Goal: Task Accomplishment & Management: Complete application form

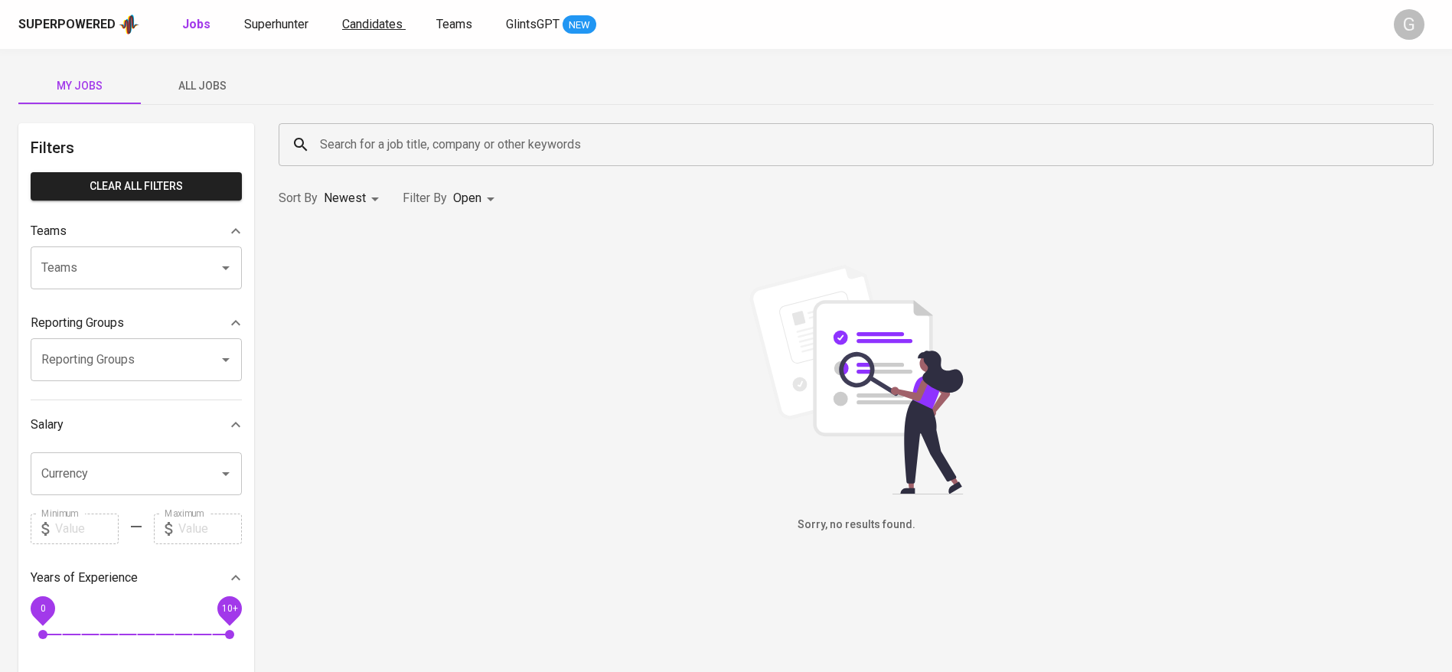
click at [351, 23] on span "Candidates" at bounding box center [372, 24] width 60 height 15
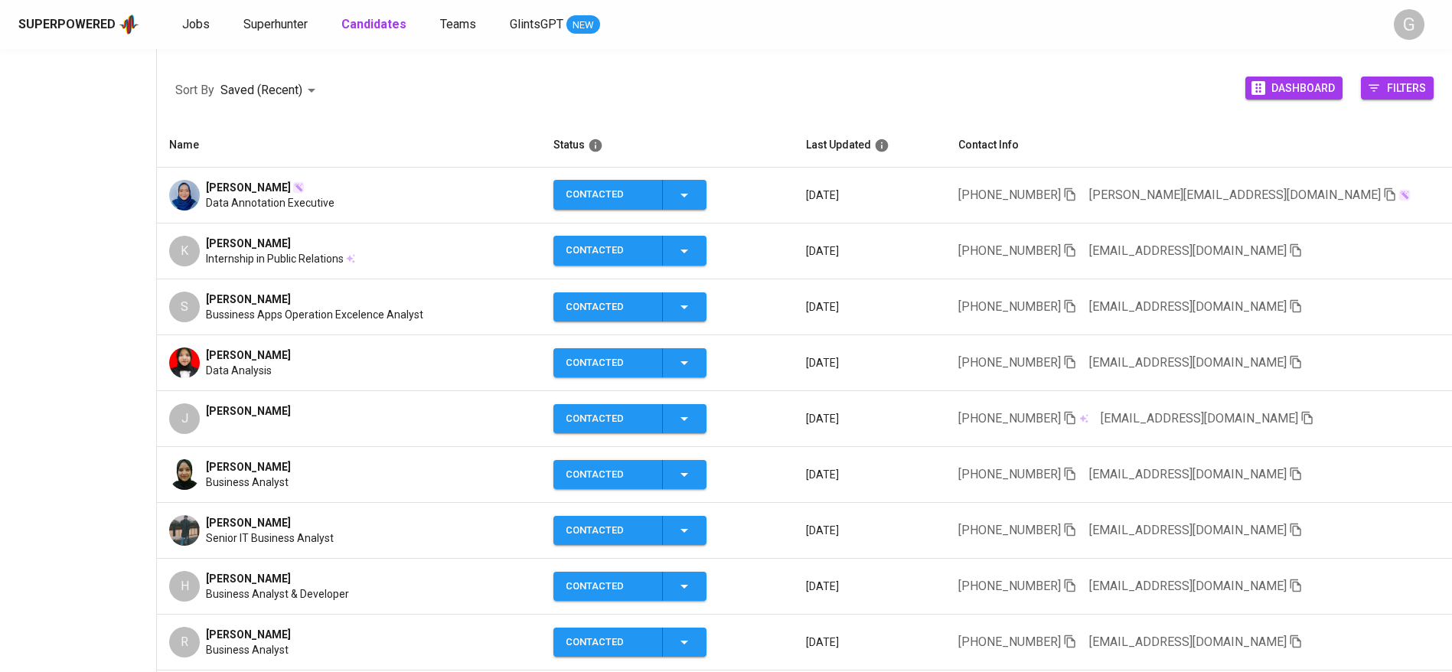
scroll to position [230, 0]
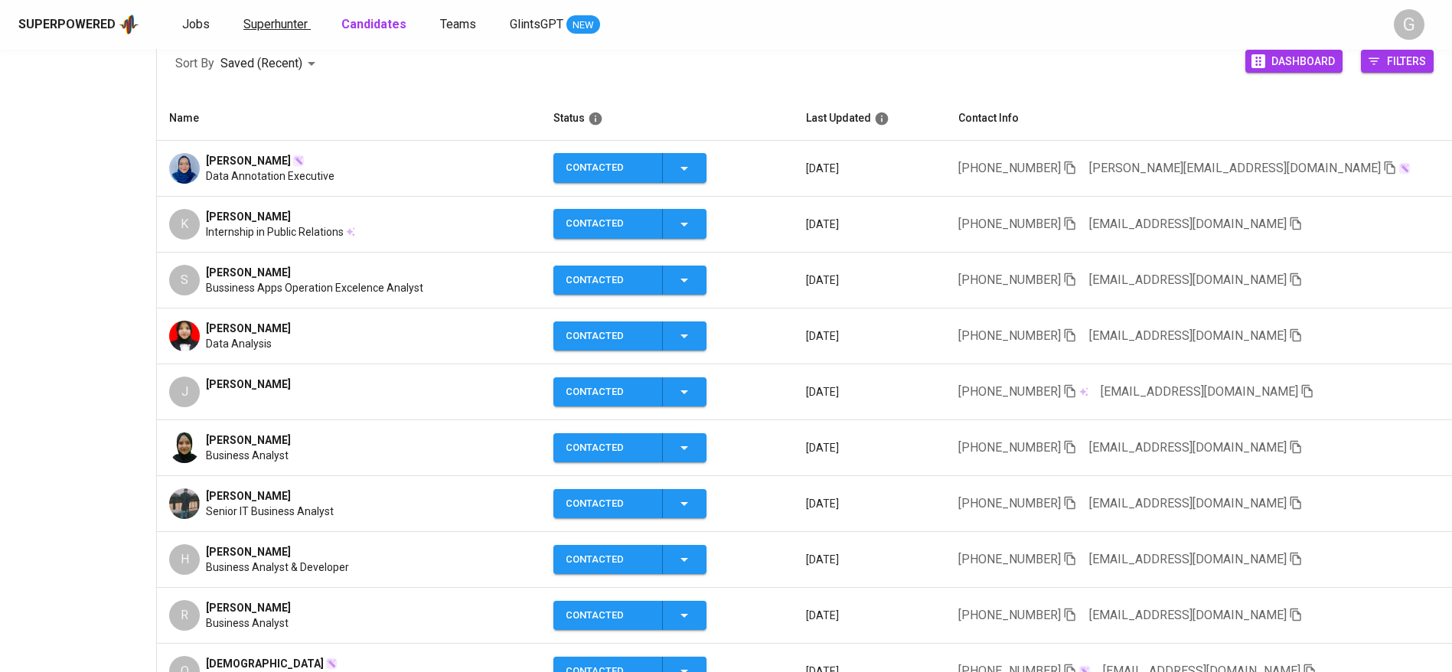
click at [273, 22] on span "Superhunter" at bounding box center [275, 24] width 64 height 15
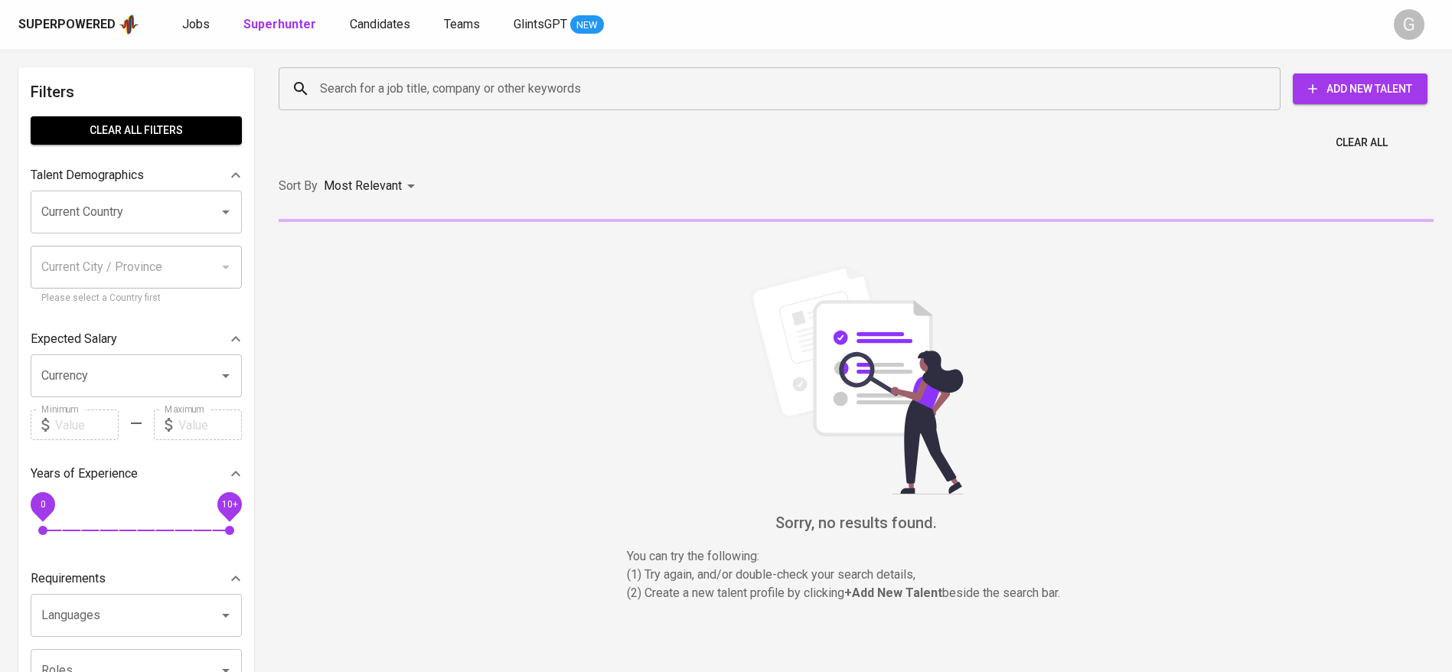
click at [370, 72] on div "Search for a job title, company or other keywords" at bounding box center [780, 88] width 1002 height 43
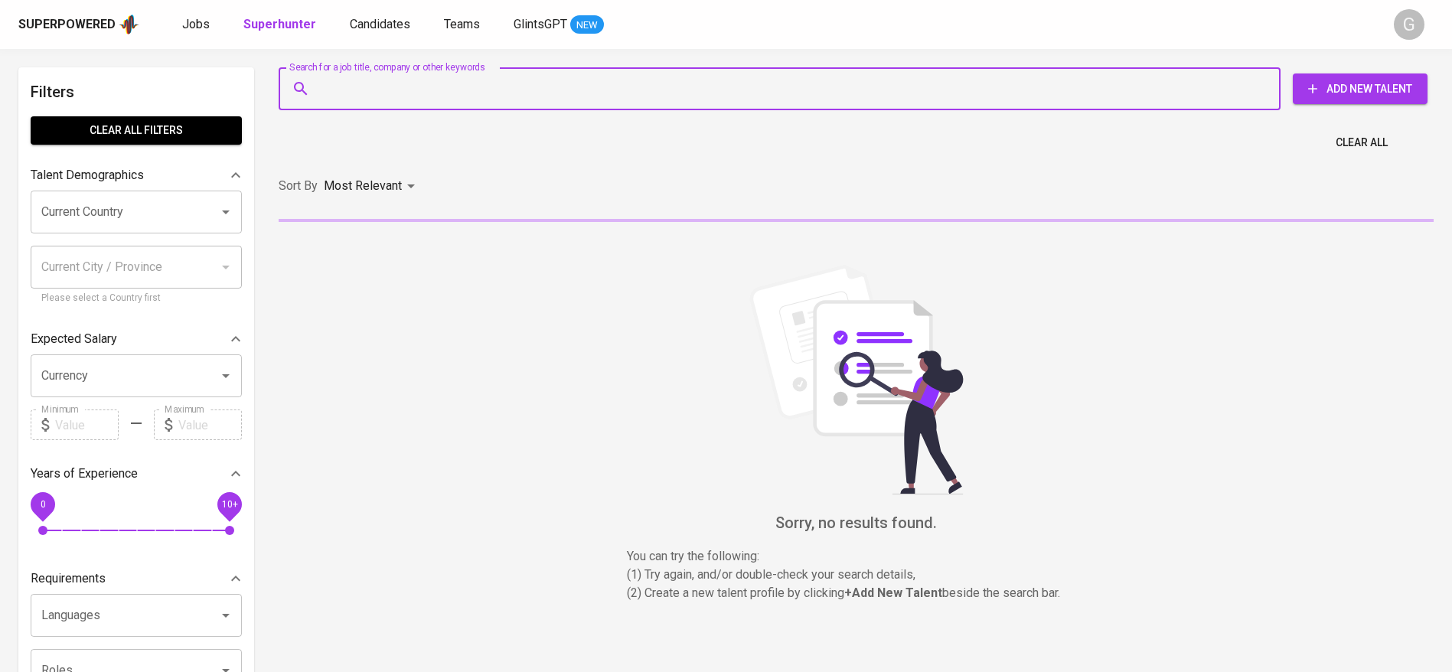
paste input "[EMAIL_ADDRESS][DOMAIN_NAME]"
type input "[EMAIL_ADDRESS][DOMAIN_NAME]"
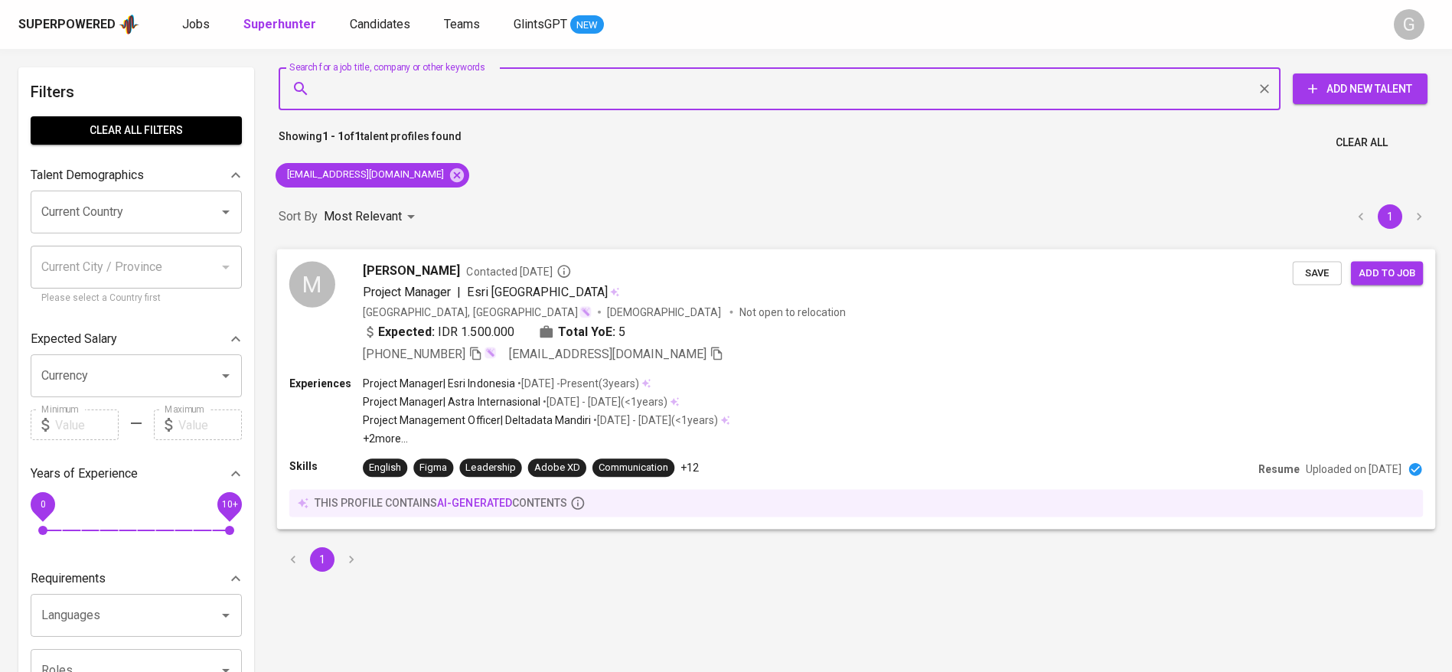
click at [1332, 266] on span "Save" at bounding box center [1318, 273] width 34 height 18
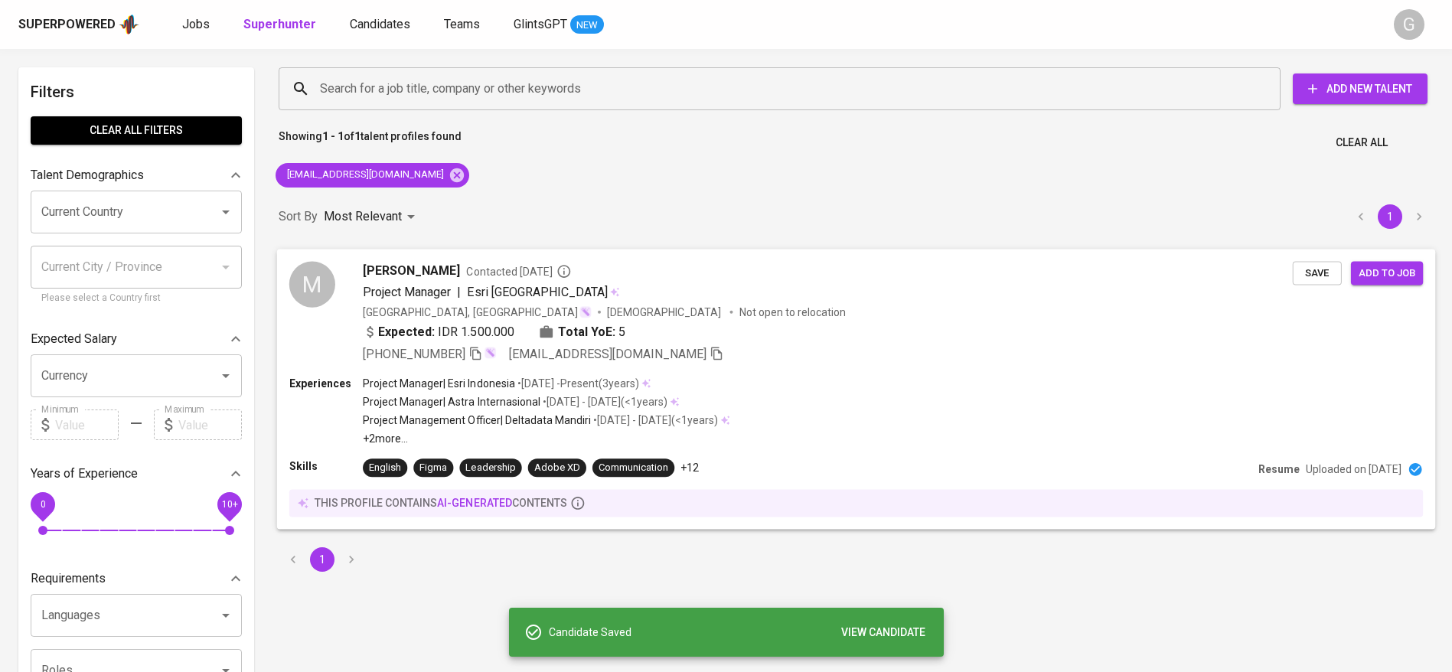
click at [645, 347] on span "[EMAIL_ADDRESS][DOMAIN_NAME]" at bounding box center [608, 353] width 198 height 15
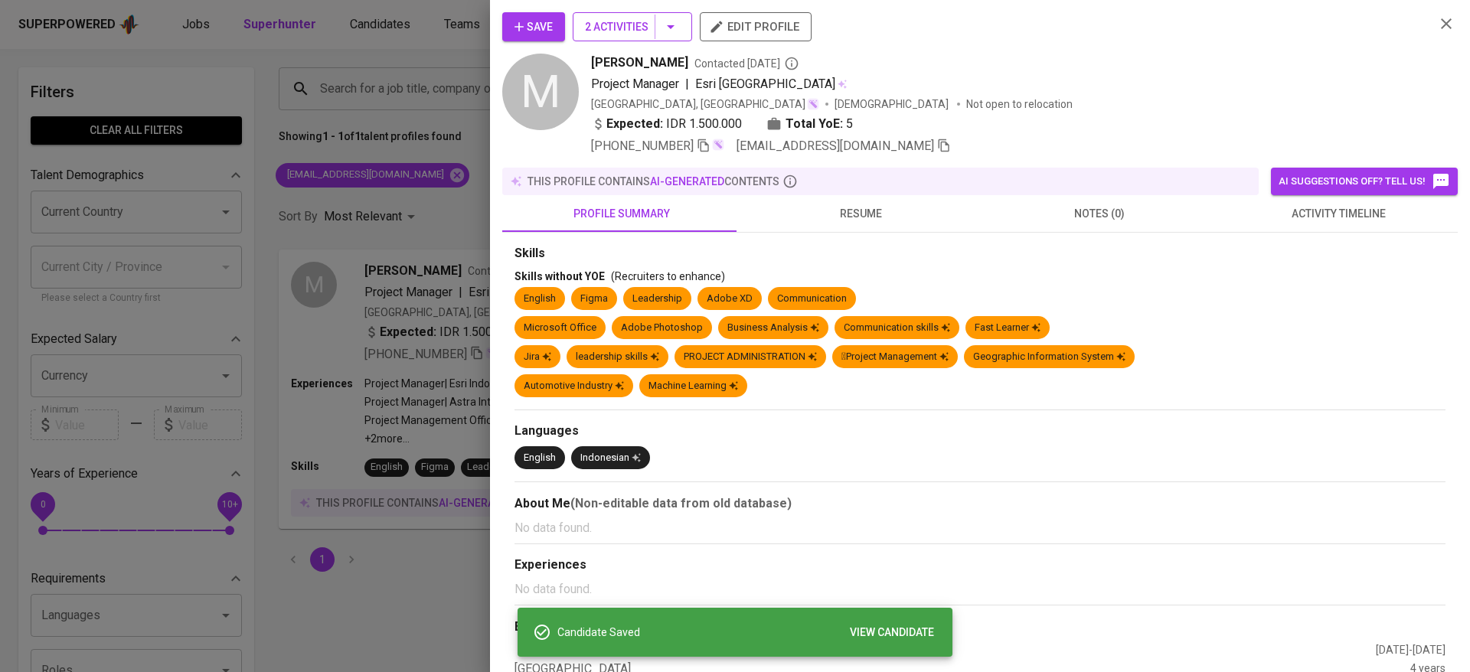
click at [612, 28] on span "2 Activities" at bounding box center [632, 27] width 95 height 19
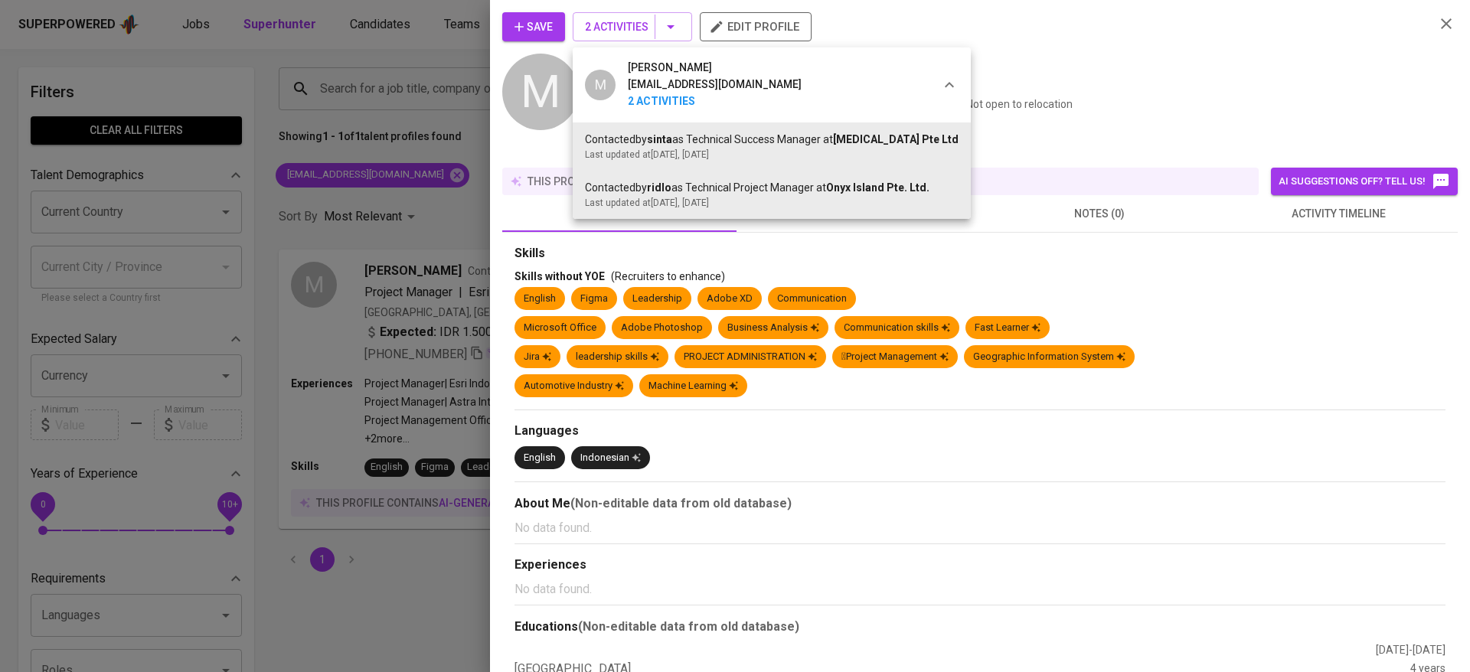
click at [458, 118] on div at bounding box center [735, 336] width 1470 height 672
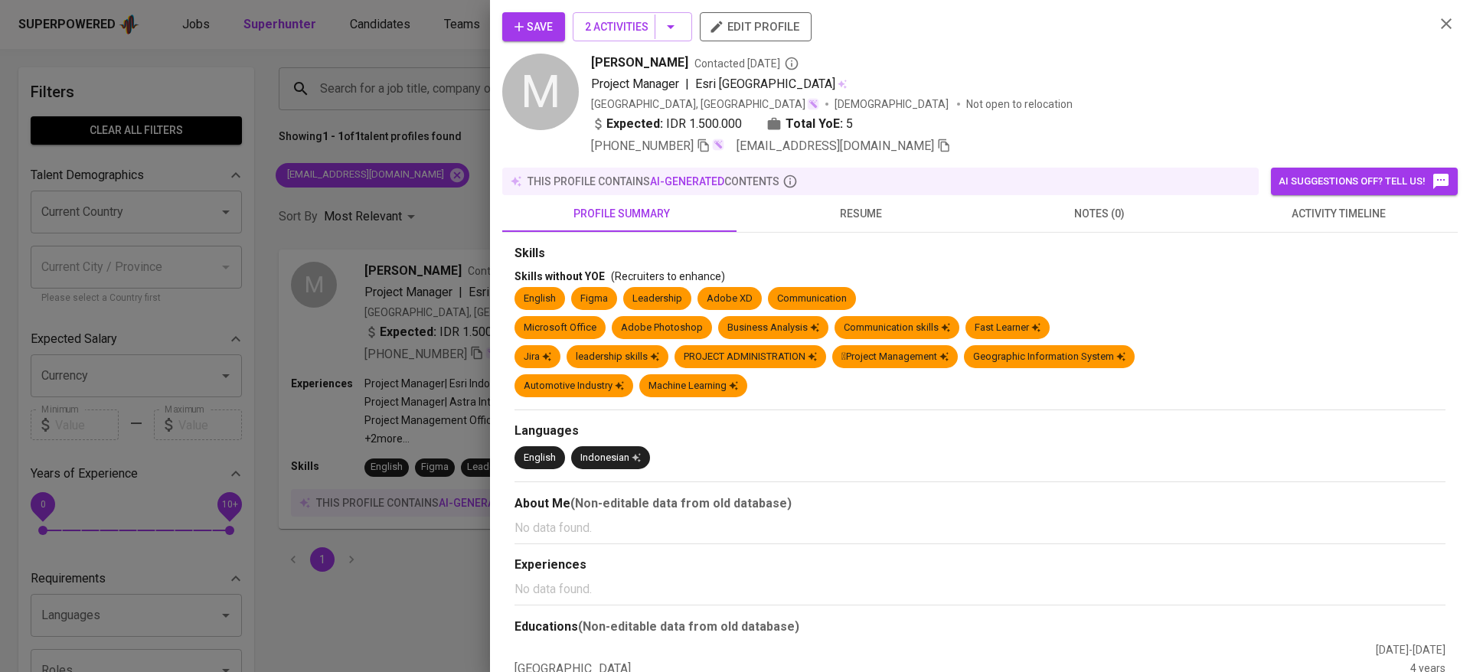
click at [458, 118] on div at bounding box center [735, 336] width 1470 height 672
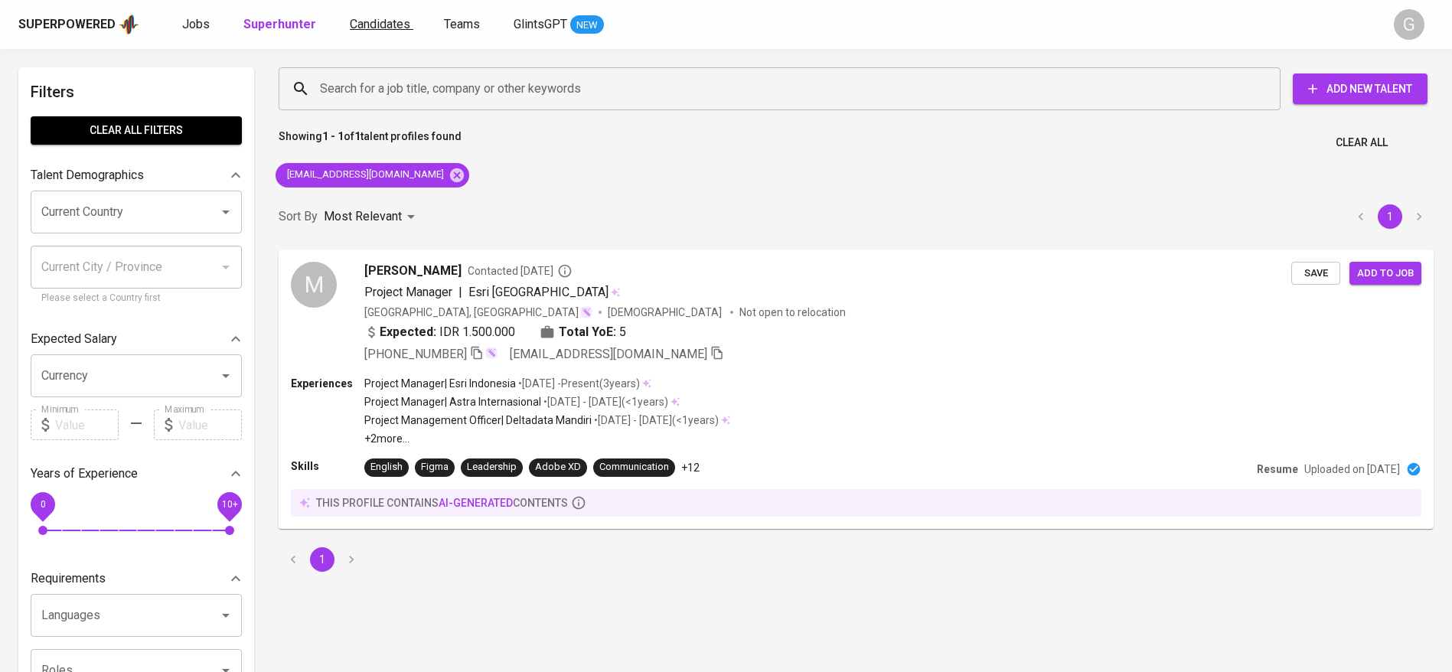
click at [384, 32] on link "Candidates" at bounding box center [382, 24] width 64 height 19
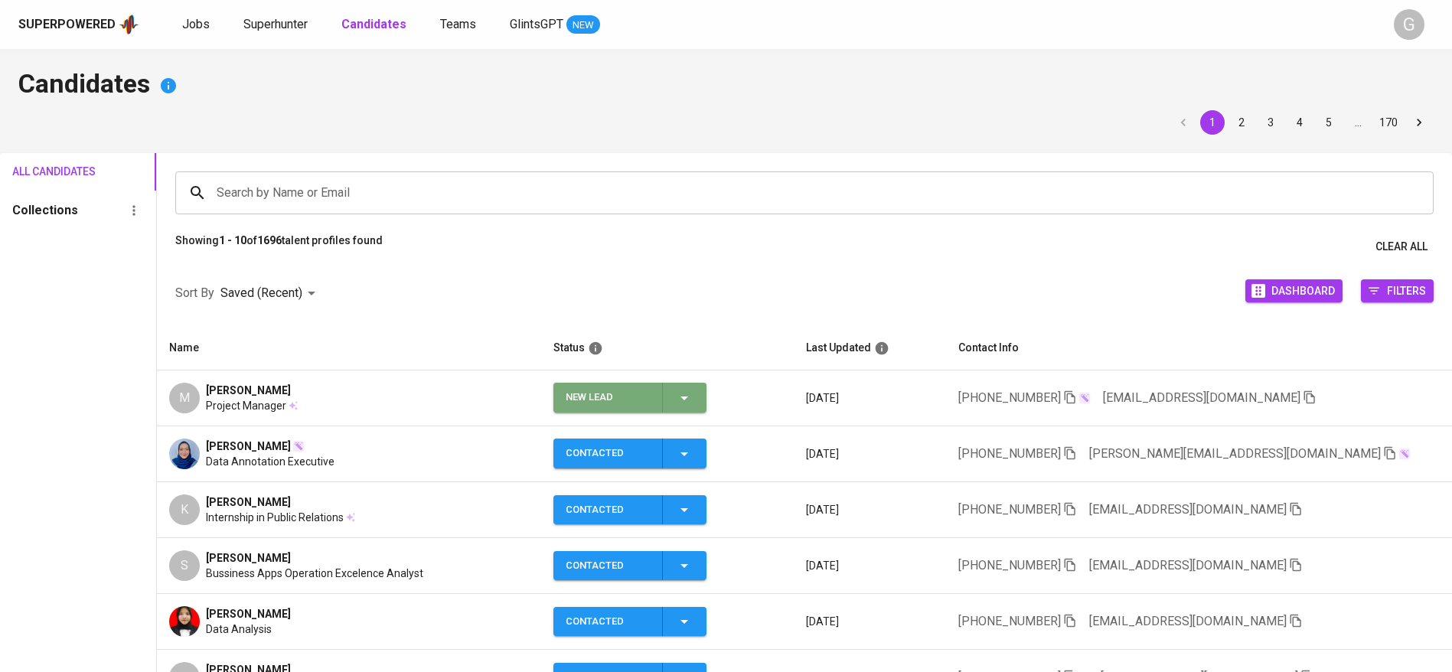
click at [682, 397] on icon "button" at bounding box center [685, 399] width 8 height 4
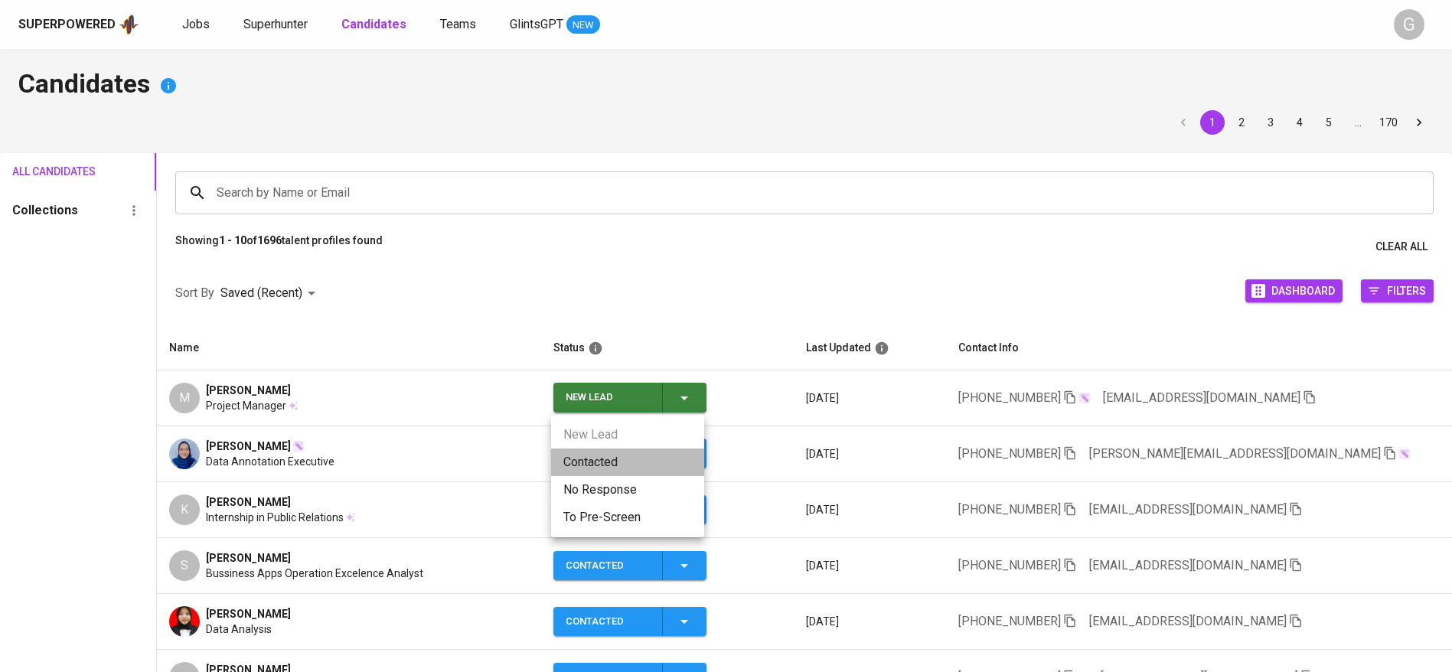
click at [625, 458] on li "Contacted" at bounding box center [627, 463] width 153 height 28
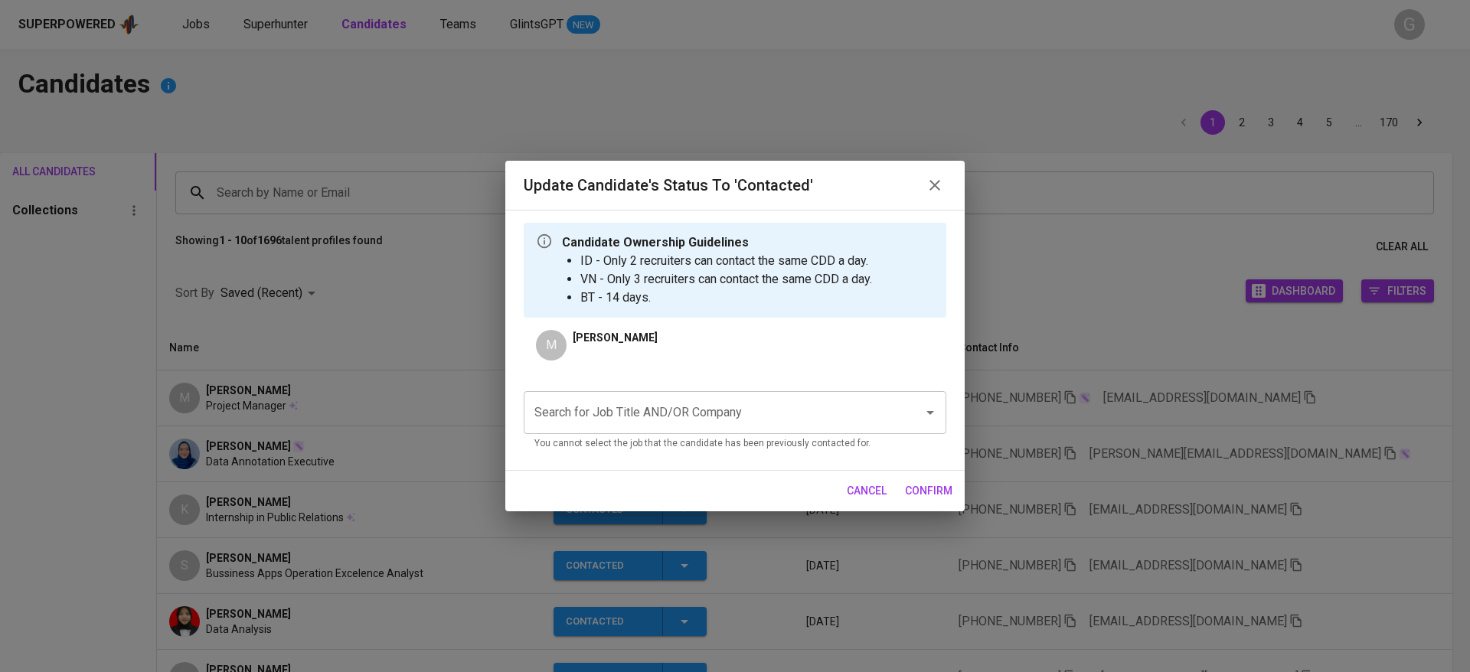
click at [685, 415] on input "Search for Job Title AND/OR Company" at bounding box center [714, 412] width 366 height 29
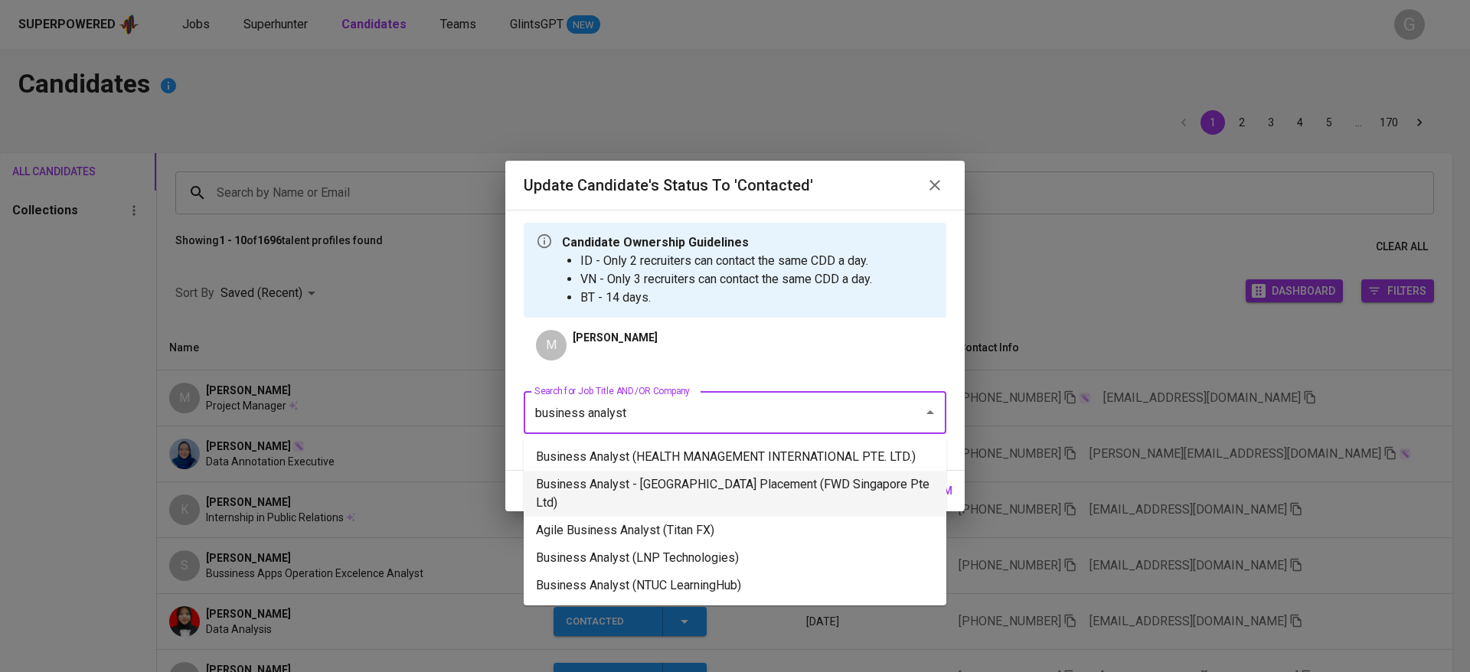
click at [704, 479] on li "Business Analyst - Singapore Placement (FWD Singapore Pte Ltd)" at bounding box center [735, 494] width 423 height 46
type input "business analyst"
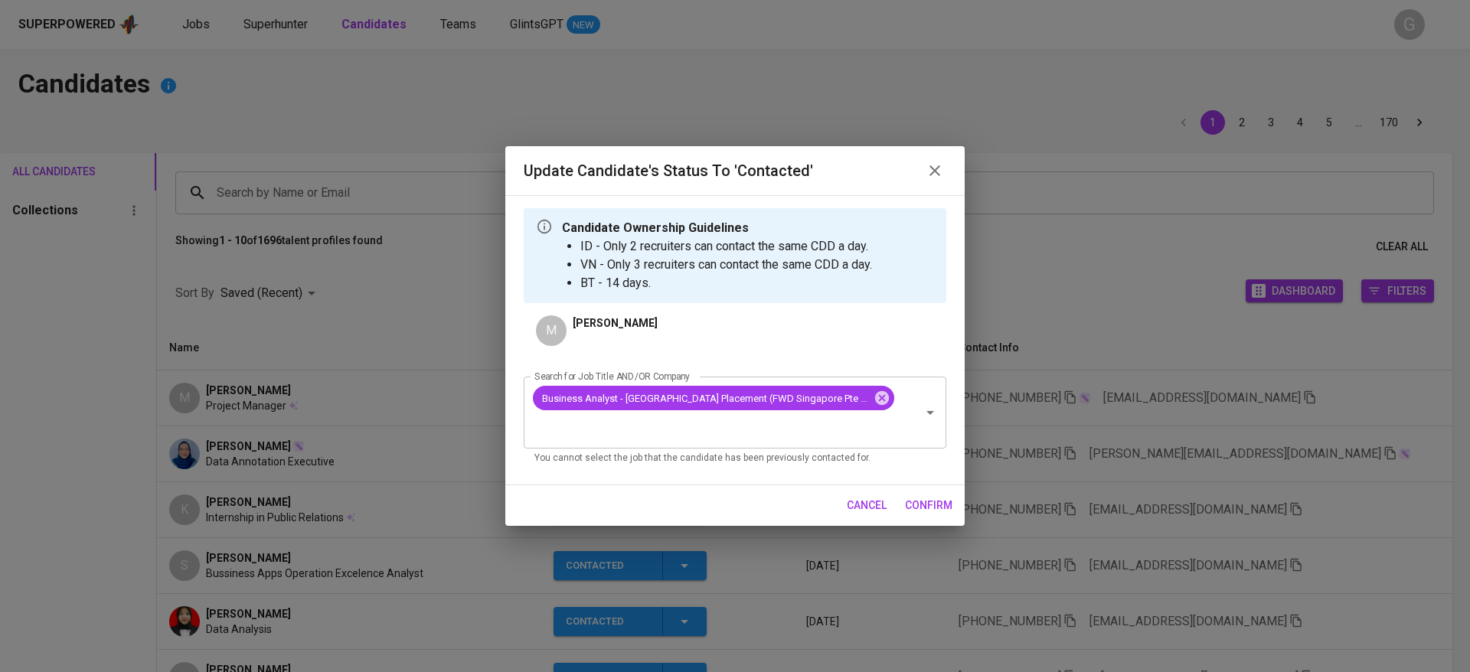
click at [946, 485] on div "cancel confirm" at bounding box center [734, 505] width 459 height 41
click at [946, 496] on span "confirm" at bounding box center [928, 505] width 47 height 19
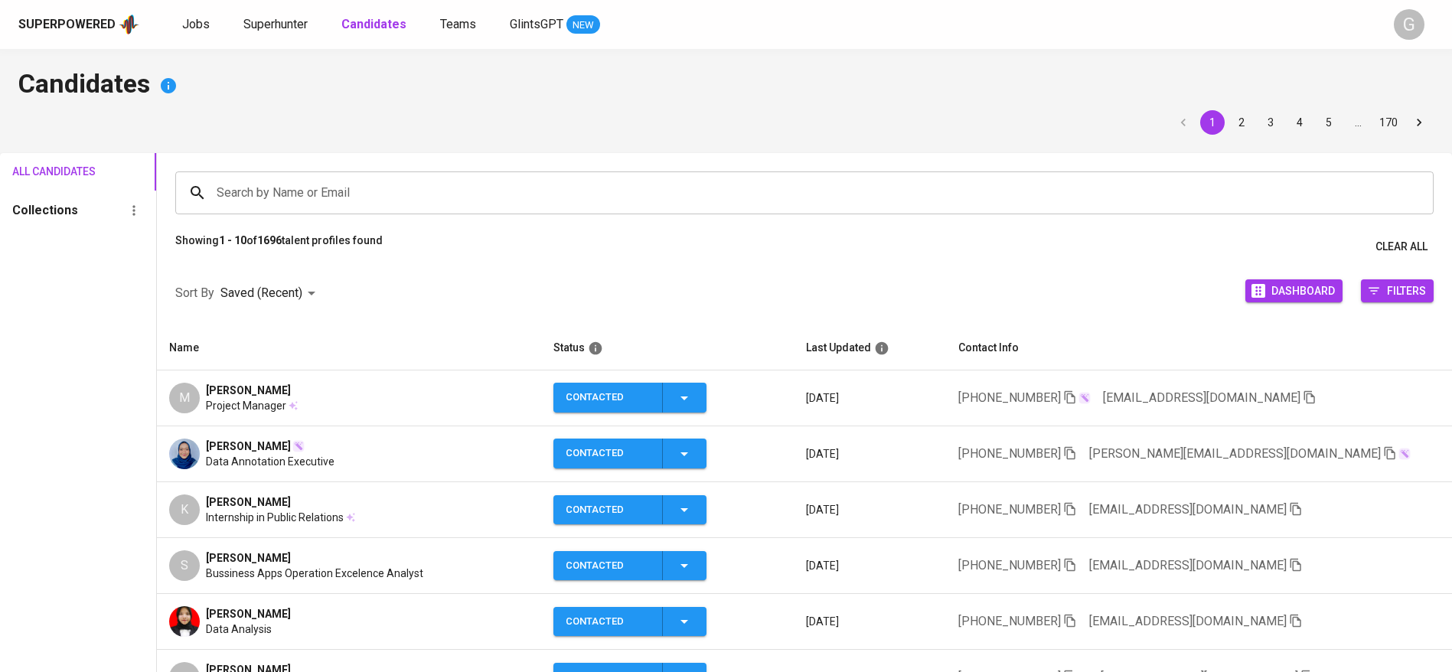
click at [1303, 394] on icon "button" at bounding box center [1310, 397] width 14 height 14
click at [270, 25] on span "Superhunter" at bounding box center [275, 24] width 64 height 15
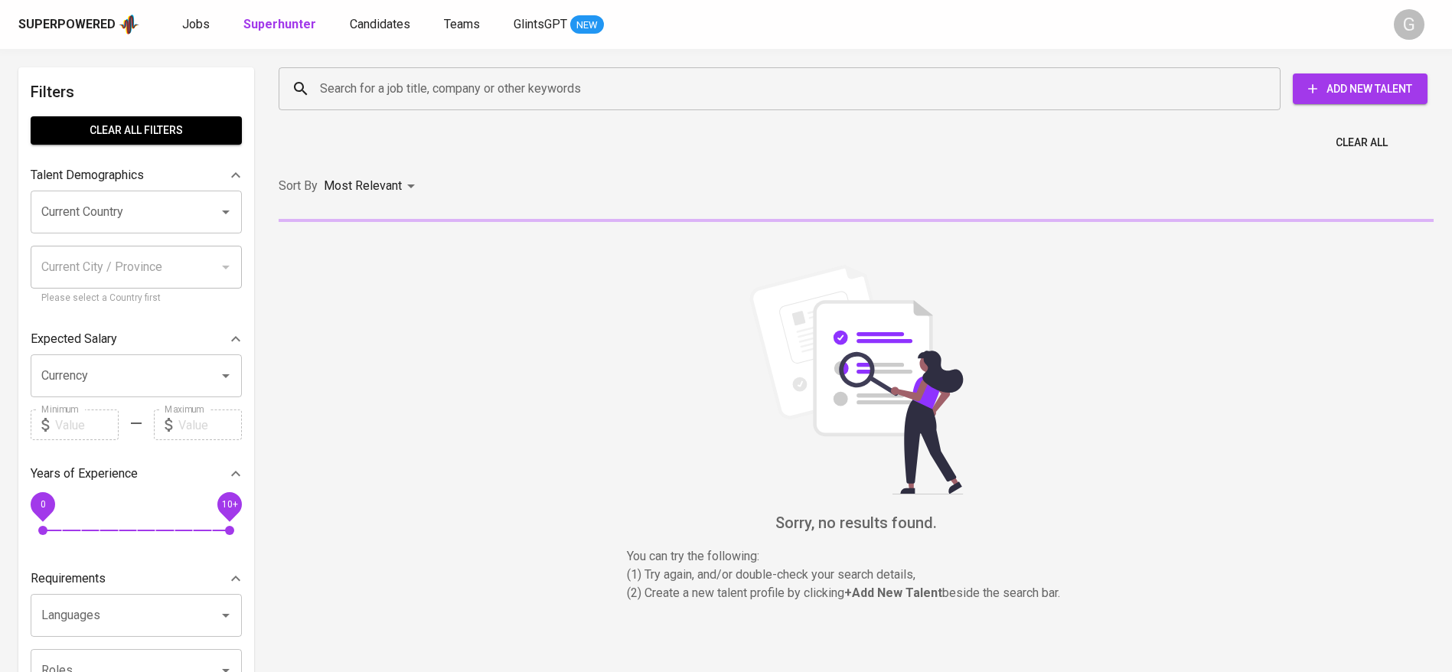
click at [419, 86] on input "Search for a job title, company or other keywords" at bounding box center [783, 88] width 935 height 29
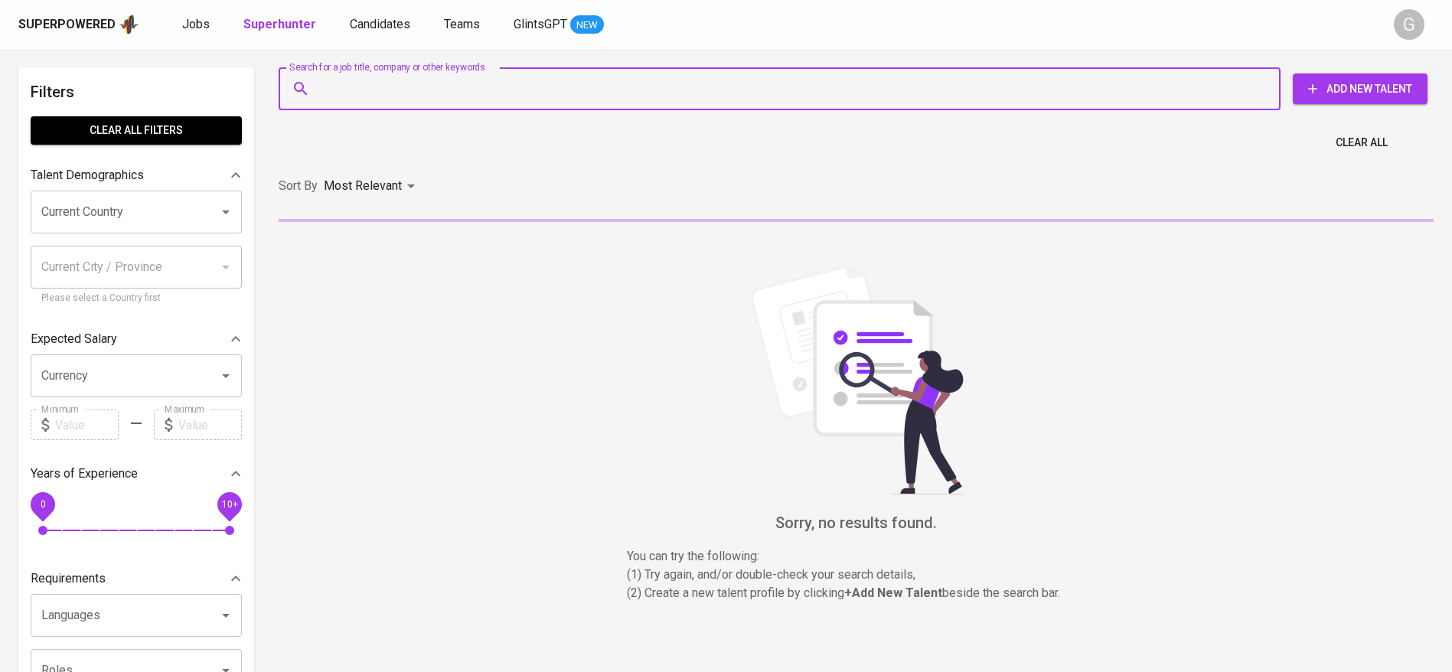
paste input "[EMAIL_ADDRESS][DOMAIN_NAME]"
type input "[EMAIL_ADDRESS][DOMAIN_NAME]"
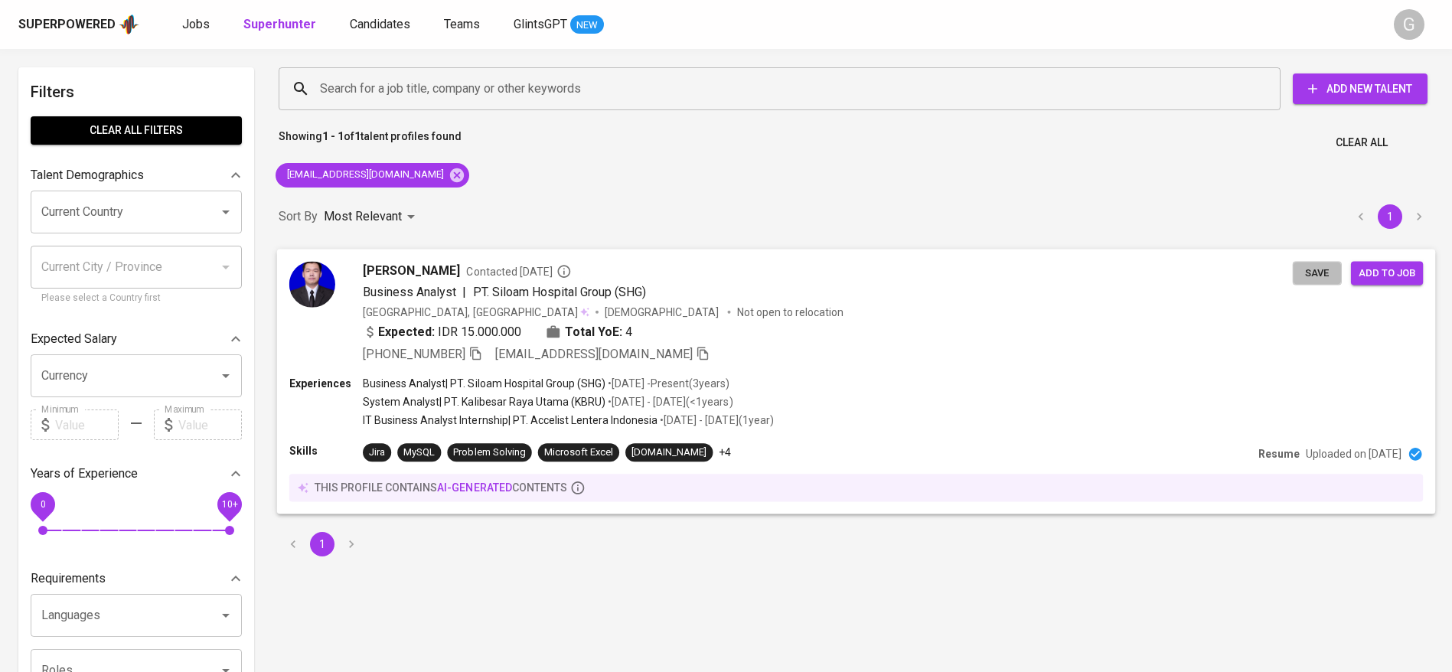
click at [1307, 269] on span "Save" at bounding box center [1318, 273] width 34 height 18
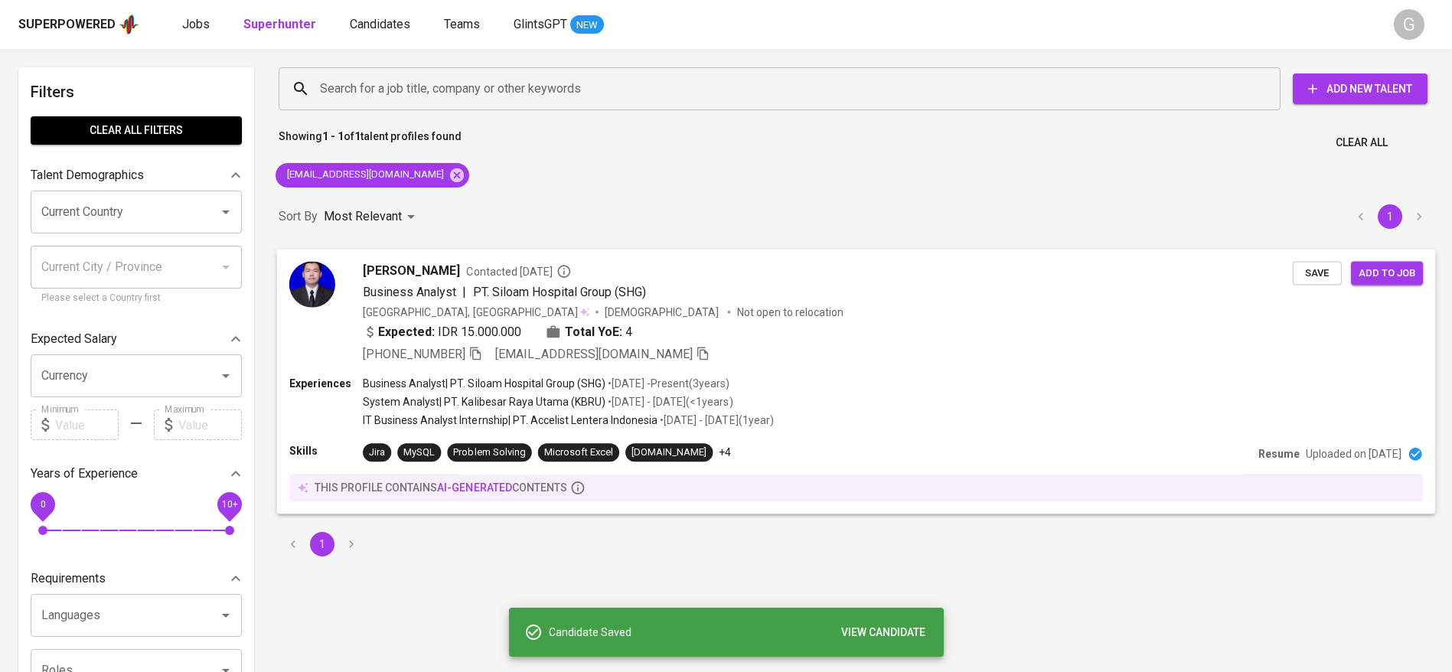
click at [856, 364] on div "Eugenius Hansel Lee Contacted 4 months ago Business Analyst | PT. Siloam Hospit…" at bounding box center [856, 312] width 1159 height 127
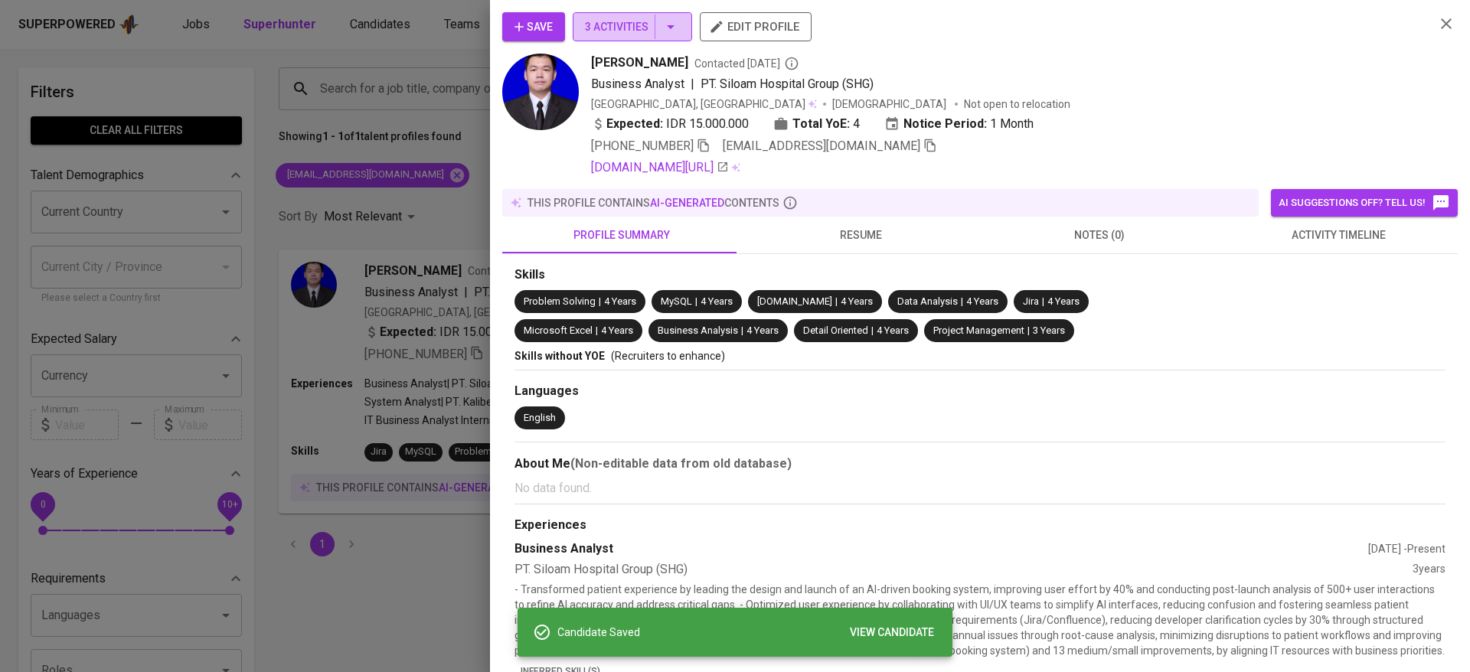
click at [595, 26] on span "3 Activities" at bounding box center [632, 27] width 95 height 19
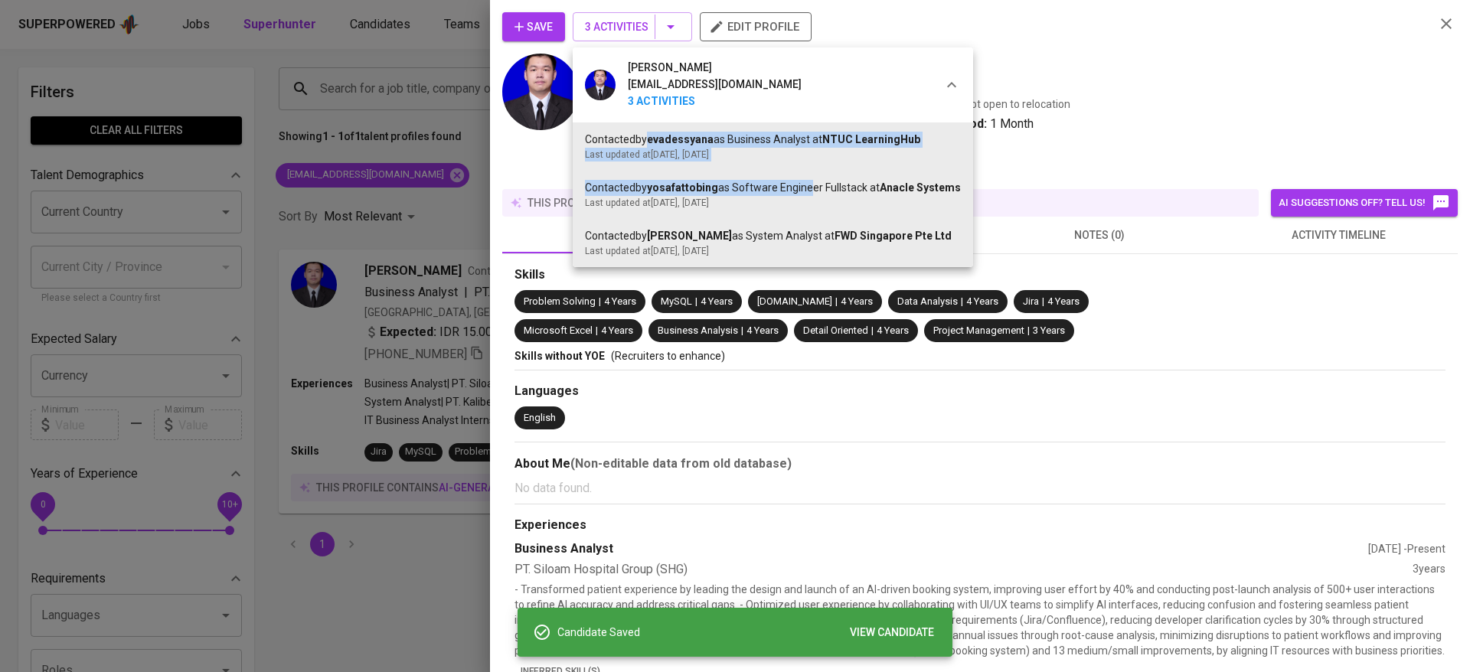
drag, startPoint x: 645, startPoint y: 135, endPoint x: 808, endPoint y: 170, distance: 166.8
click at [808, 170] on ul "Contacted by evadessyana as Business Analyst at NTUC LearningHub Last updated a…" at bounding box center [773, 194] width 400 height 145
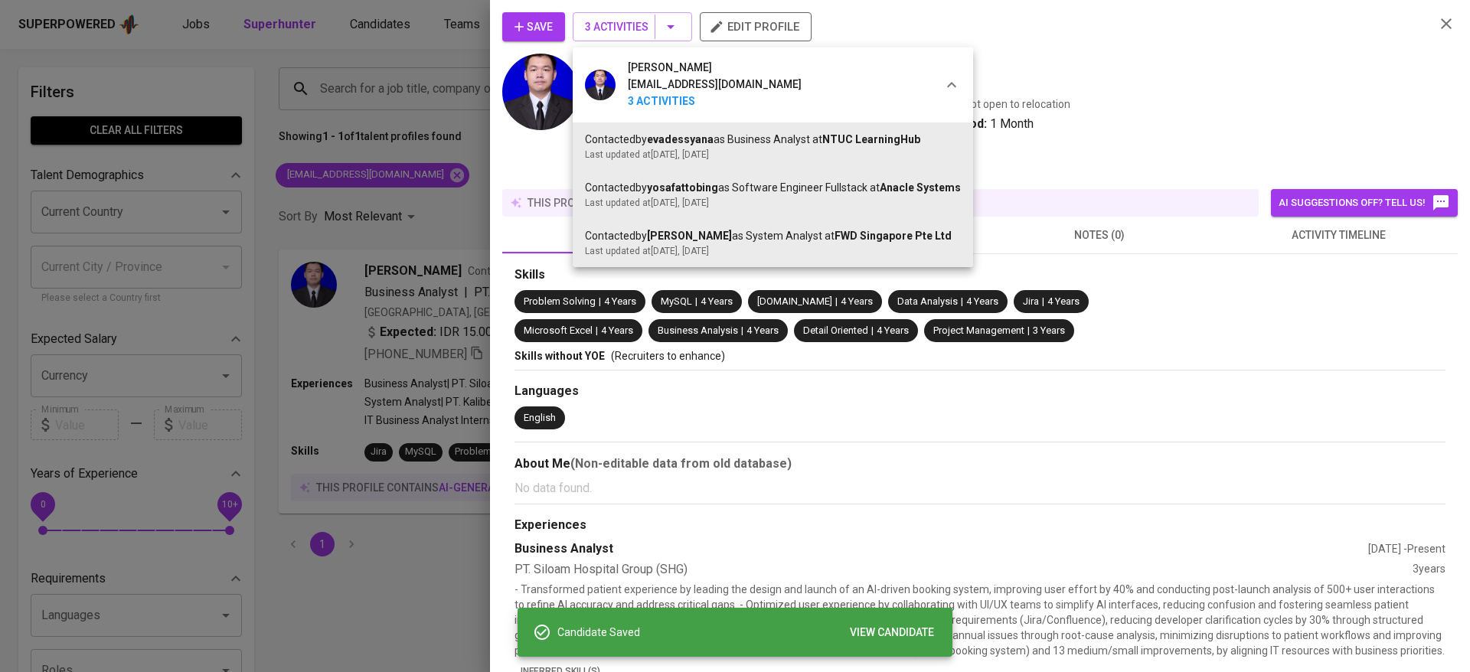
click at [810, 186] on div "Contacted by yosafattobing as Software Engineer Fullstack at Anacle Systems" at bounding box center [773, 188] width 376 height 16
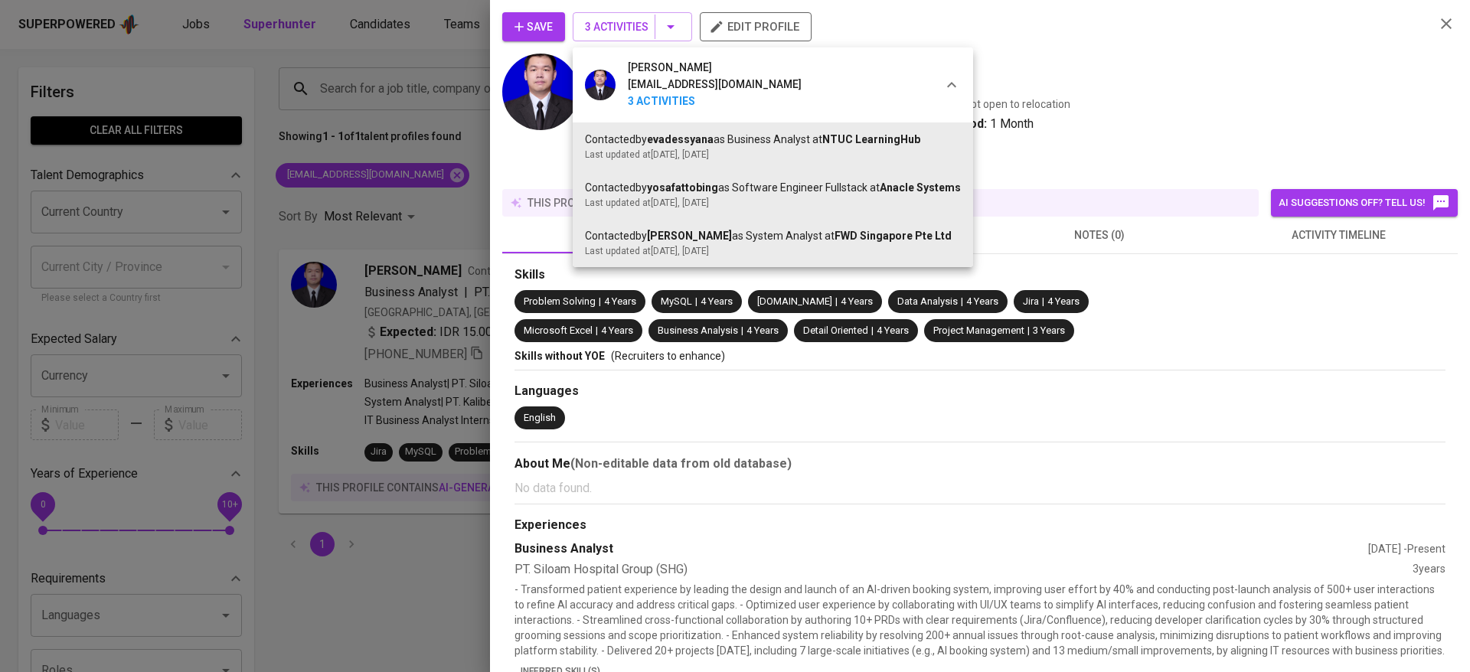
click at [1160, 87] on div at bounding box center [735, 336] width 1470 height 672
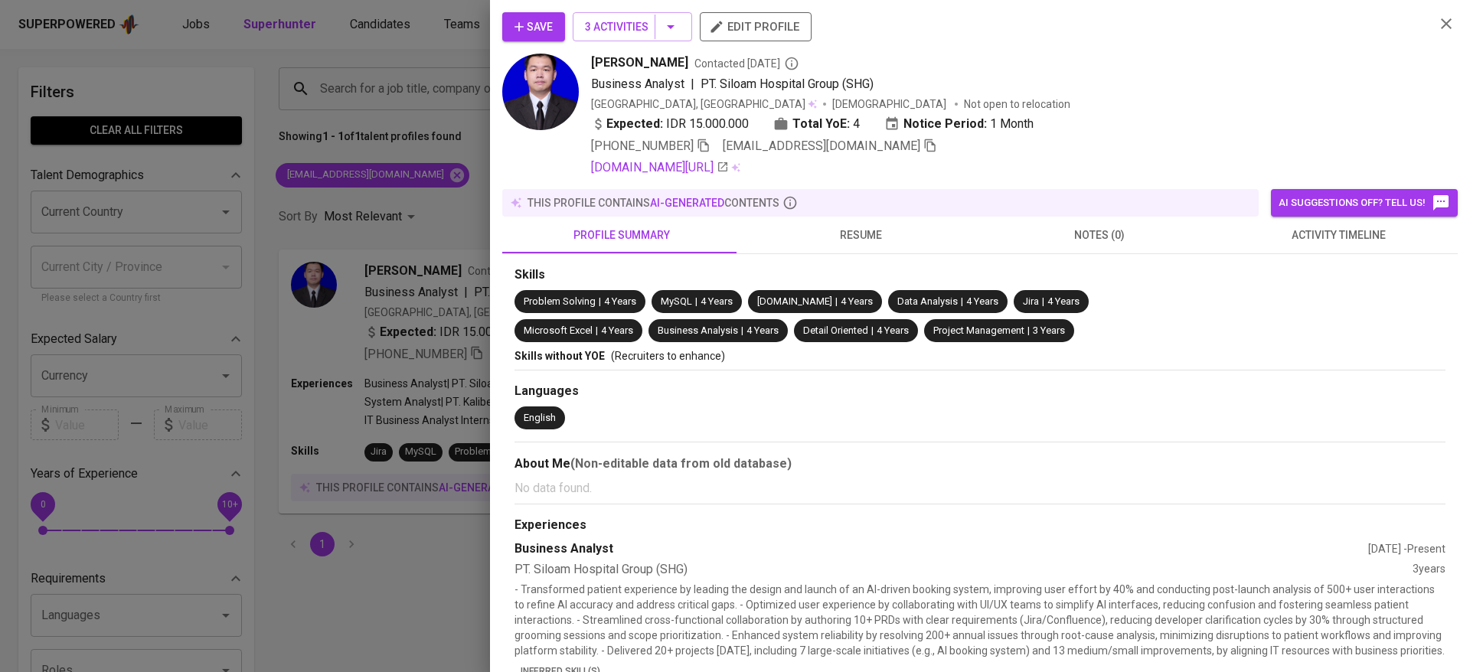
click at [440, 122] on div at bounding box center [735, 336] width 1470 height 672
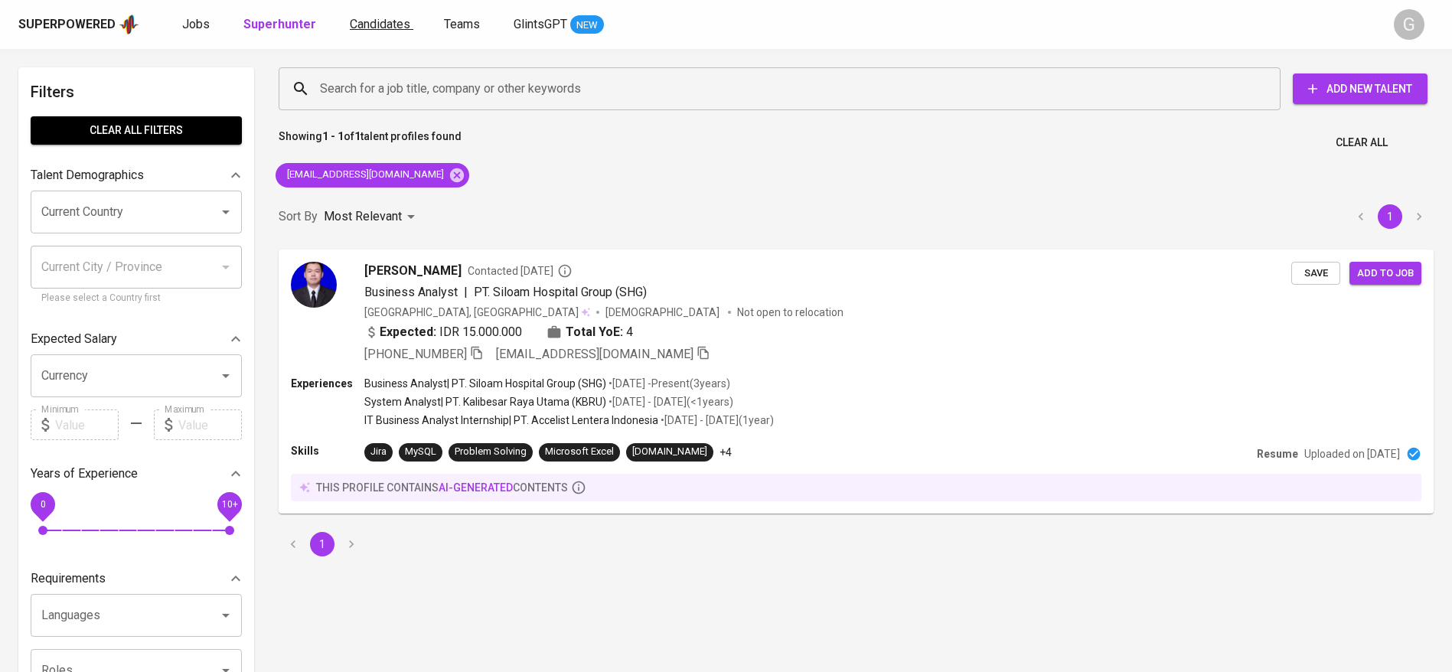
click at [371, 24] on span "Candidates" at bounding box center [380, 24] width 60 height 15
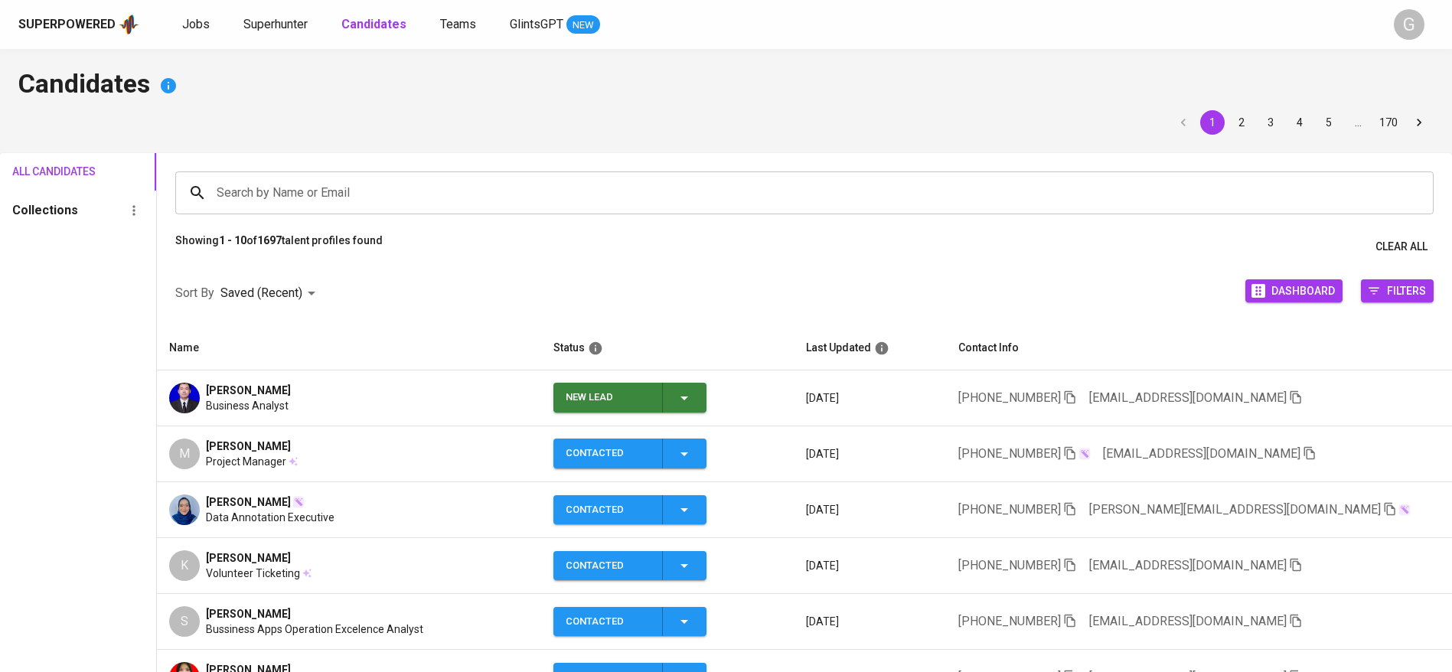
click at [696, 395] on span "New Lead" at bounding box center [630, 398] width 141 height 30
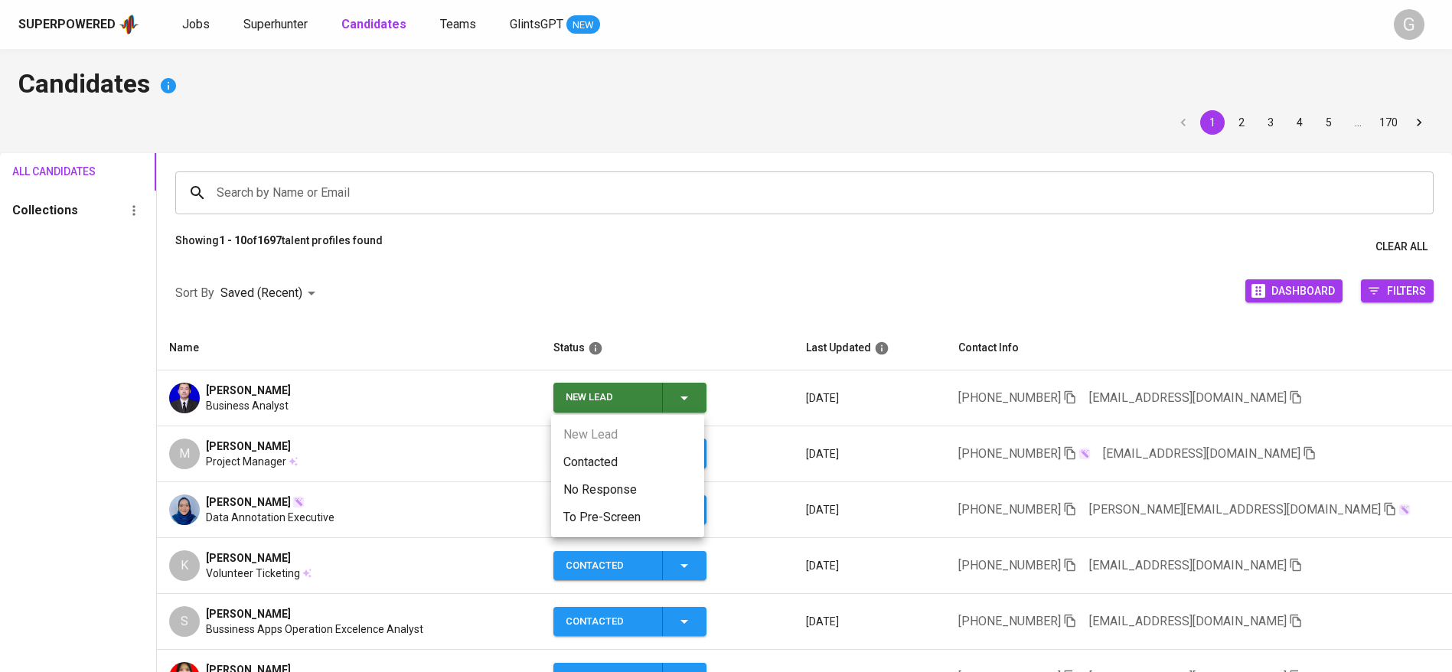
click at [634, 453] on li "Contacted" at bounding box center [627, 463] width 153 height 28
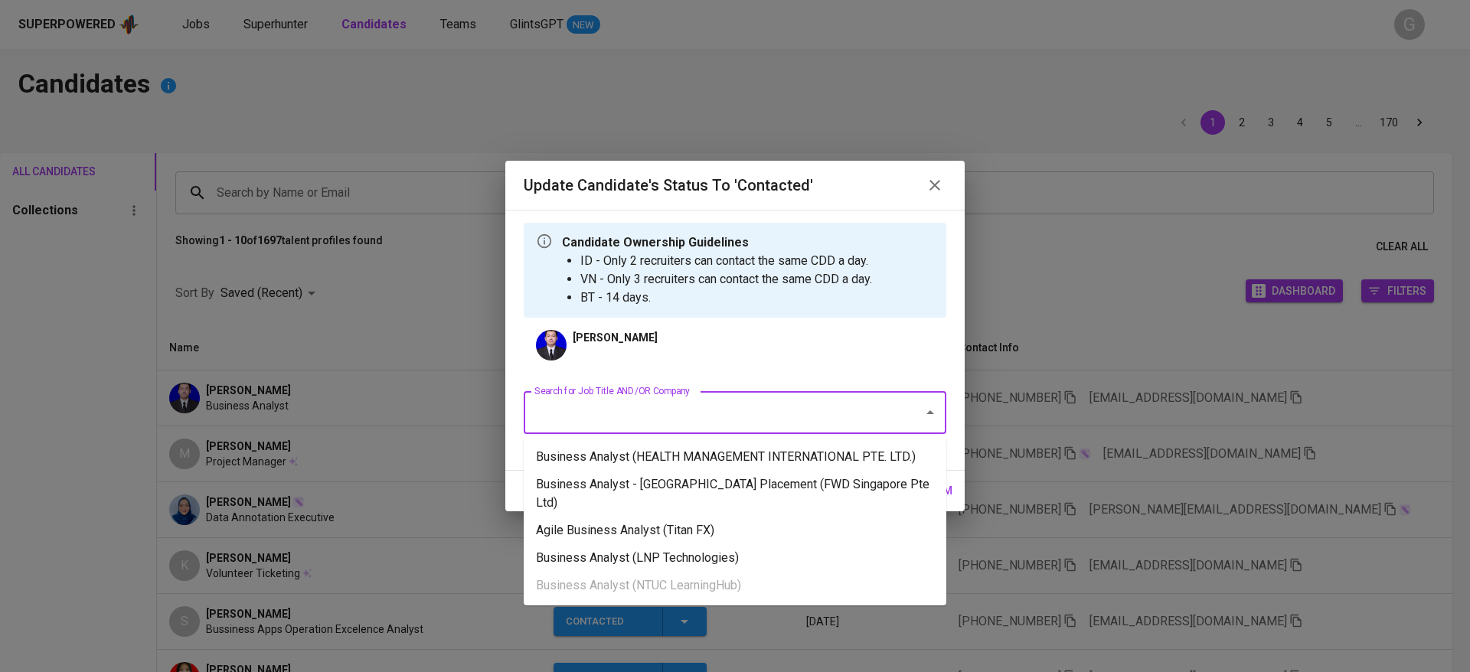
click at [789, 408] on input "Search for Job Title AND/OR Company" at bounding box center [714, 412] width 366 height 29
click at [730, 487] on li "Business Analyst - Singapore Placement (FWD Singapore Pte Ltd)" at bounding box center [735, 494] width 423 height 46
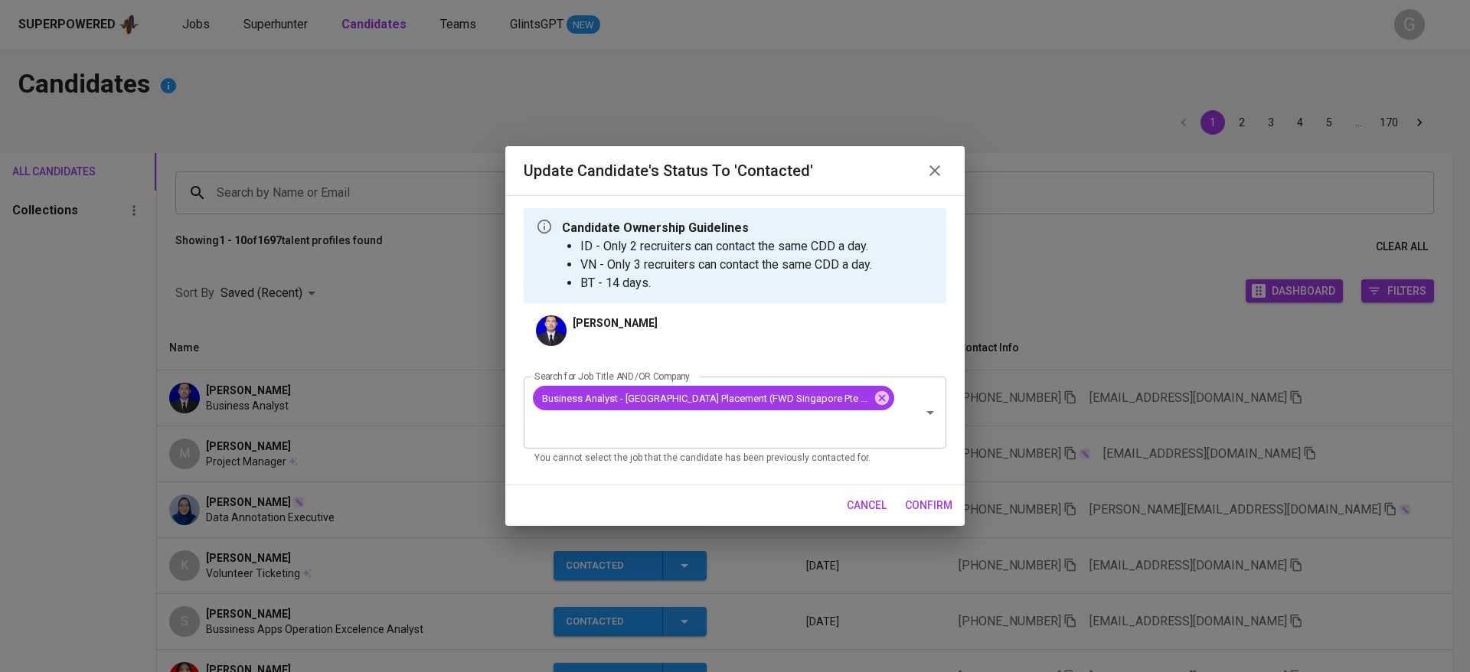
click at [925, 496] on span "confirm" at bounding box center [928, 505] width 47 height 19
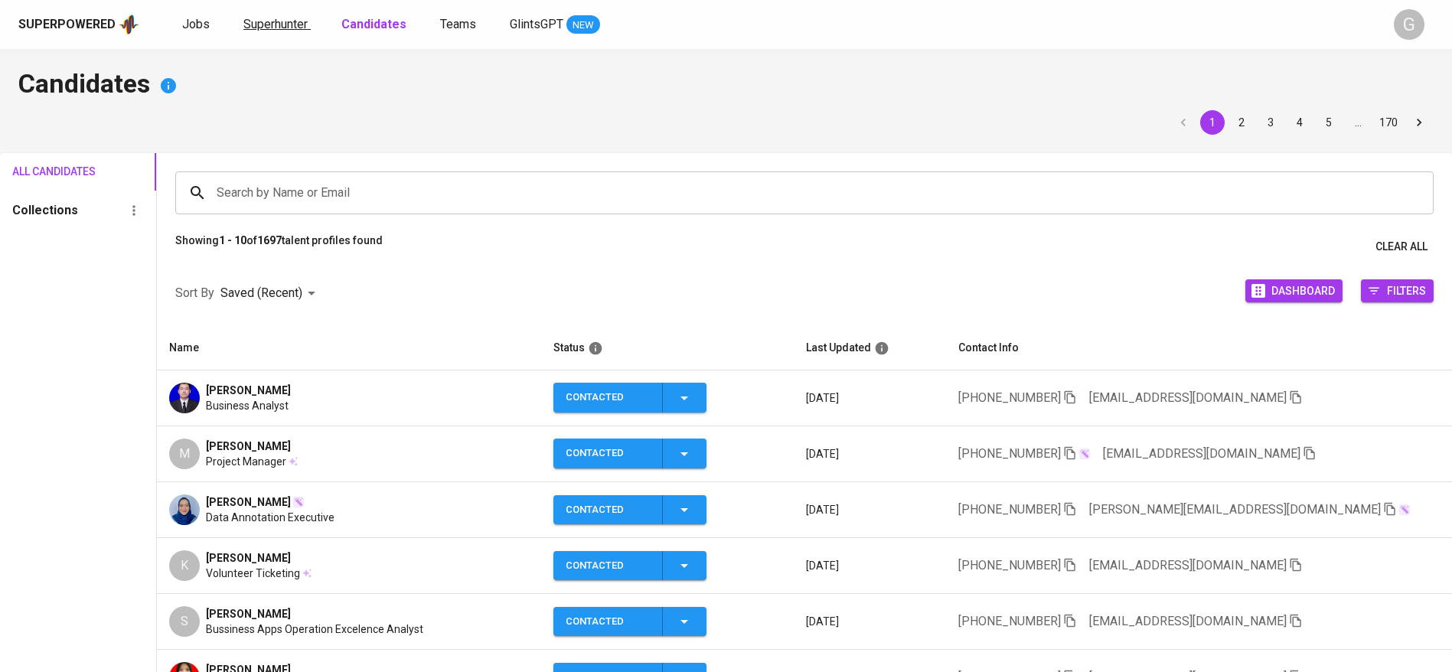
click at [283, 30] on span "Superhunter" at bounding box center [275, 24] width 64 height 15
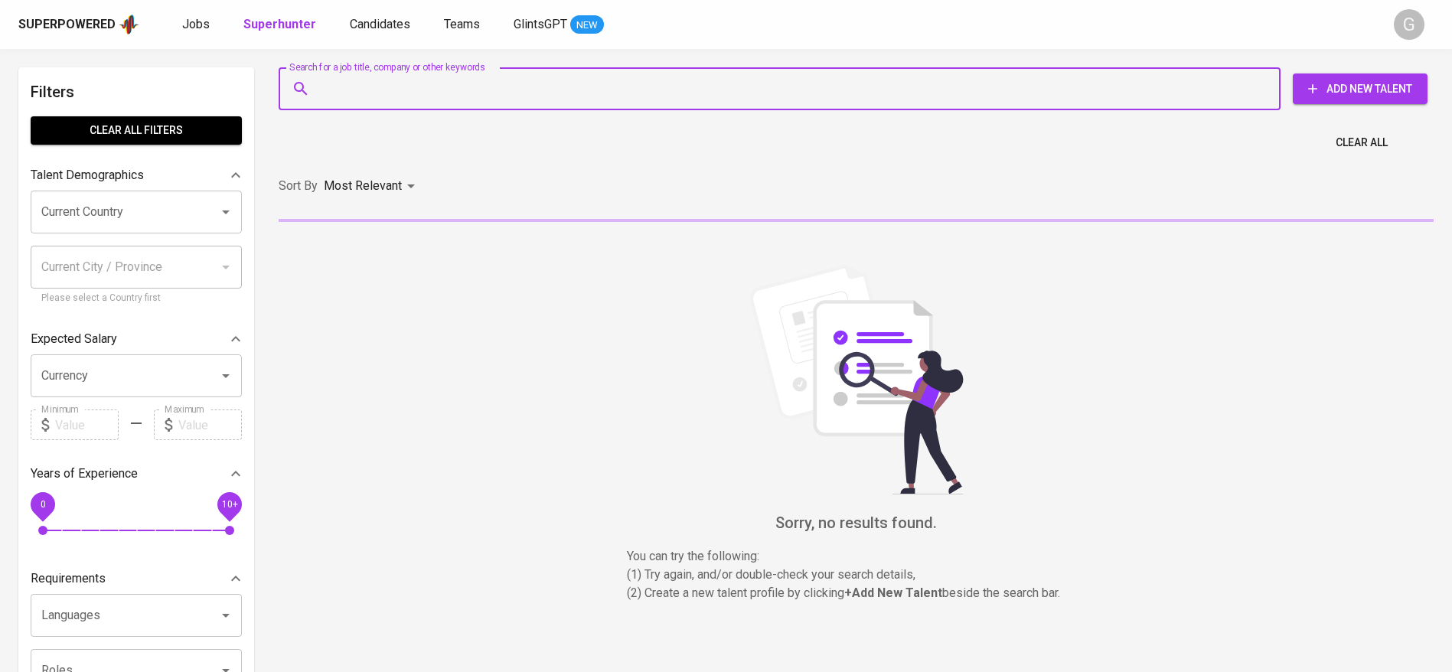
click at [415, 96] on input "Search for a job title, company or other keywords" at bounding box center [783, 88] width 935 height 29
paste input "chindypebiana2@gmail.com"
type input "chindypebiana2@gmail.com"
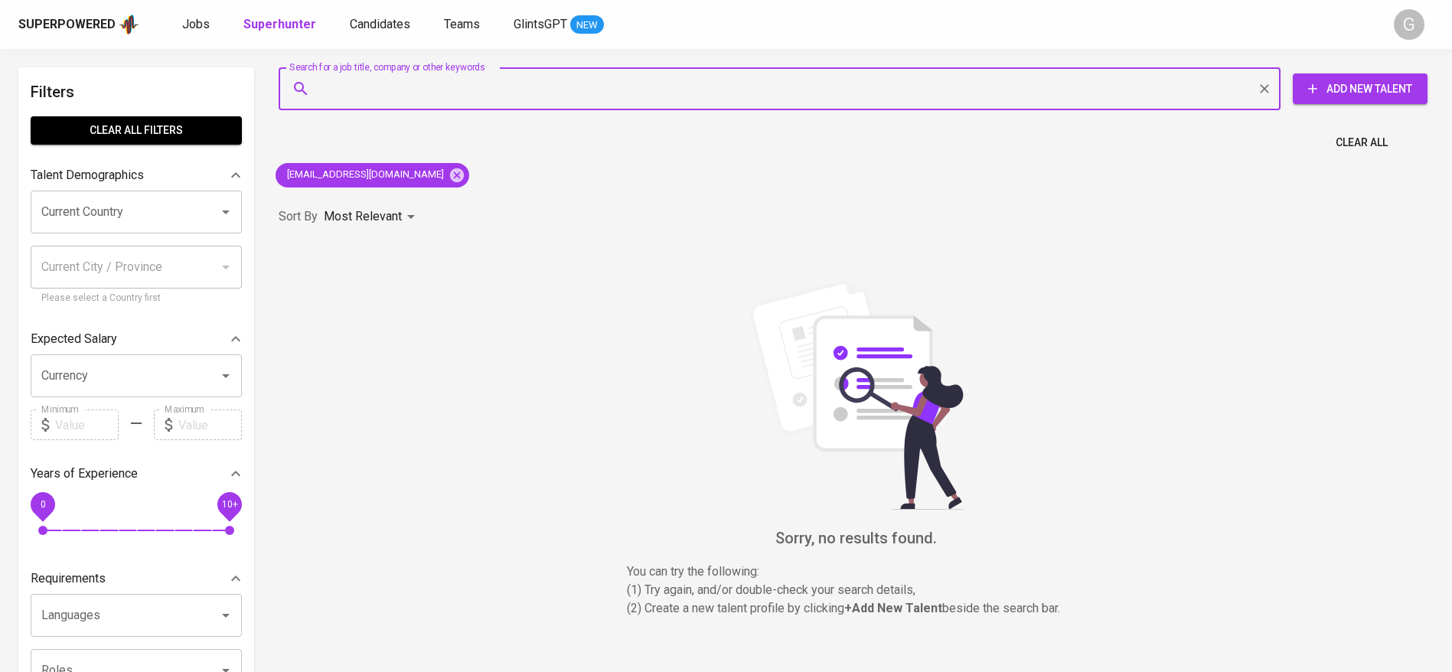
click at [394, 13] on div "Superpowered Jobs Superhunter Candidates Teams GlintsGPT NEW" at bounding box center [701, 24] width 1367 height 23
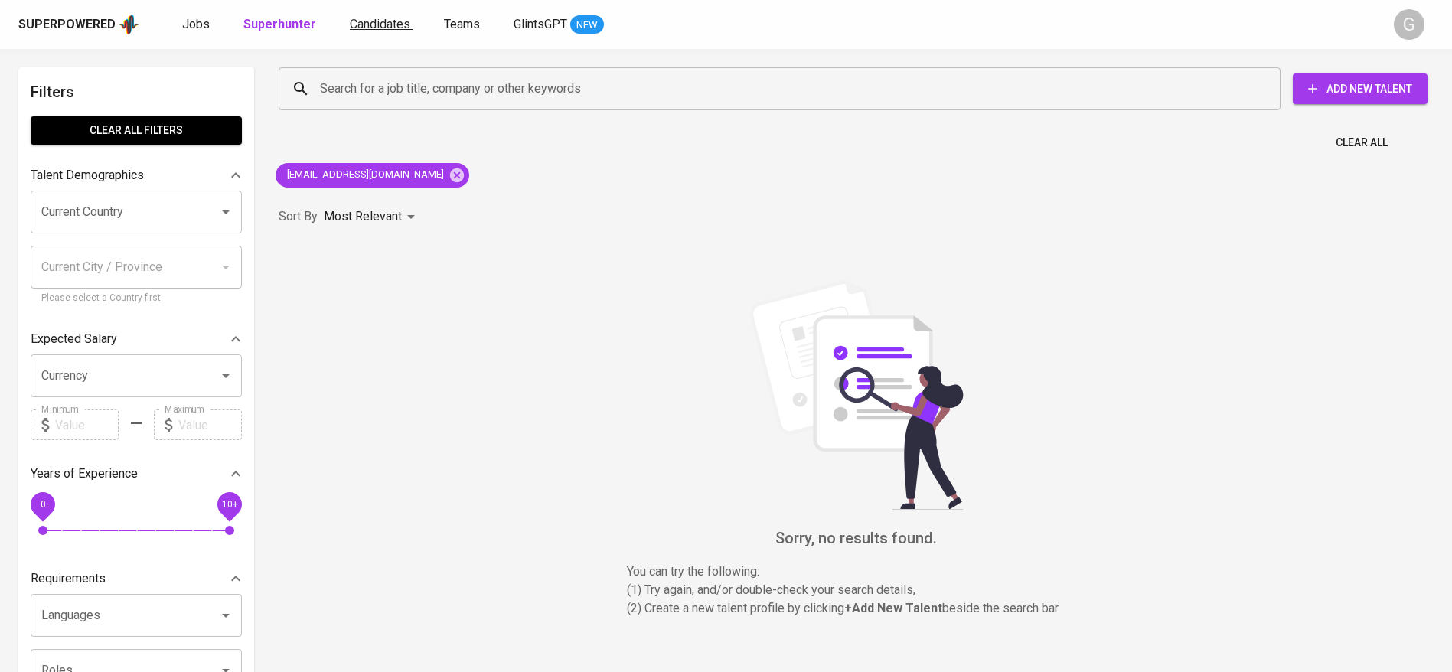
click at [395, 21] on span "Candidates" at bounding box center [380, 24] width 60 height 15
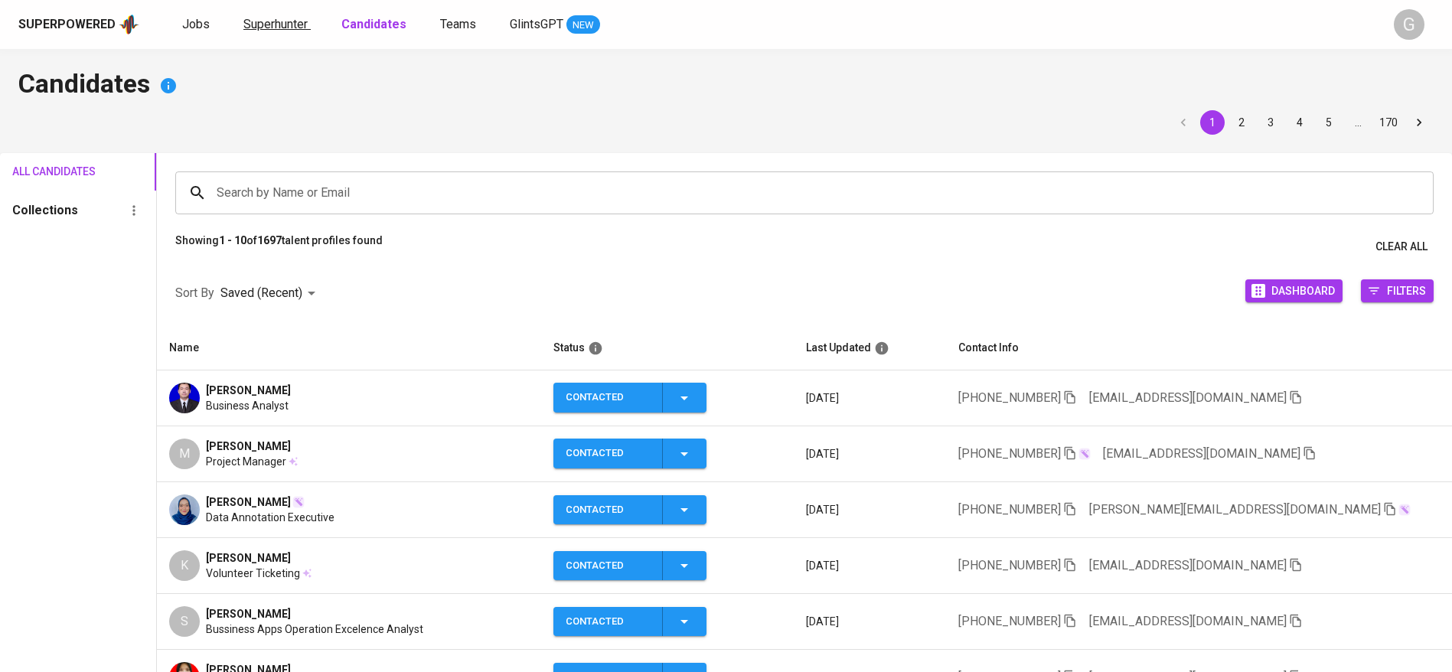
click at [286, 28] on span "Superhunter" at bounding box center [275, 24] width 64 height 15
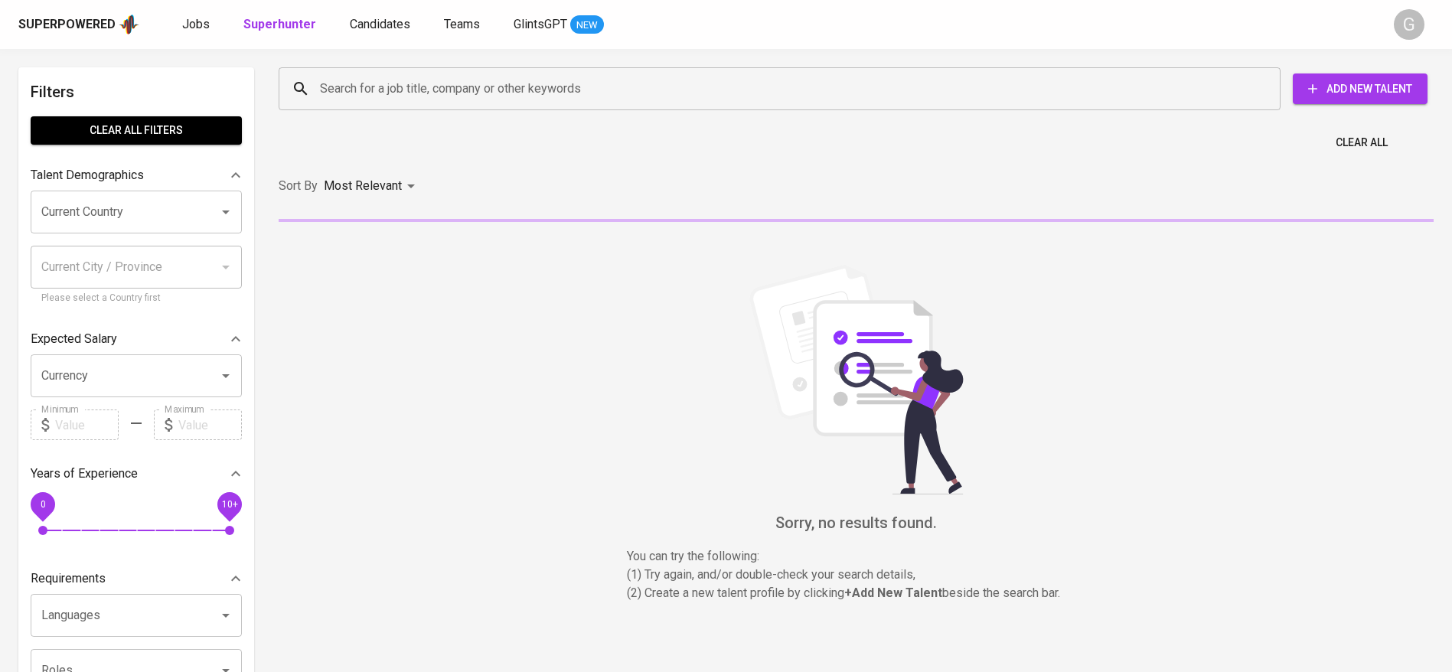
click at [351, 80] on input "Search for a job title, company or other keywords" at bounding box center [783, 88] width 935 height 29
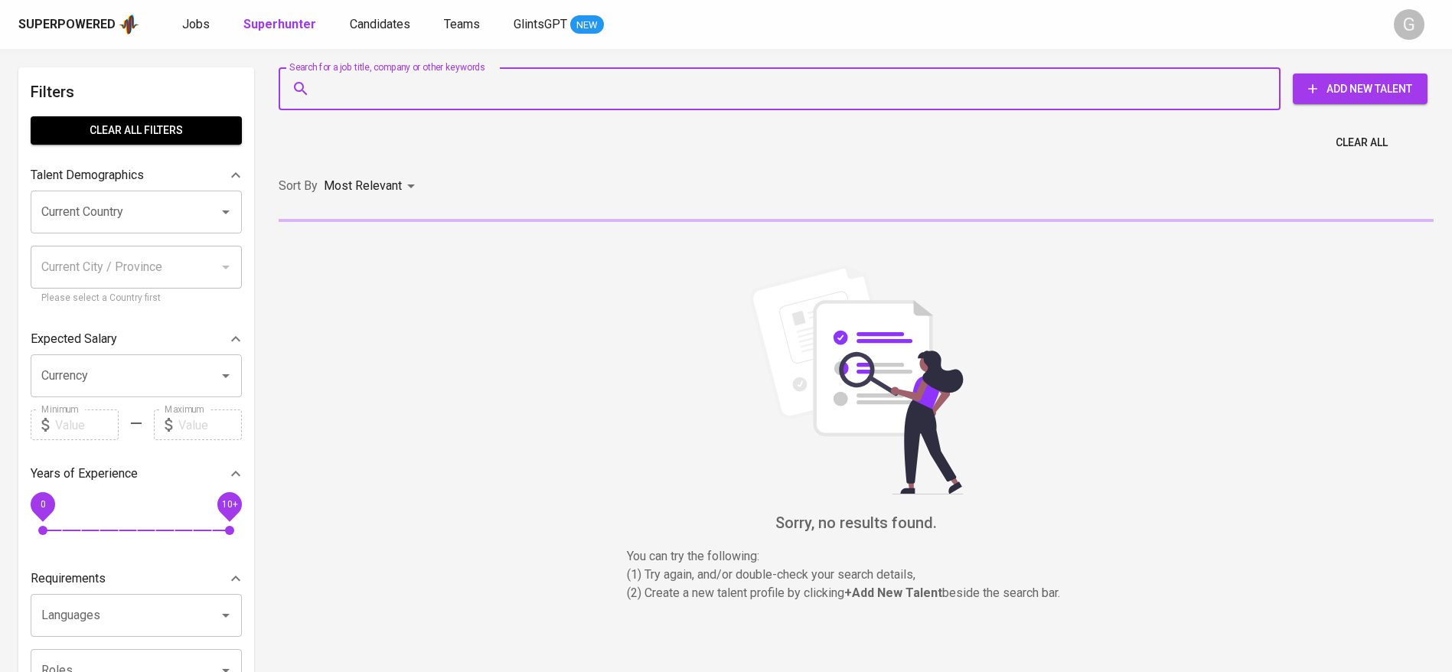
paste input "[EMAIL_ADDRESS][DOMAIN_NAME]"
type input "[EMAIL_ADDRESS][DOMAIN_NAME]"
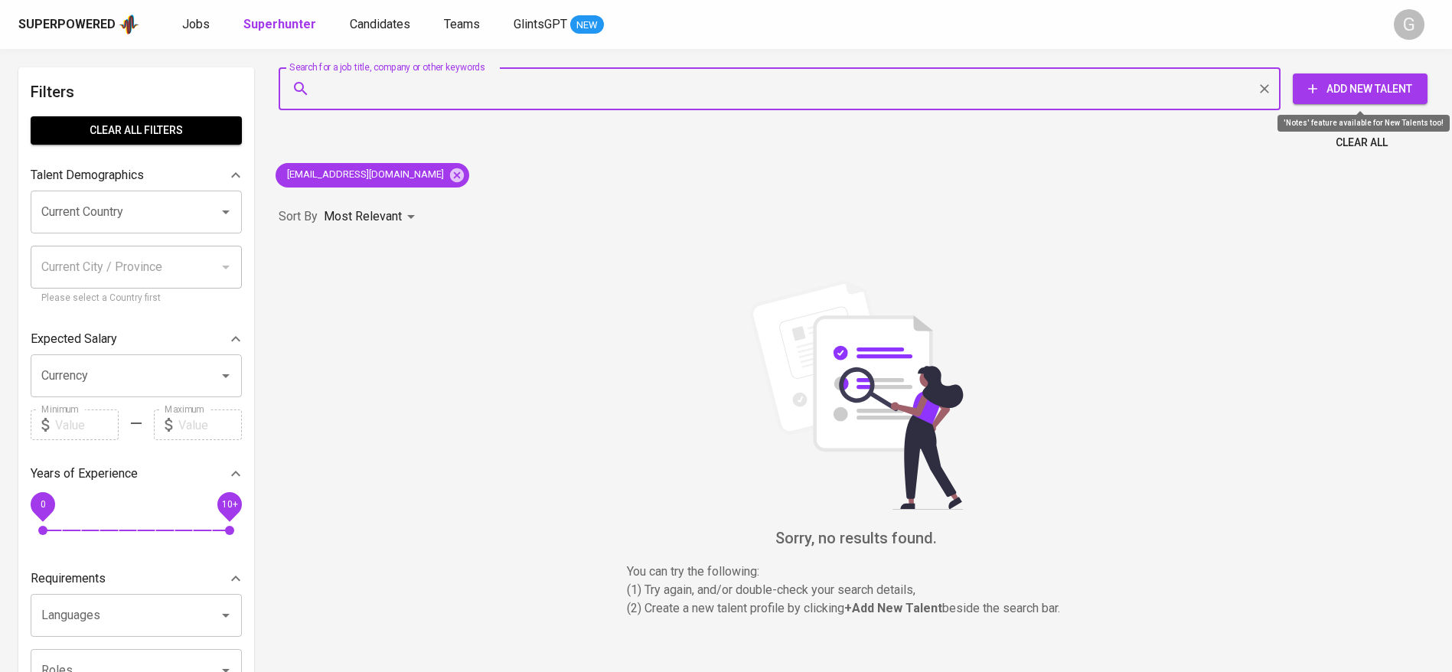
click at [1358, 97] on span "Add New Talent" at bounding box center [1360, 89] width 110 height 19
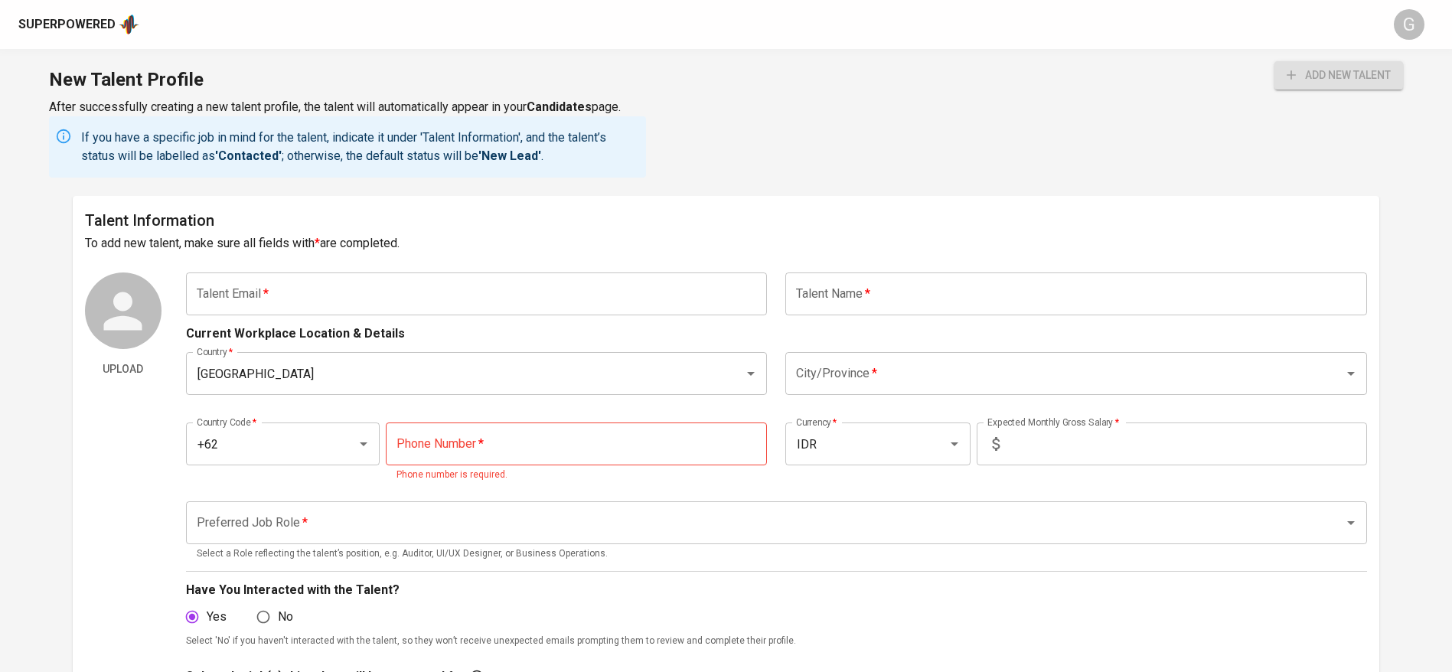
click at [576, 296] on input "text" at bounding box center [477, 294] width 582 height 43
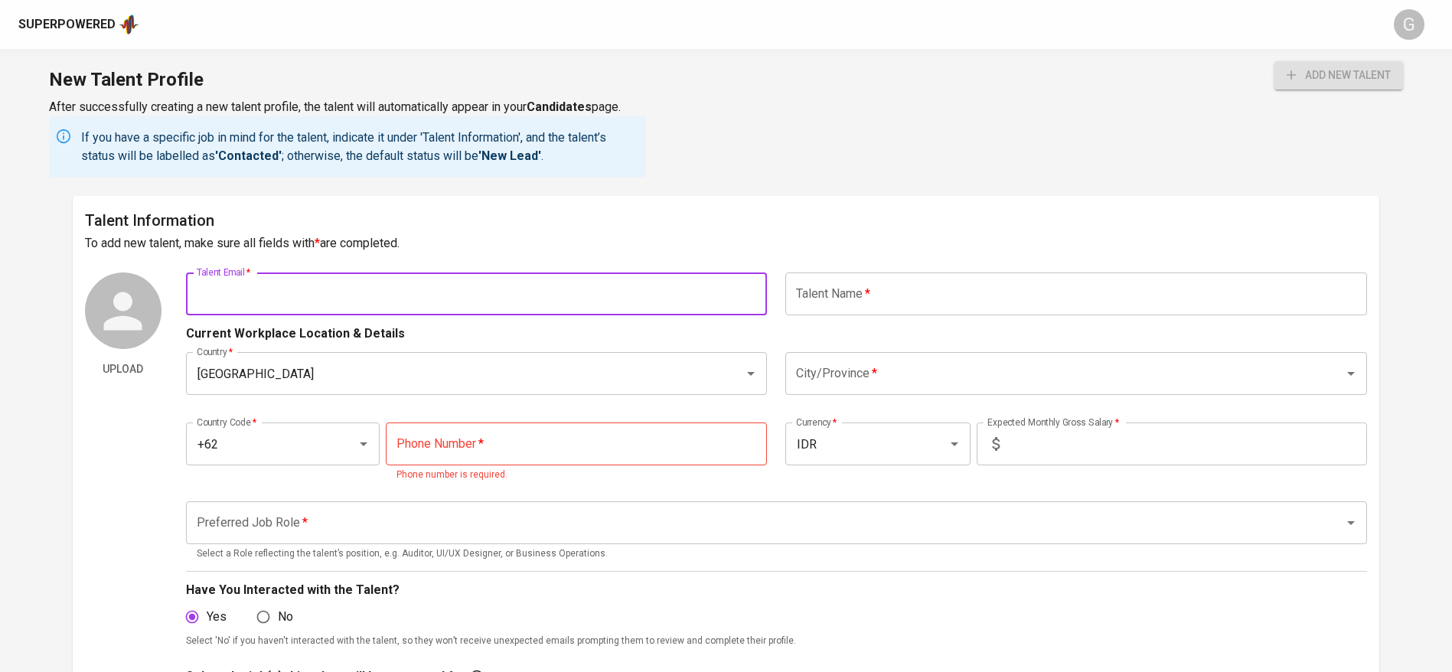
paste input "[EMAIL_ADDRESS][DOMAIN_NAME]"
type input "[EMAIL_ADDRESS][DOMAIN_NAME]"
click at [893, 294] on input "text" at bounding box center [1077, 294] width 582 height 43
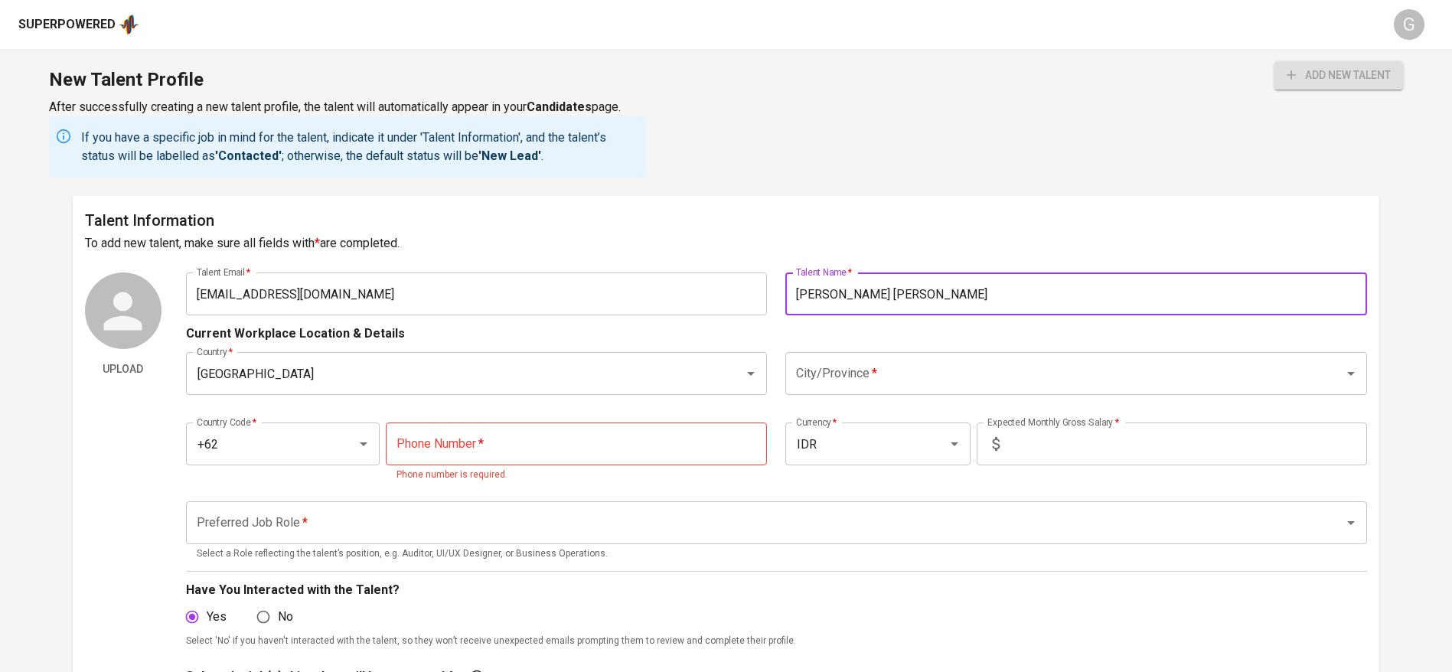
type input "[PERSON_NAME] [PERSON_NAME]"
click at [1021, 371] on input "City/Province   *" at bounding box center [1054, 373] width 525 height 29
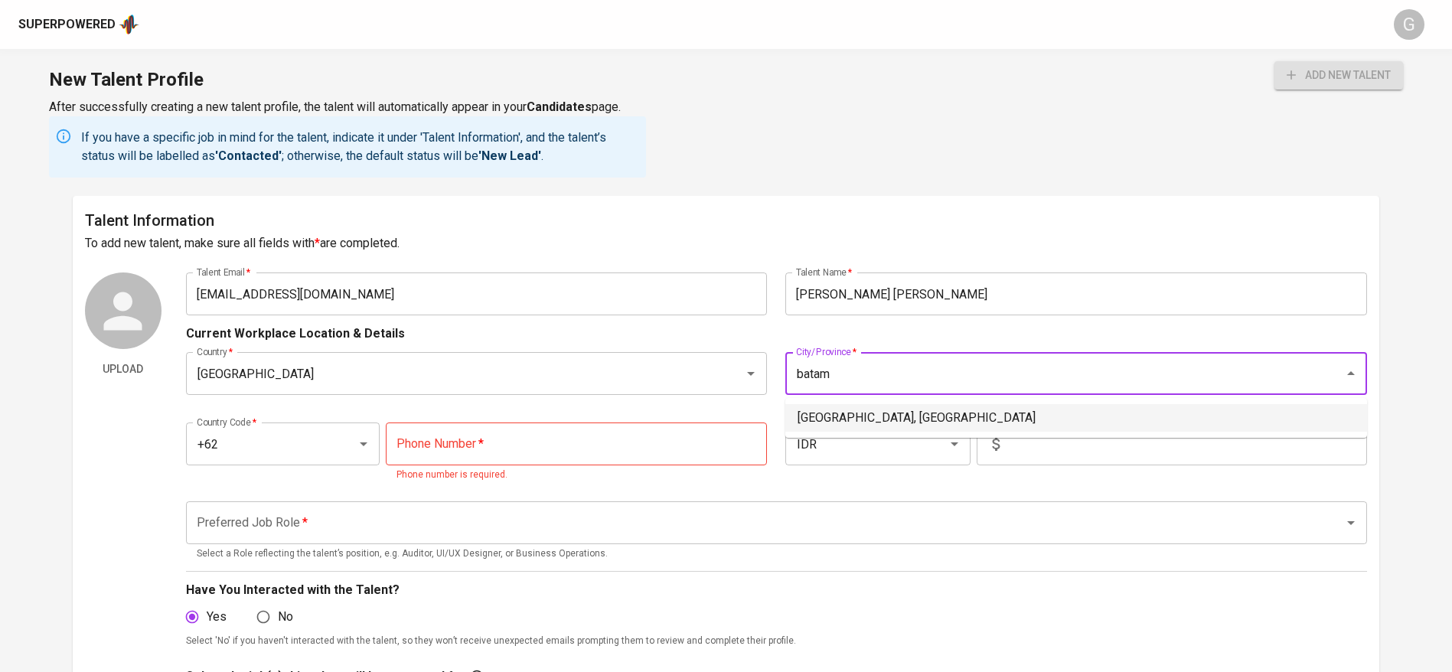
click at [990, 417] on li "Batam, Kepulauan Riau" at bounding box center [1077, 418] width 582 height 28
type input "Batam, Kepulauan Riau"
click at [1021, 449] on input "text" at bounding box center [1186, 444] width 361 height 43
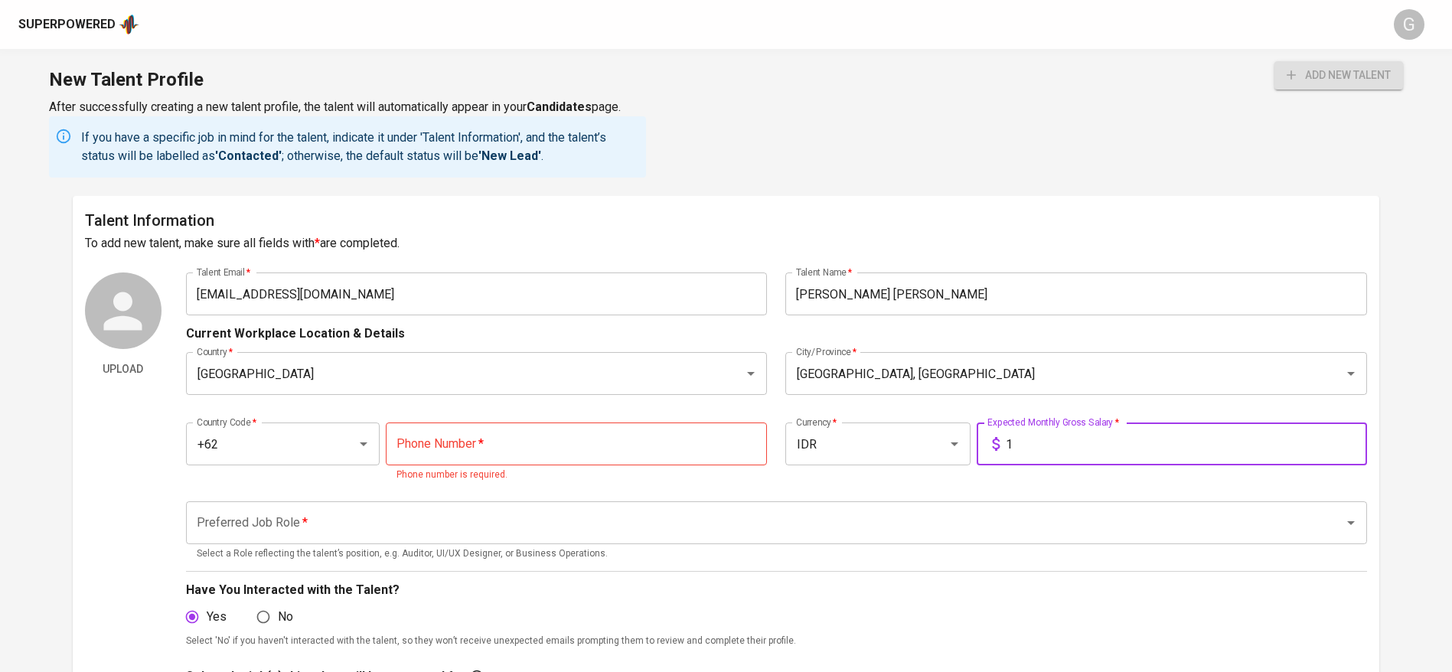
type input "1"
click at [492, 429] on input "tel" at bounding box center [576, 444] width 381 height 43
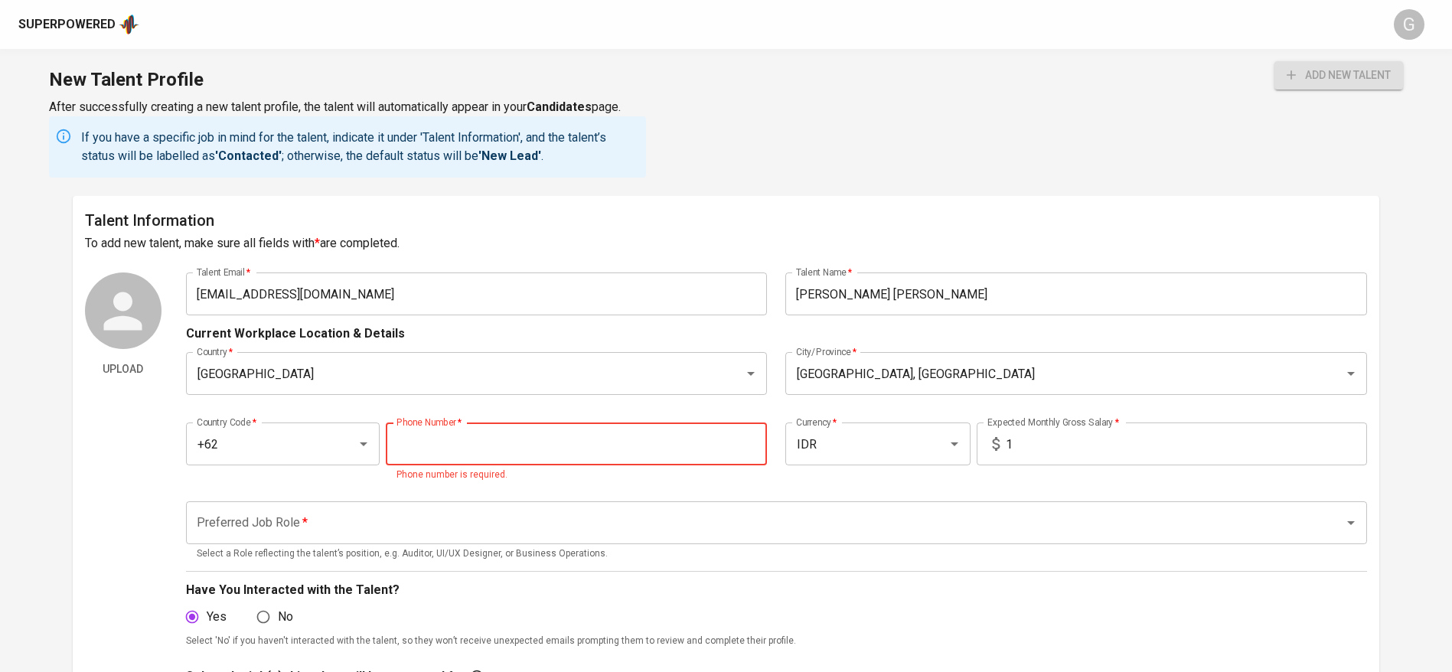
paste input "812-5587-688"
type input "812-5587-688"
click at [456, 518] on input "Preferred Job Role   *" at bounding box center [755, 522] width 1125 height 29
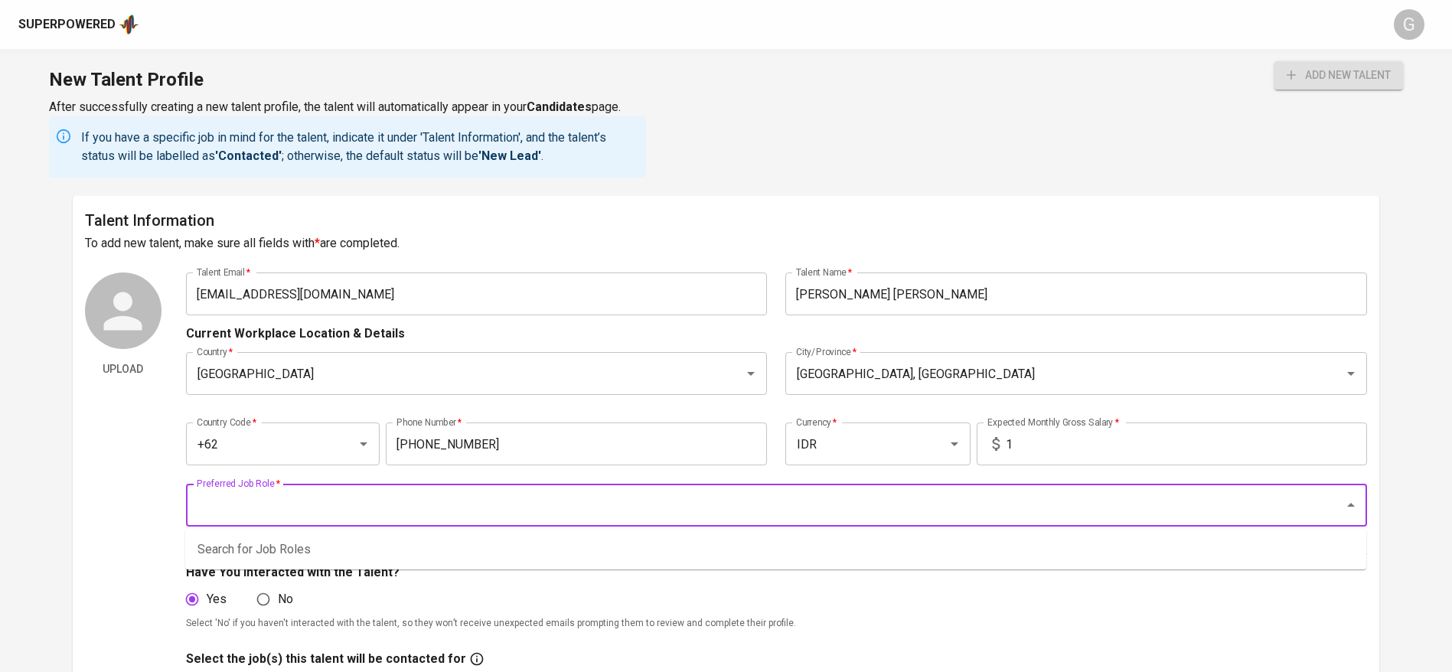
type input "w"
click at [482, 542] on li "QA Engineer Computer & Software" at bounding box center [775, 559] width 1181 height 46
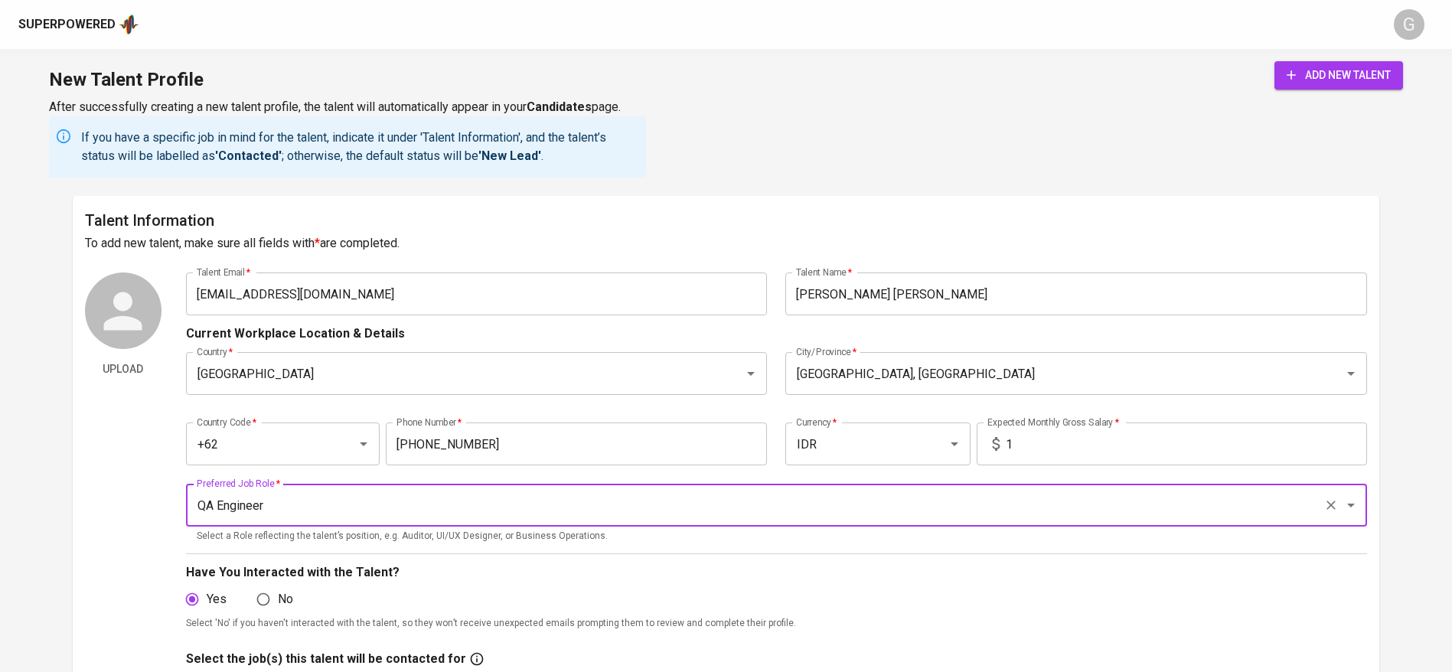
type input "QA Engineer"
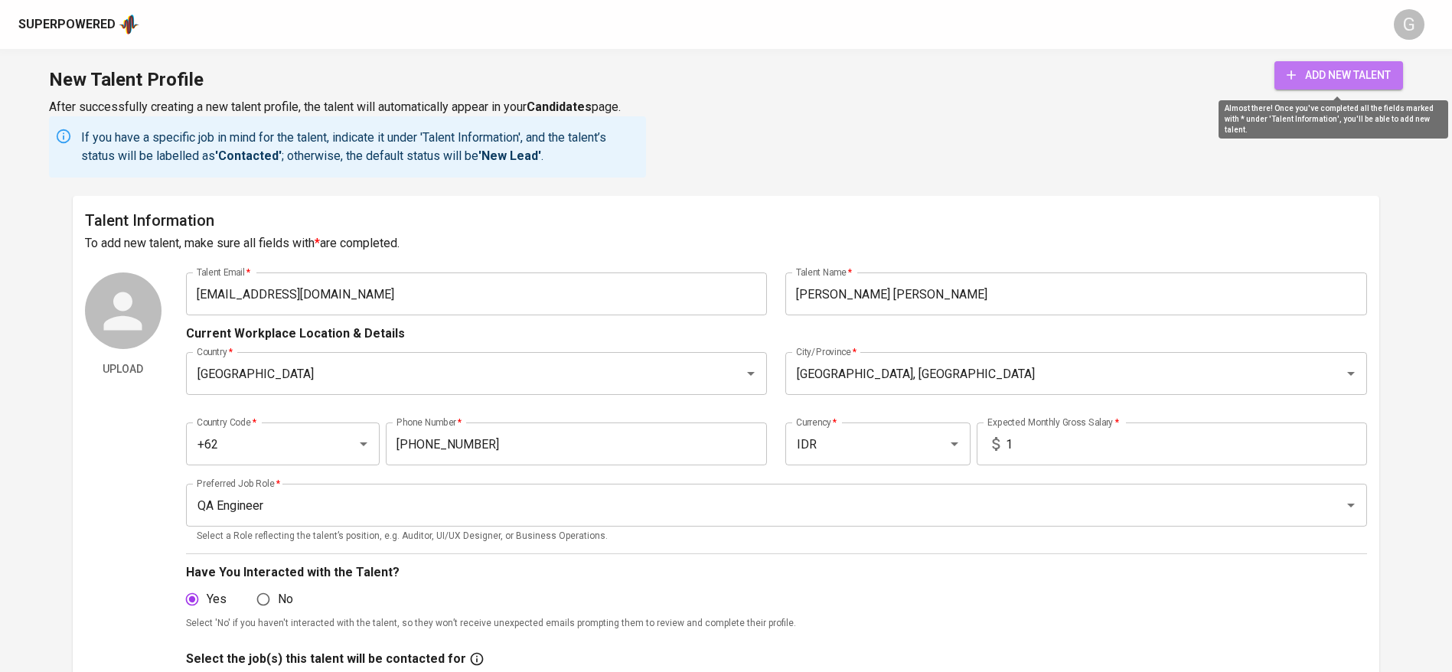
click at [1334, 66] on span "add new talent" at bounding box center [1339, 75] width 104 height 19
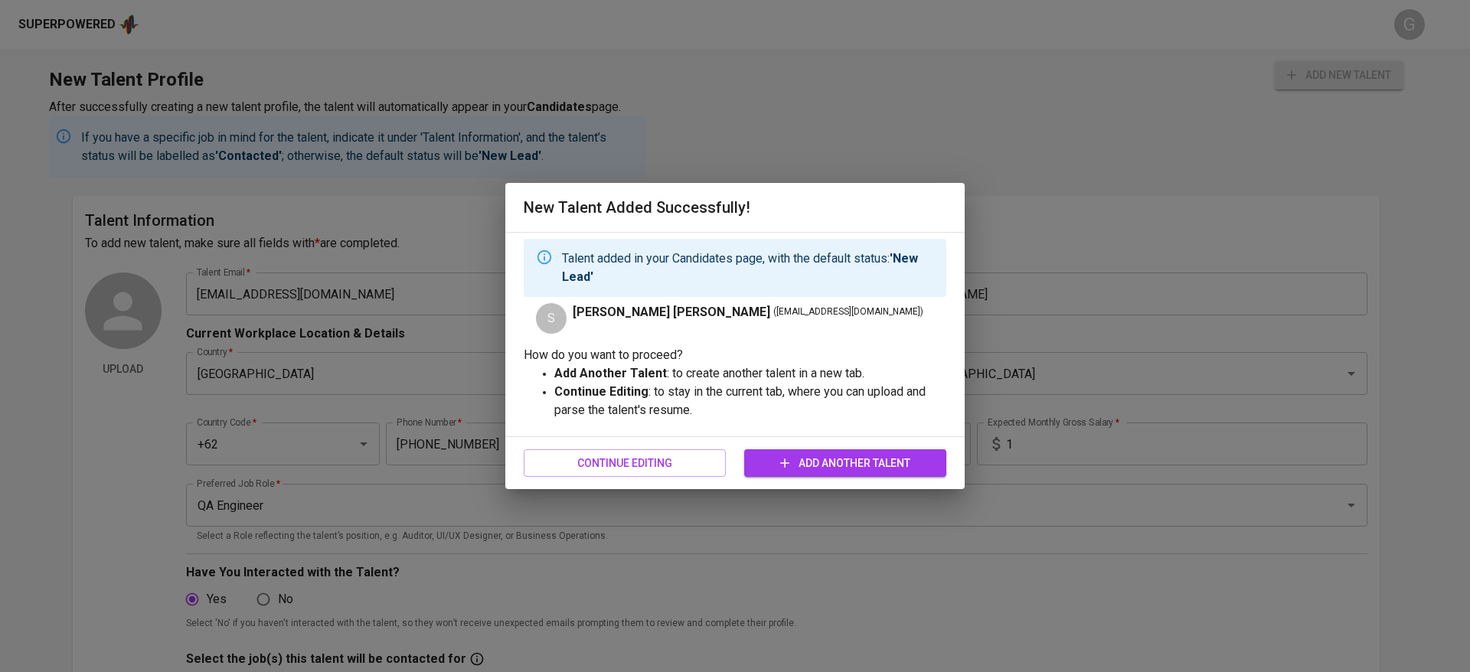
click at [859, 462] on span "Add Another Talent" at bounding box center [845, 463] width 178 height 19
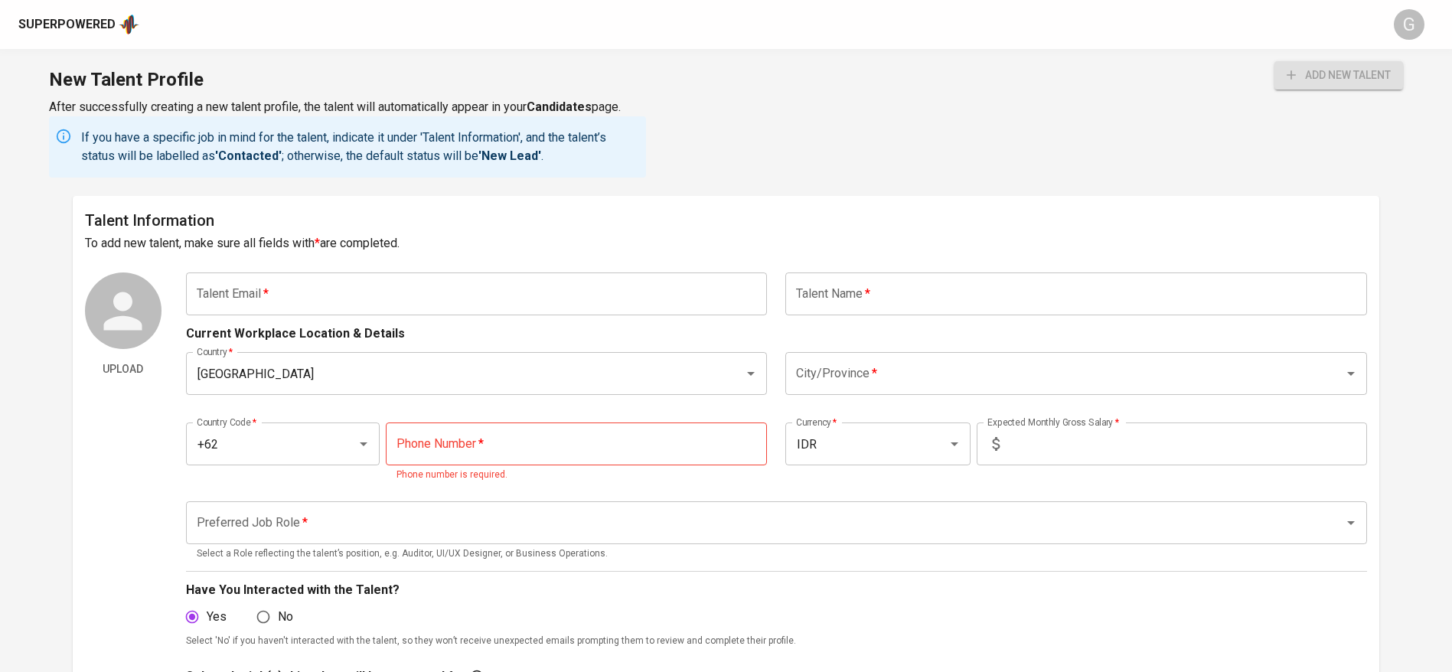
click at [369, 299] on input "text" at bounding box center [477, 294] width 582 height 43
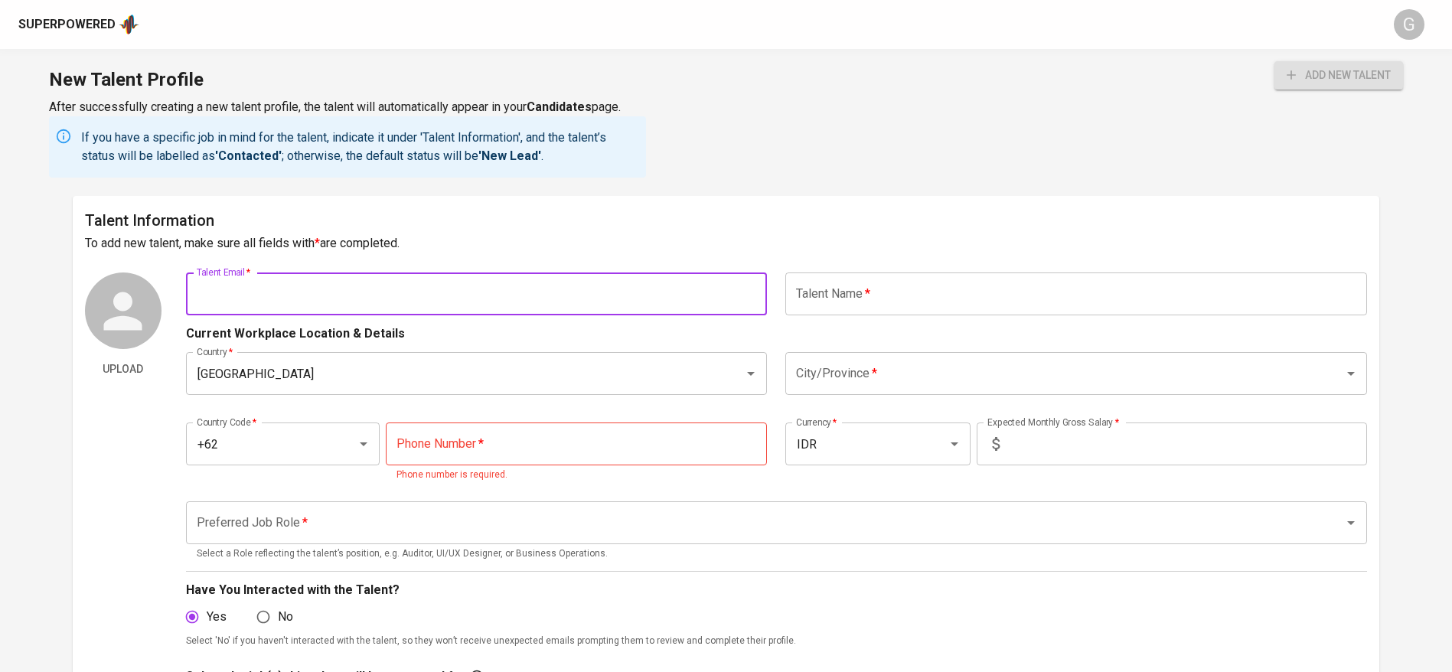
paste input "marcophilips73@gmail.com"
type input "marcophilips73@gmail.com"
click at [1275, 61] on button "add new talent" at bounding box center [1339, 75] width 129 height 28
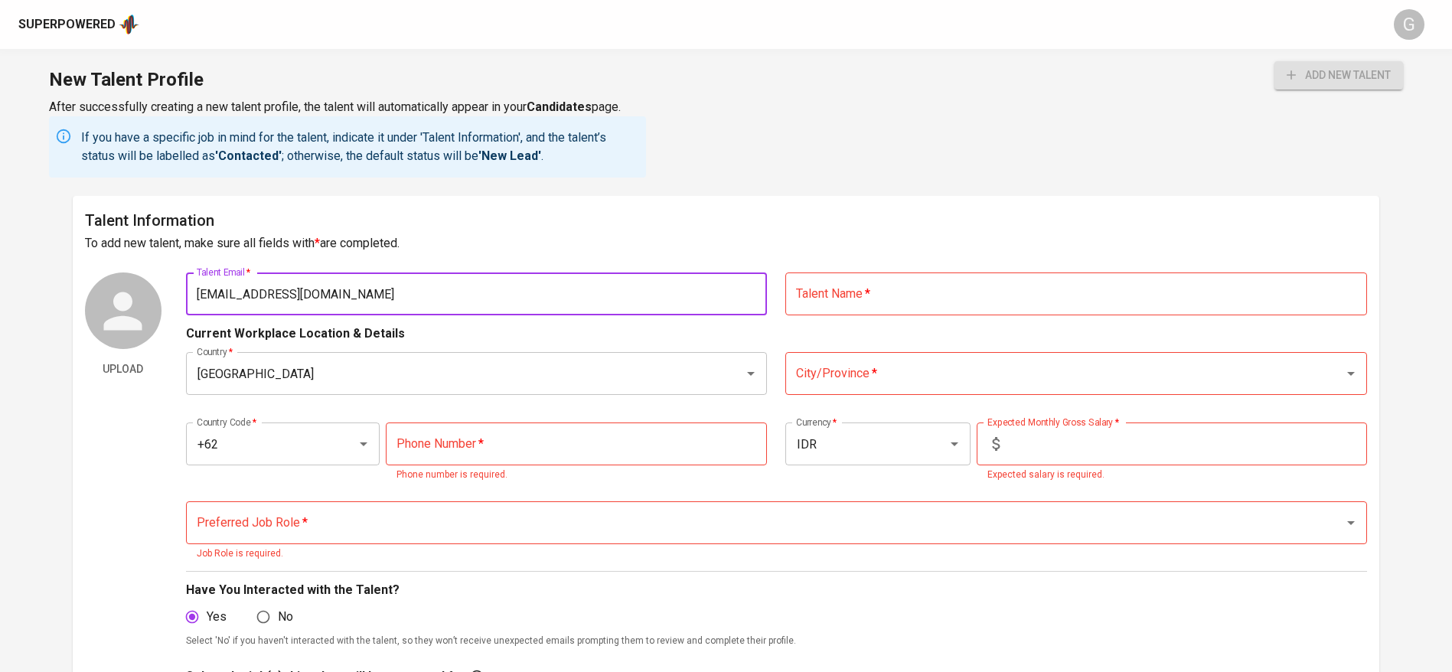
click at [892, 315] on div "Current Workplace Location & Details" at bounding box center [776, 329] width 1181 height 28
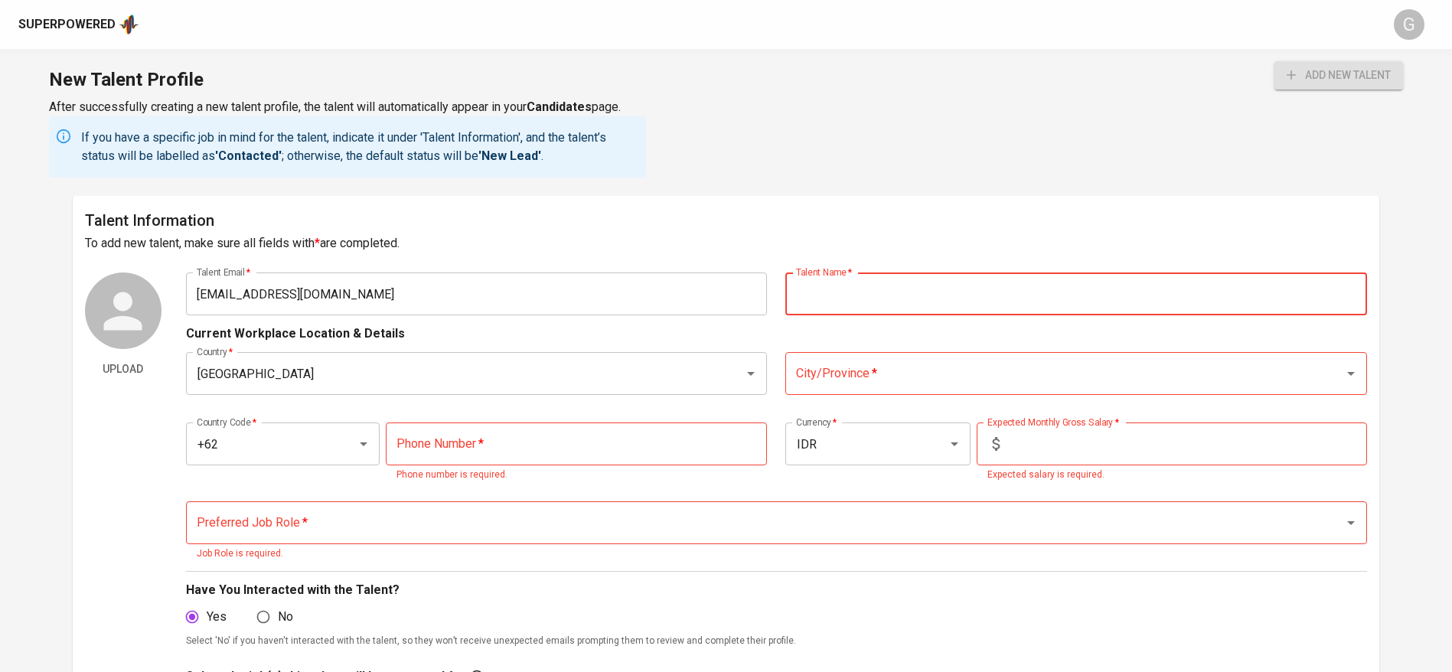
click at [879, 307] on input "text" at bounding box center [1077, 294] width 582 height 43
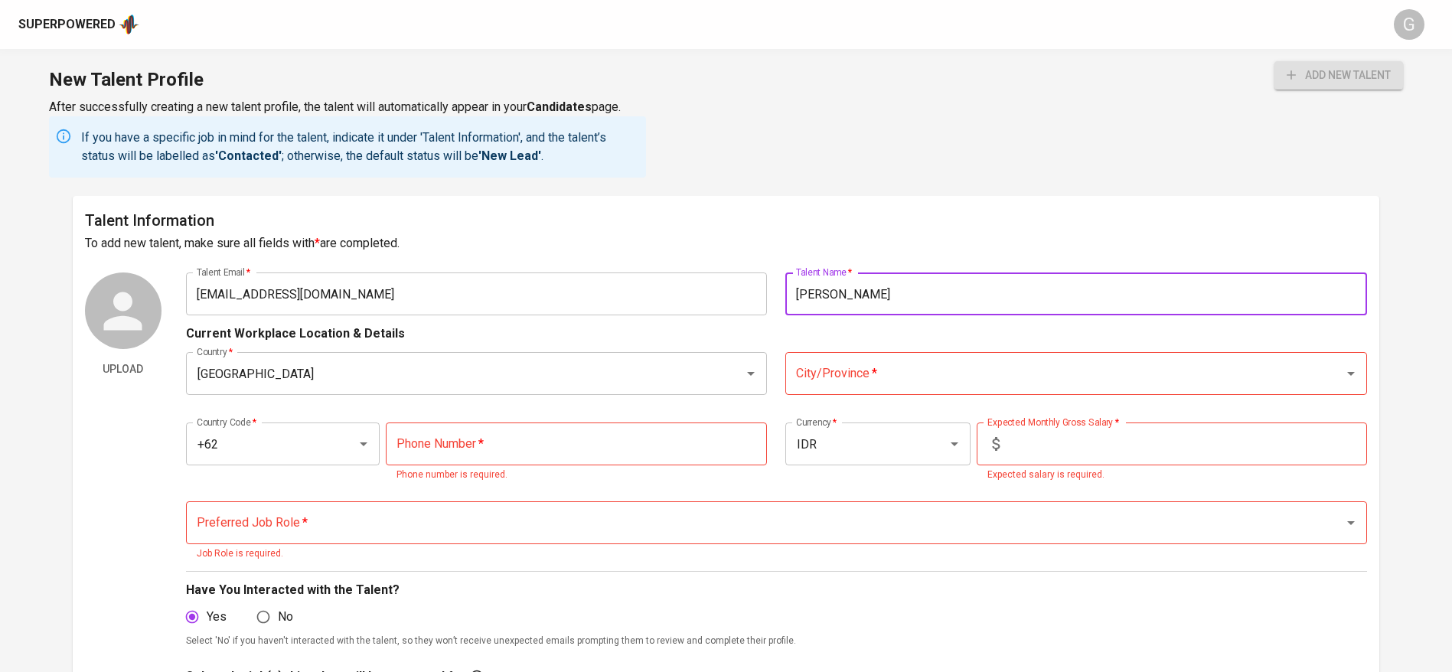
click at [880, 356] on div "City/Province *" at bounding box center [1077, 373] width 582 height 43
type input "Marco Philips"
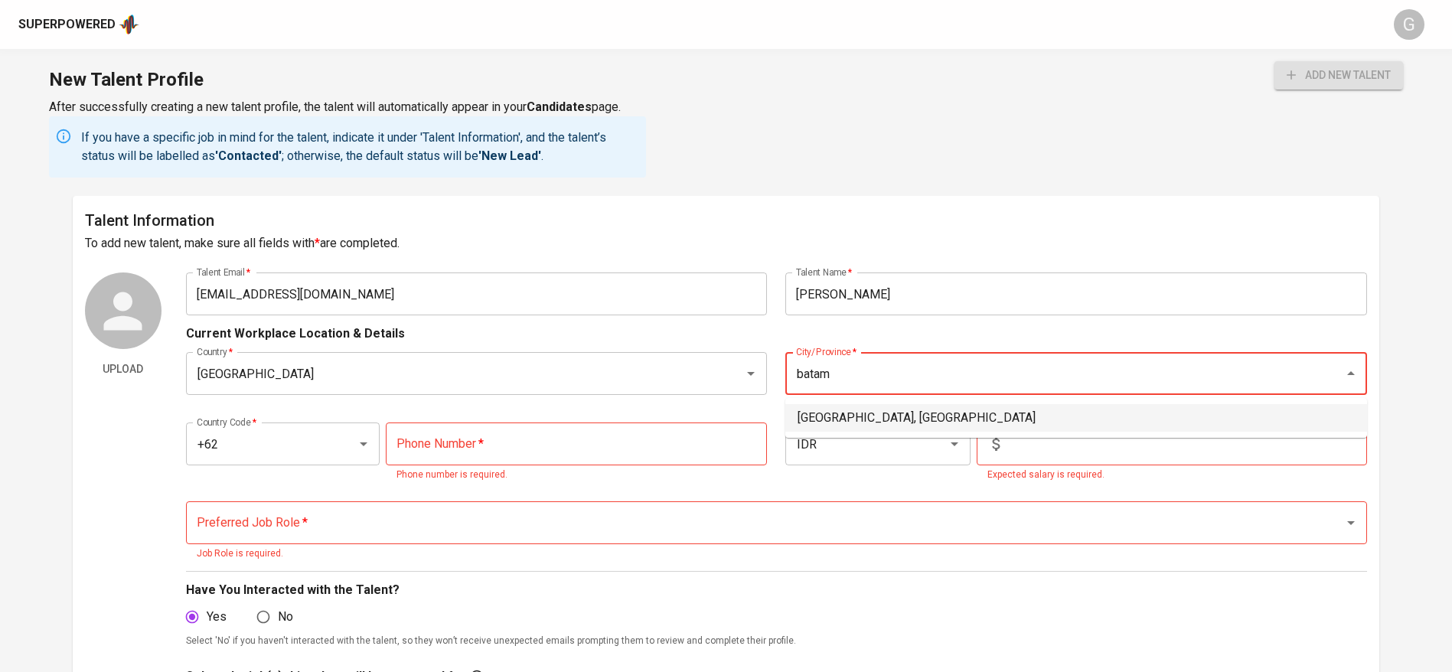
click at [900, 413] on li "[GEOGRAPHIC_DATA], [GEOGRAPHIC_DATA]" at bounding box center [1077, 418] width 582 height 28
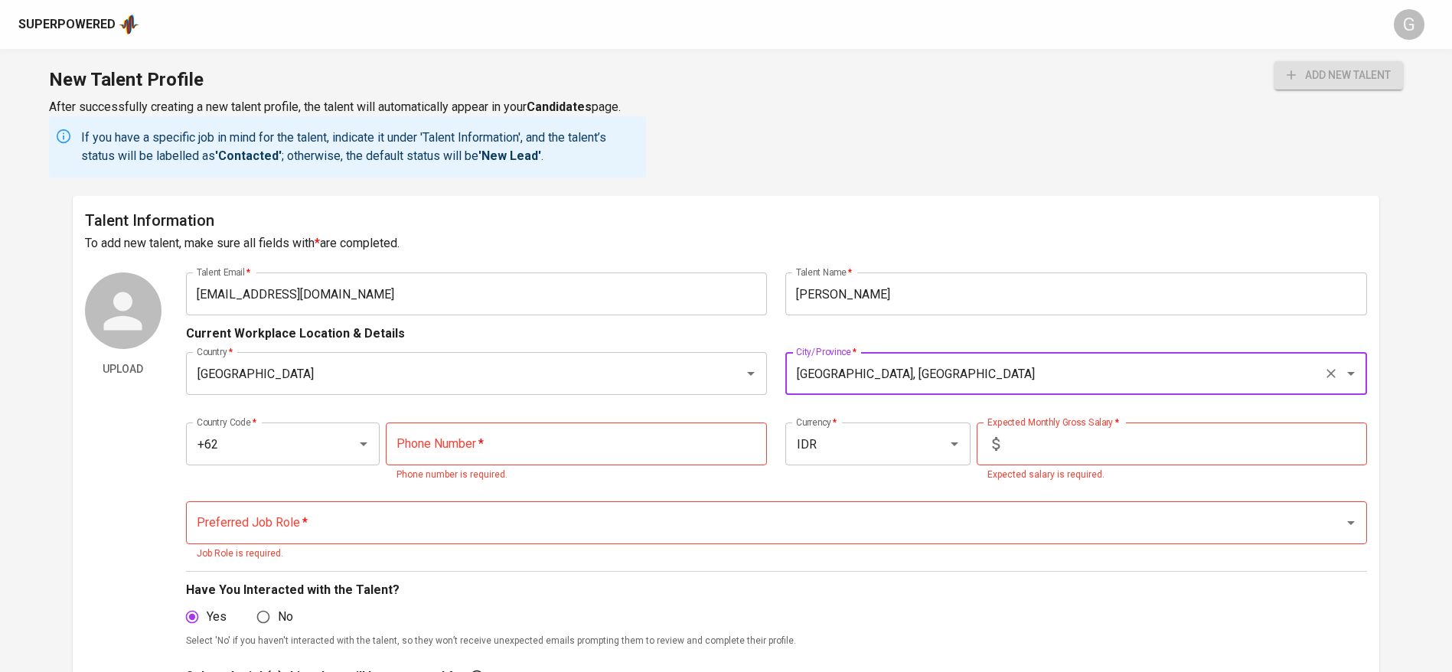
type input "[GEOGRAPHIC_DATA], [GEOGRAPHIC_DATA]"
click at [1041, 433] on input "text" at bounding box center [1186, 444] width 361 height 43
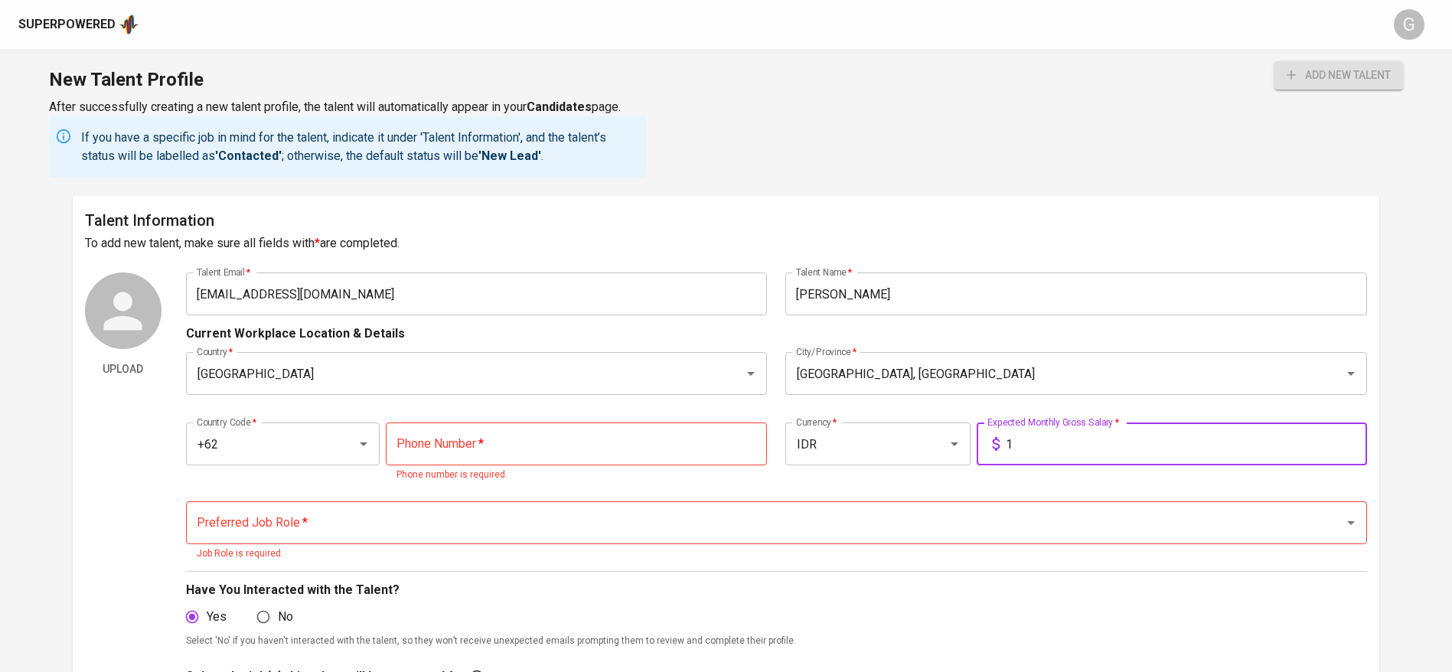
type input "1"
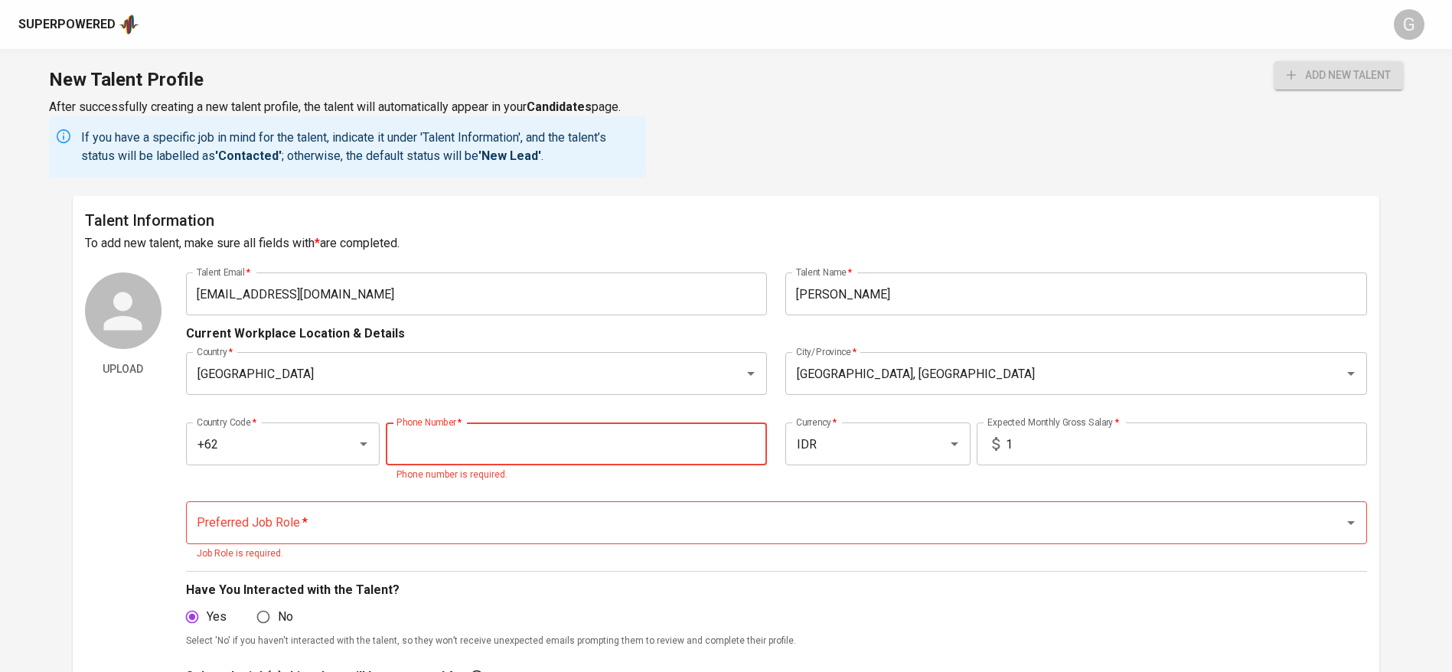
click at [546, 429] on input "tel" at bounding box center [576, 444] width 381 height 43
paste input "822-6934-3968"
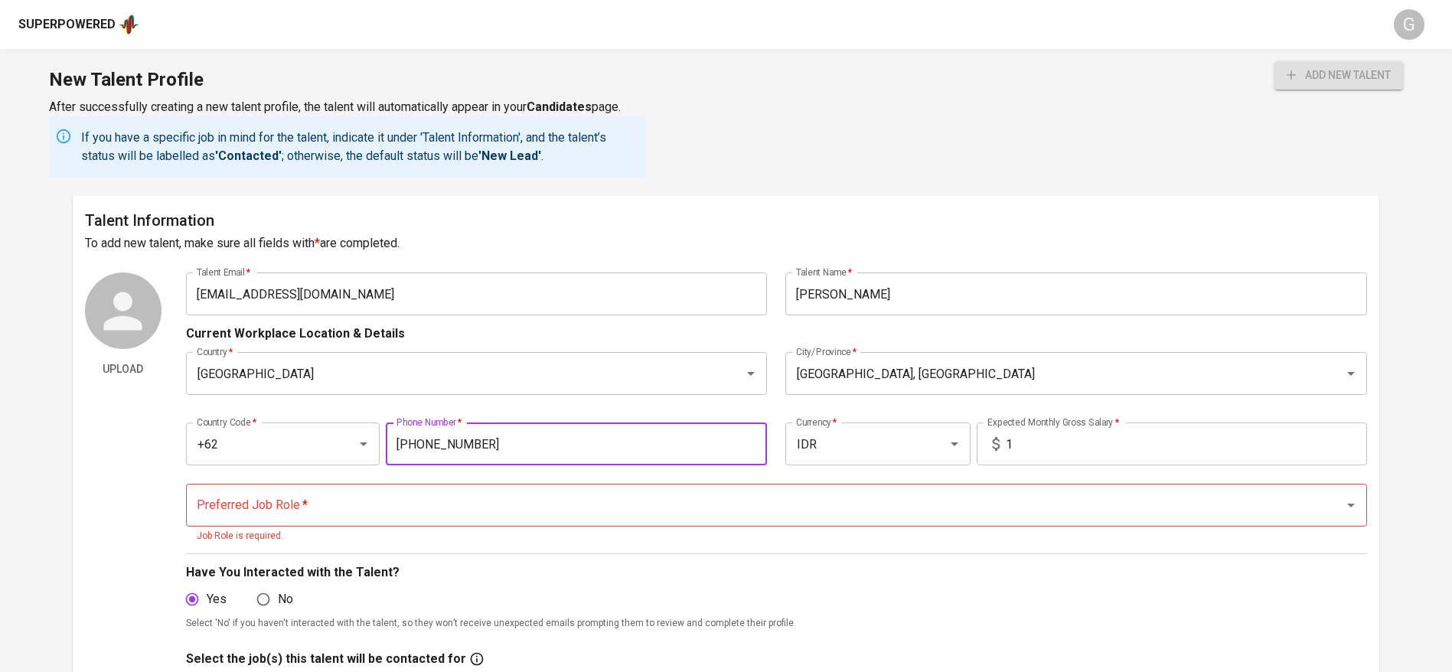
click at [490, 531] on p "Job Role is required." at bounding box center [777, 536] width 1160 height 15
type input "822-6934-3968"
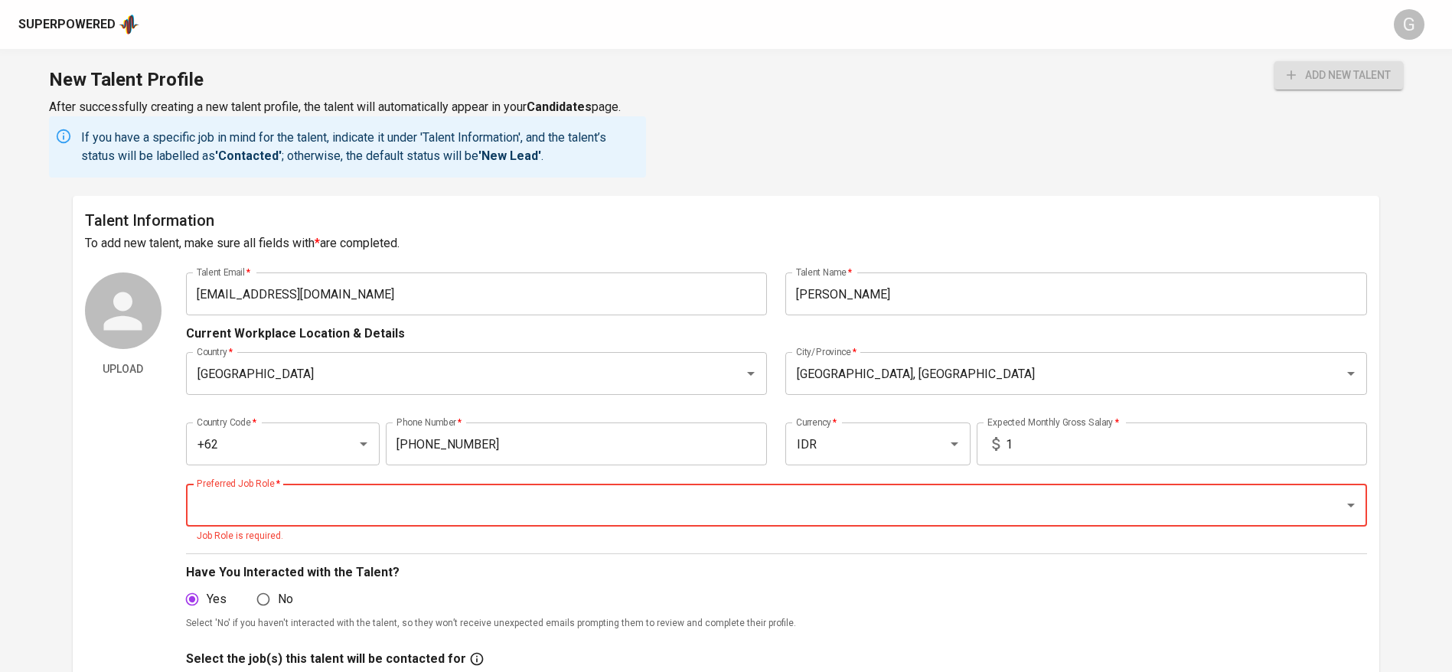
click at [492, 510] on input "Preferred Job Role   *" at bounding box center [755, 505] width 1125 height 29
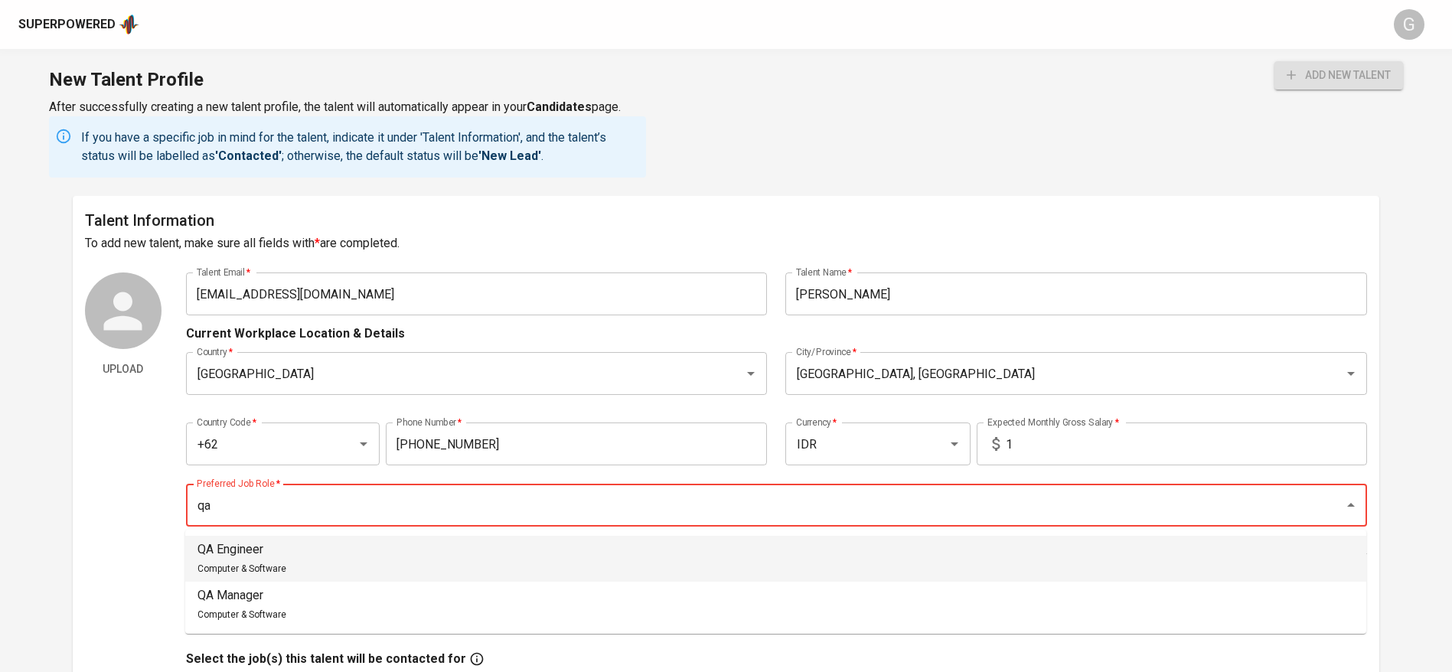
click at [480, 559] on li "QA Engineer Computer & Software" at bounding box center [775, 559] width 1181 height 46
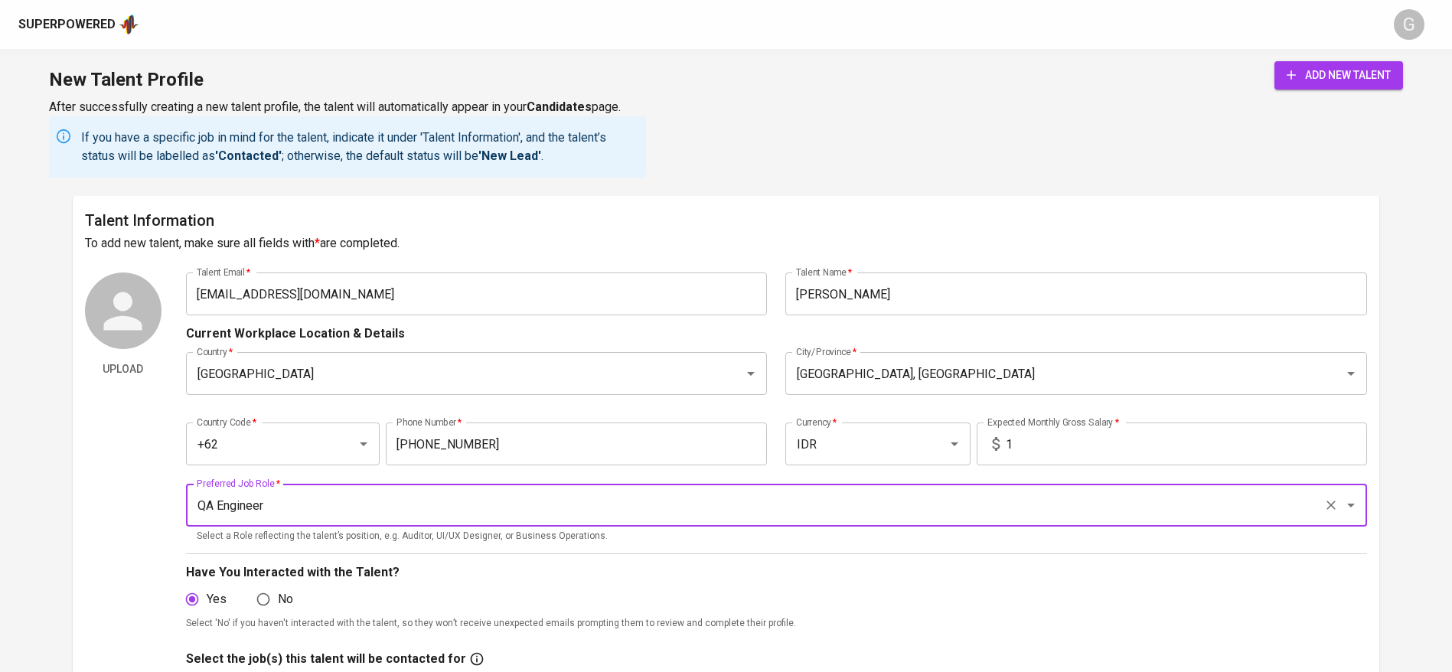
type input "QA Engineer"
click at [1360, 73] on span "add new talent" at bounding box center [1339, 75] width 104 height 19
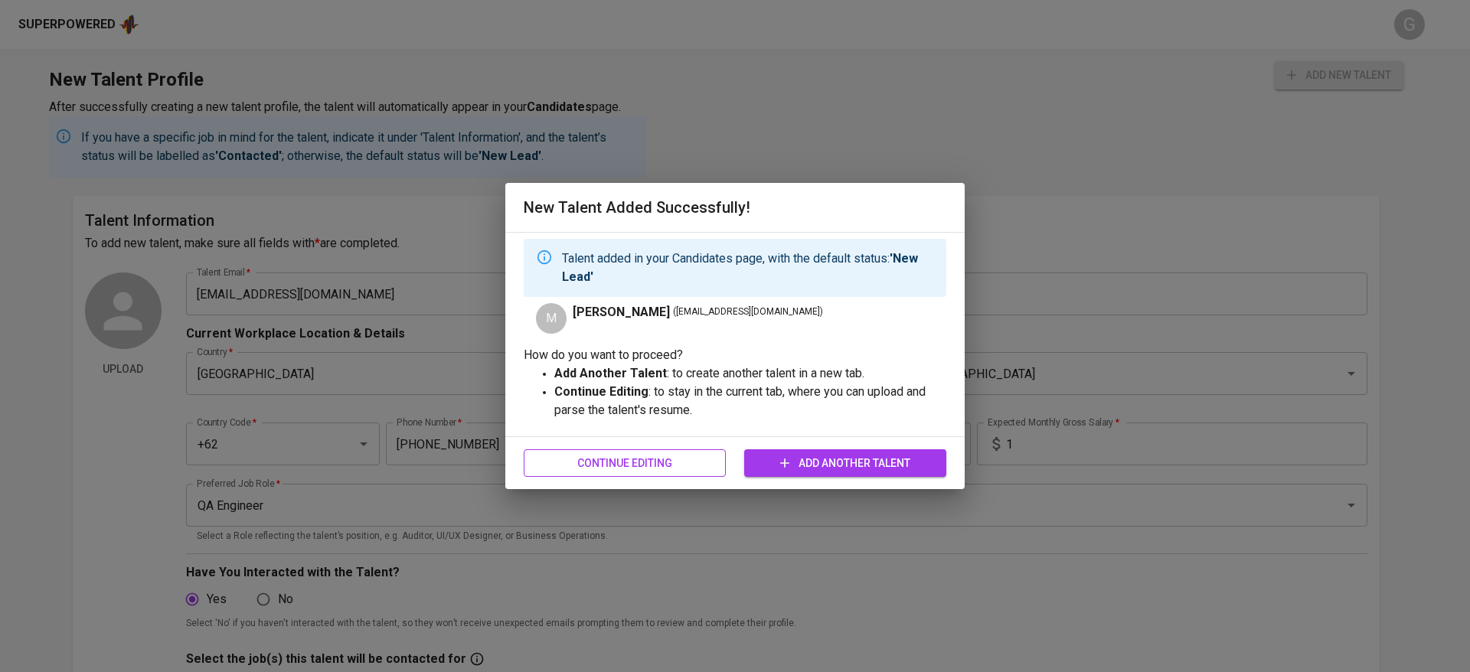
click at [629, 455] on span "Continue Editing" at bounding box center [625, 463] width 178 height 19
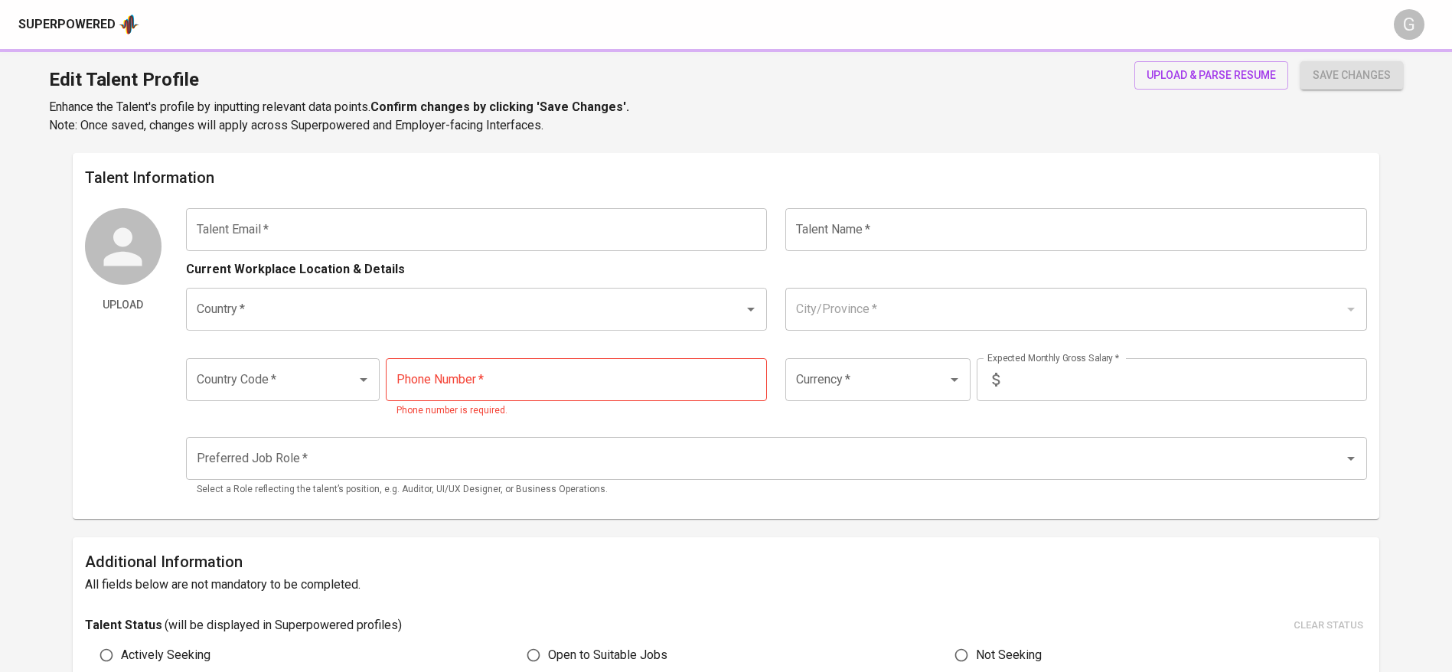
type input "[EMAIL_ADDRESS][DOMAIN_NAME]"
type input "[PERSON_NAME]"
type input "Indonesia"
type input "Batam, Kepulauan Riau"
type input "+62"
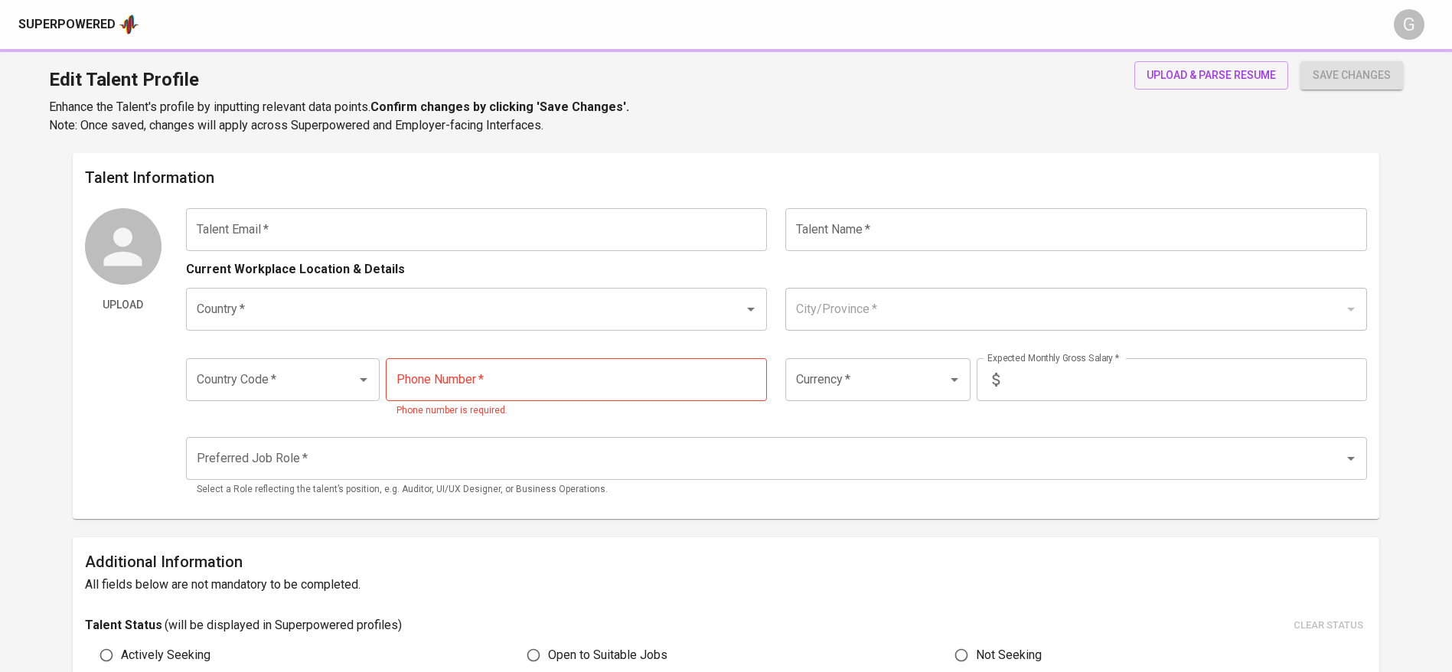
type input "822-6934-3968"
type input "IDR"
type input "QA Engineer"
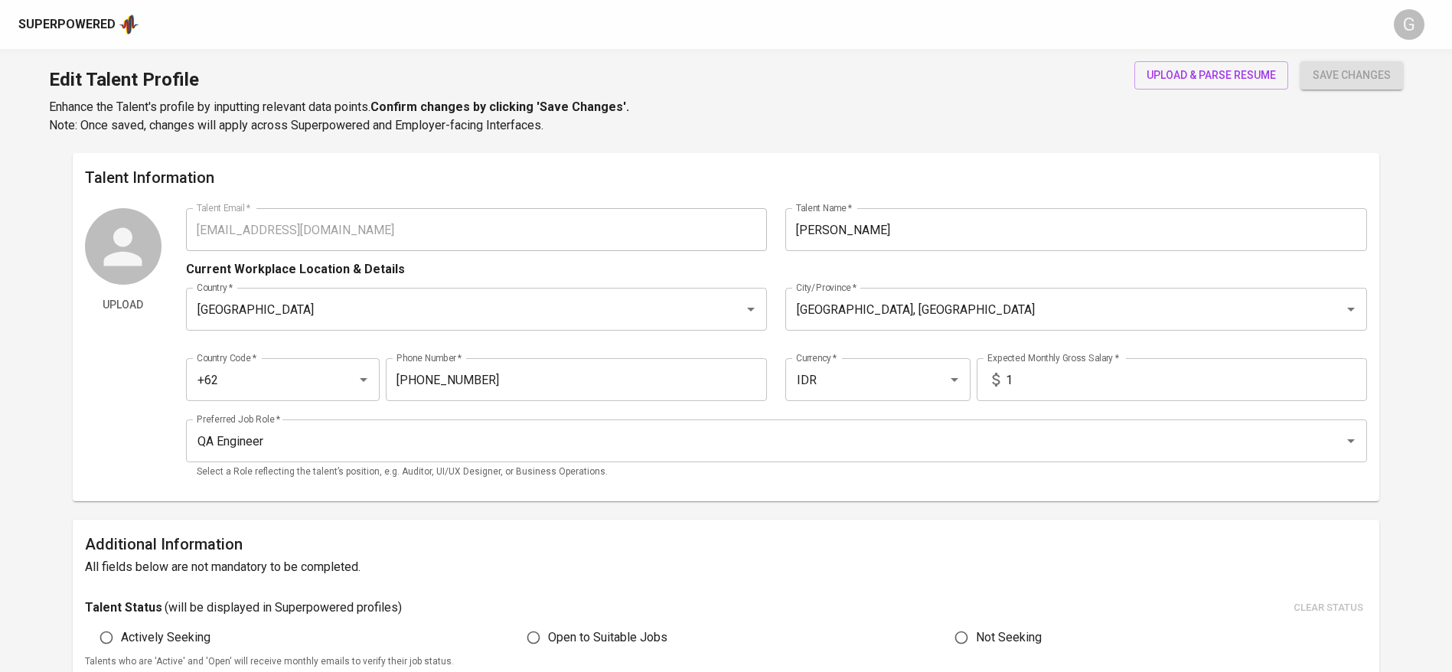
click at [73, 21] on div "Superpowered" at bounding box center [66, 25] width 97 height 18
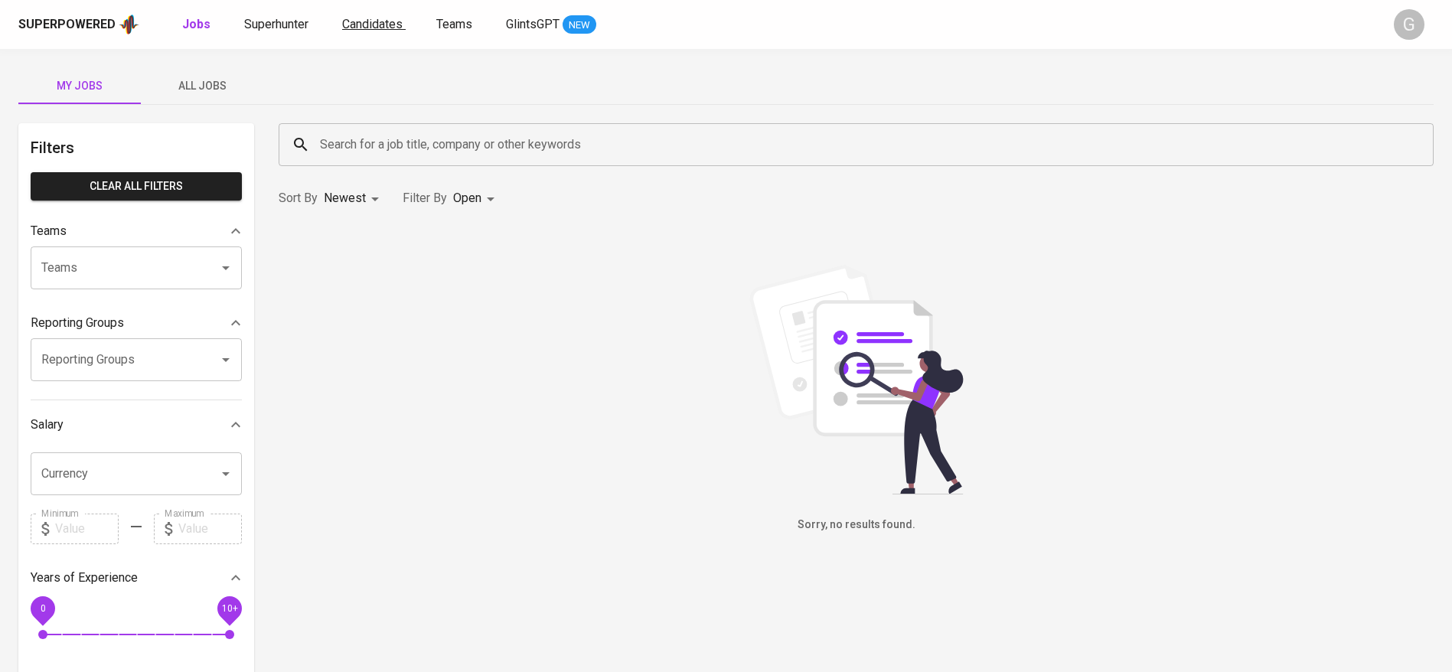
click at [389, 31] on link "Candidates" at bounding box center [374, 24] width 64 height 19
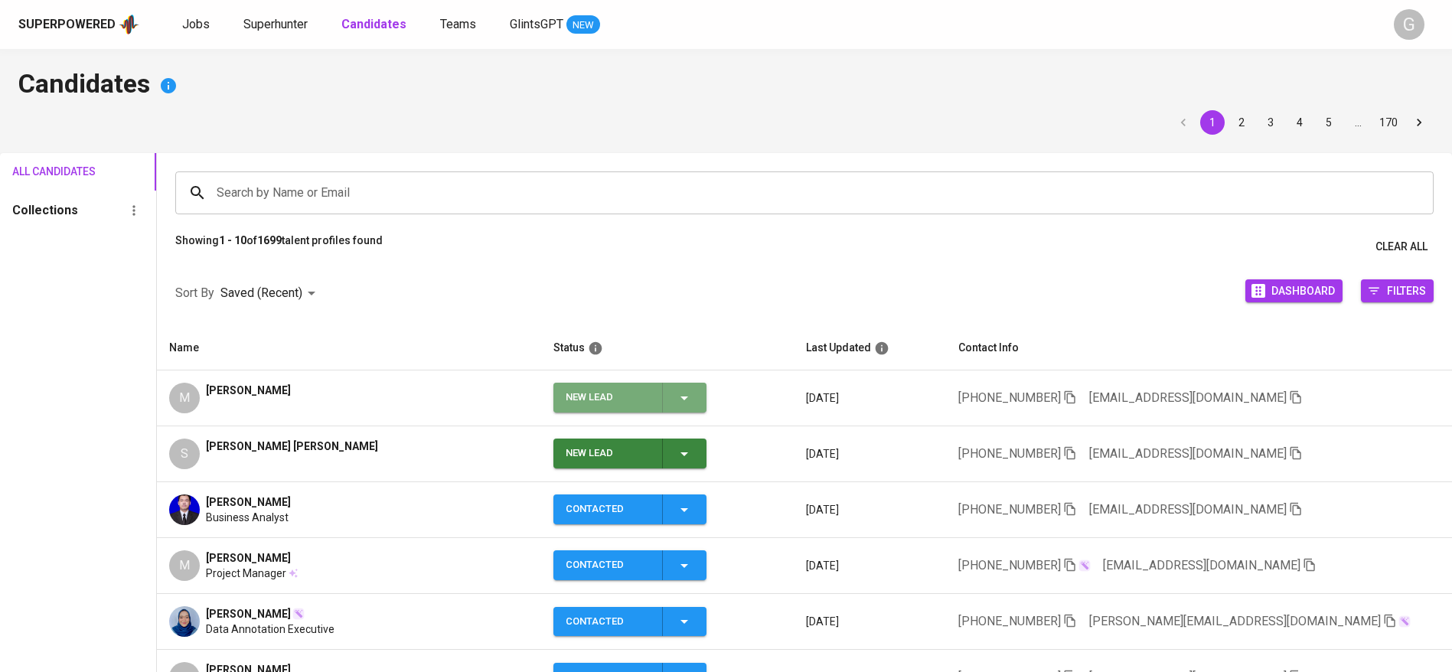
click at [681, 391] on icon "button" at bounding box center [684, 398] width 18 height 18
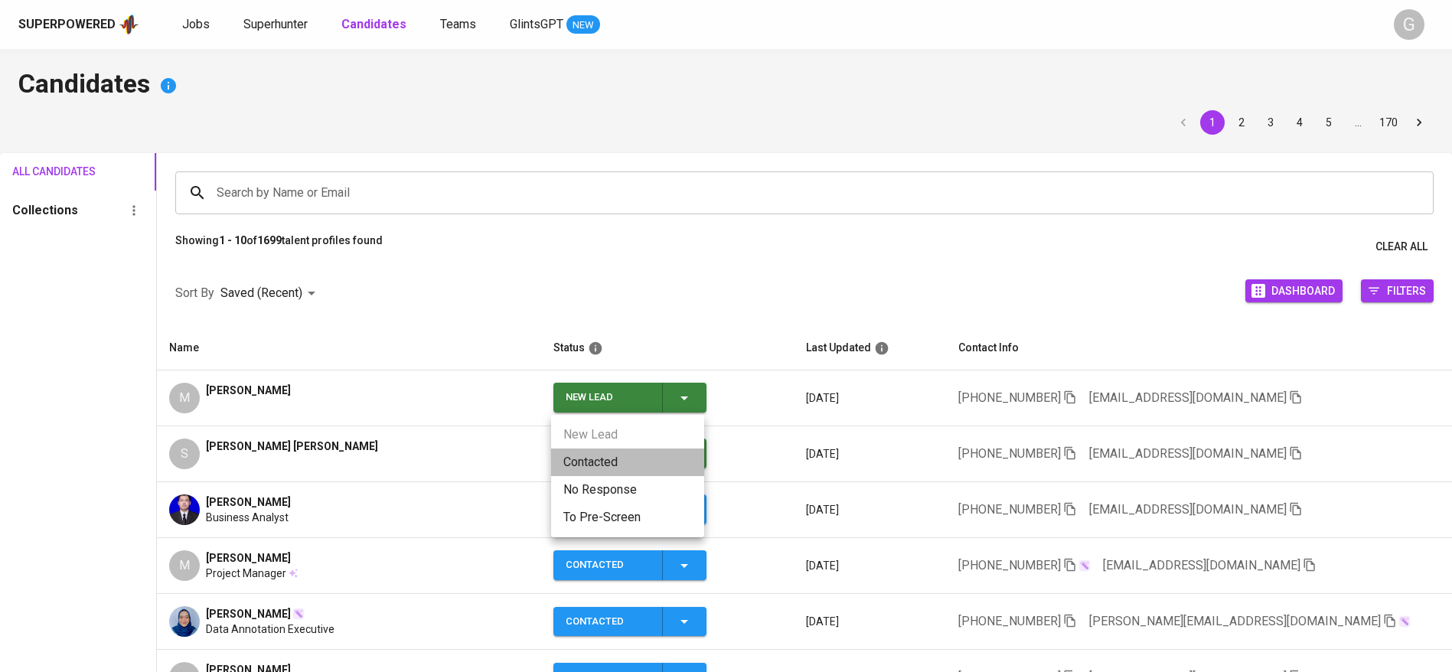
click at [656, 458] on li "Contacted" at bounding box center [627, 463] width 153 height 28
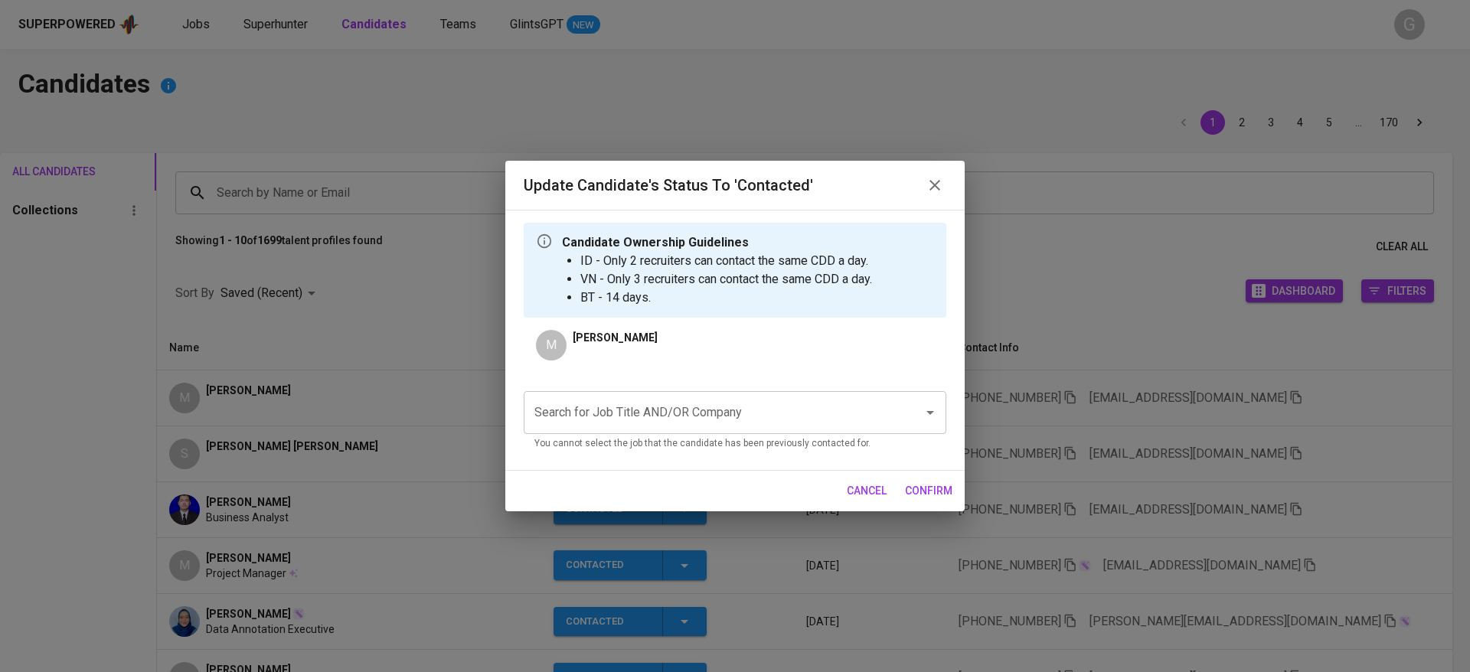
click at [673, 407] on input "Search for Job Title AND/OR Company" at bounding box center [714, 412] width 366 height 29
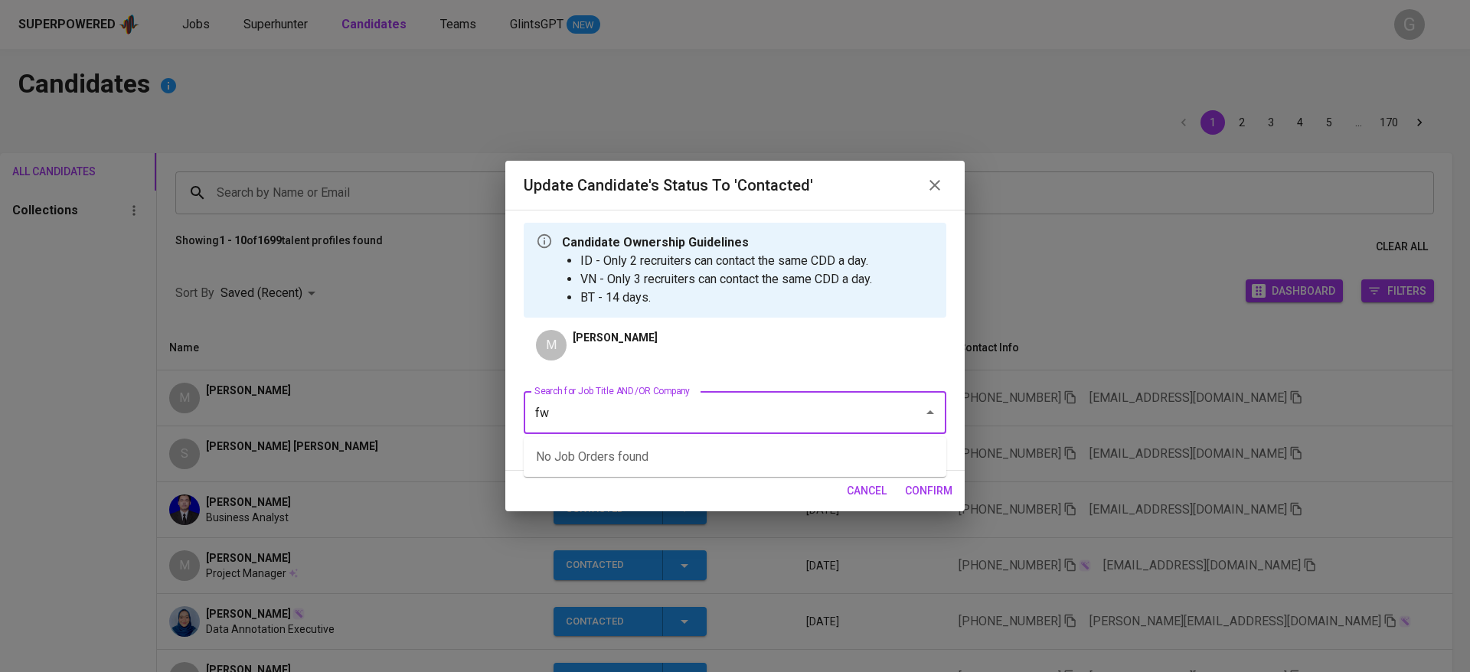
type input "fwd"
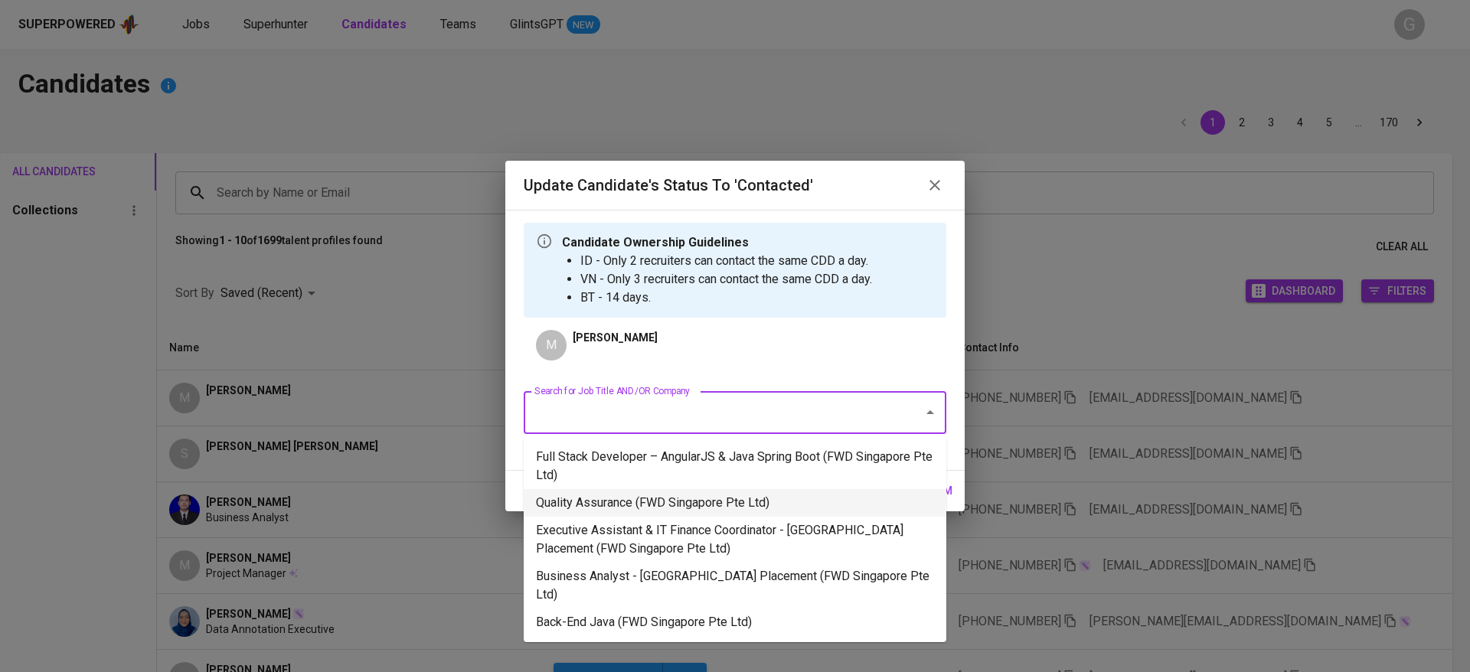
click at [677, 497] on li "Quality Assurance (FWD Singapore Pte Ltd)" at bounding box center [735, 503] width 423 height 28
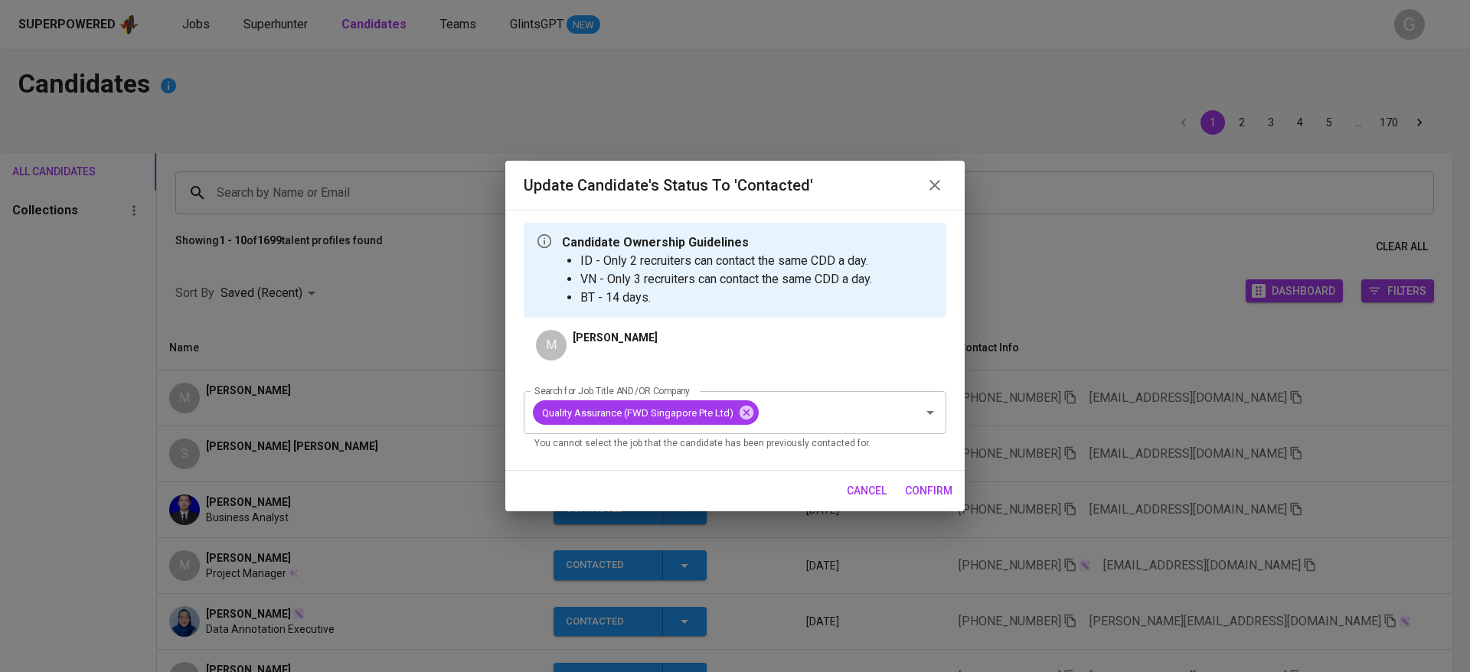
click at [917, 480] on button "confirm" at bounding box center [929, 491] width 60 height 28
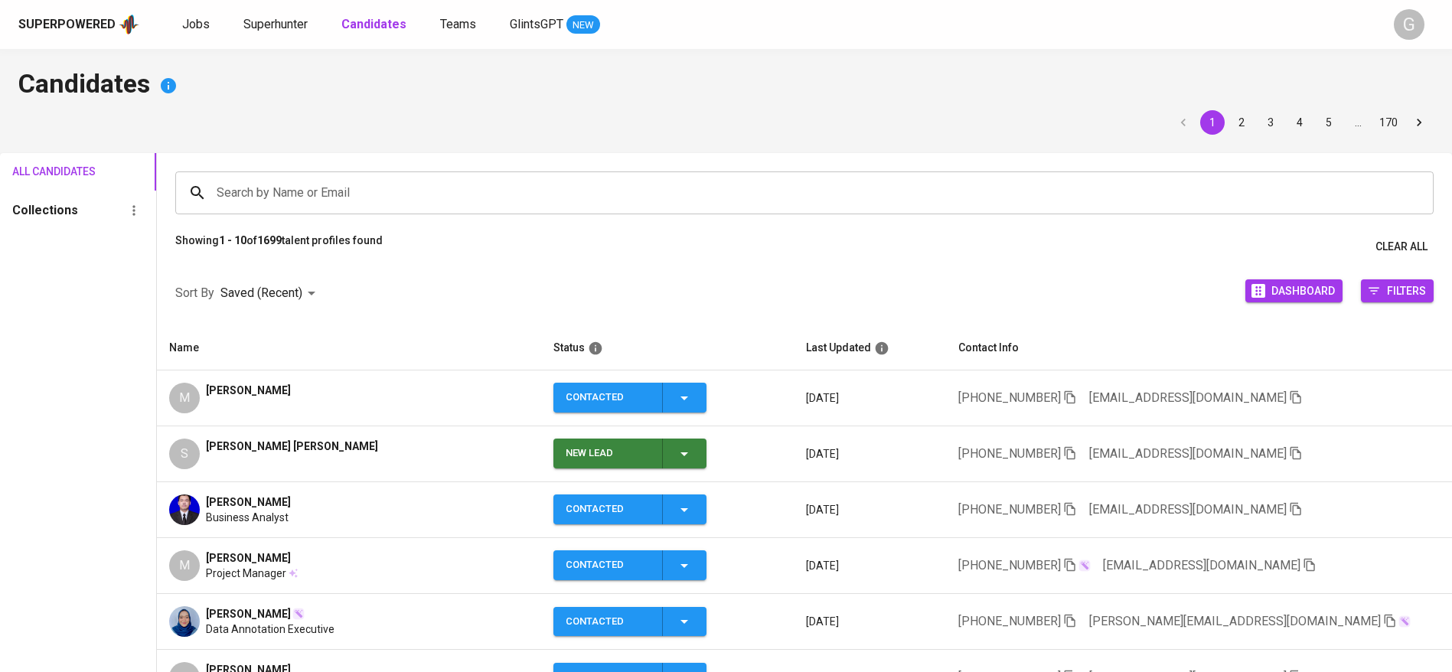
click at [689, 446] on icon "button" at bounding box center [684, 454] width 18 height 18
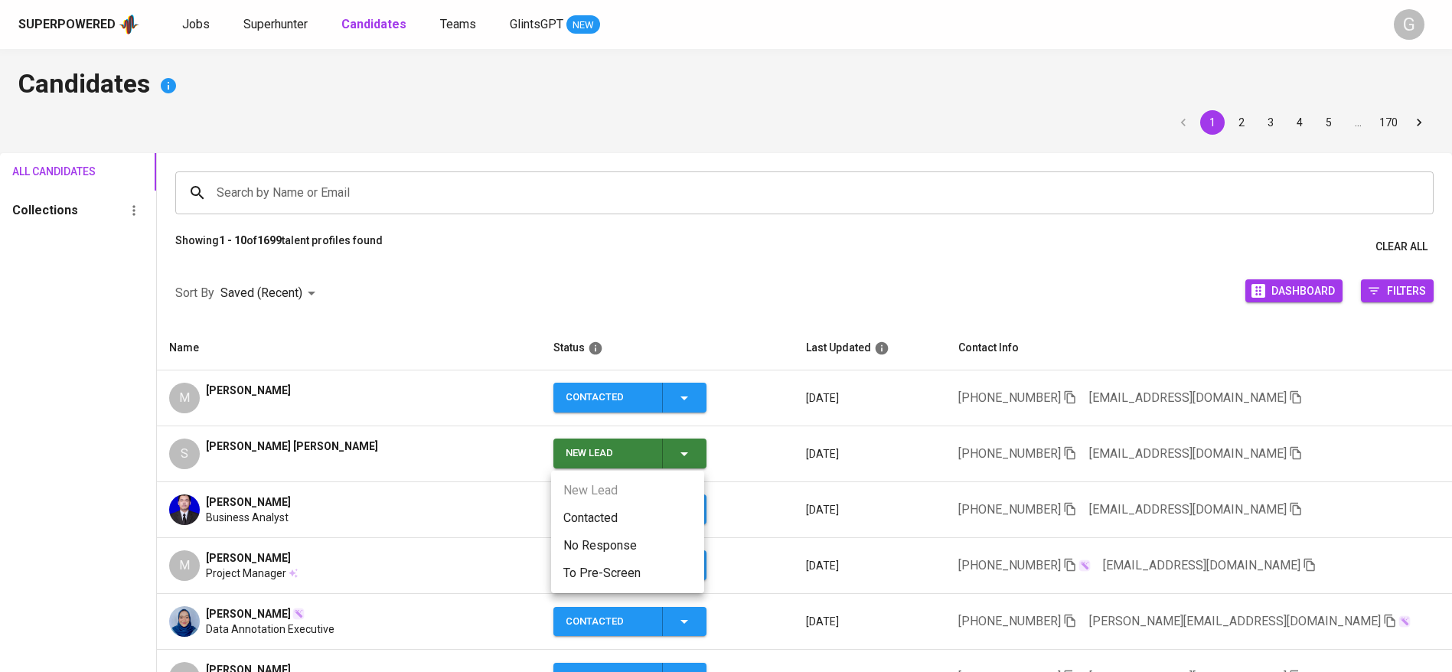
click at [578, 514] on li "Contacted" at bounding box center [627, 519] width 153 height 28
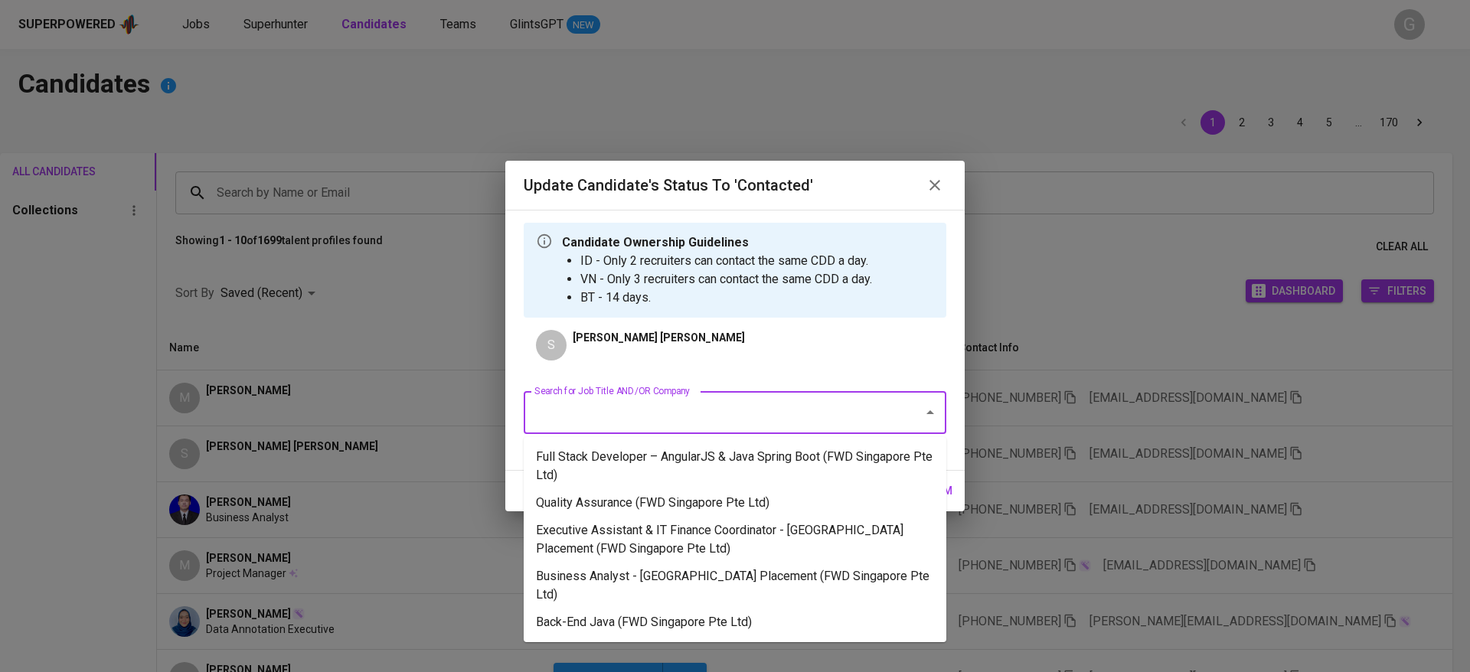
click at [603, 419] on input "Search for Job Title AND/OR Company" at bounding box center [714, 412] width 366 height 29
click at [609, 492] on li "Quality Assurance (FWD Singapore Pte Ltd)" at bounding box center [735, 503] width 423 height 28
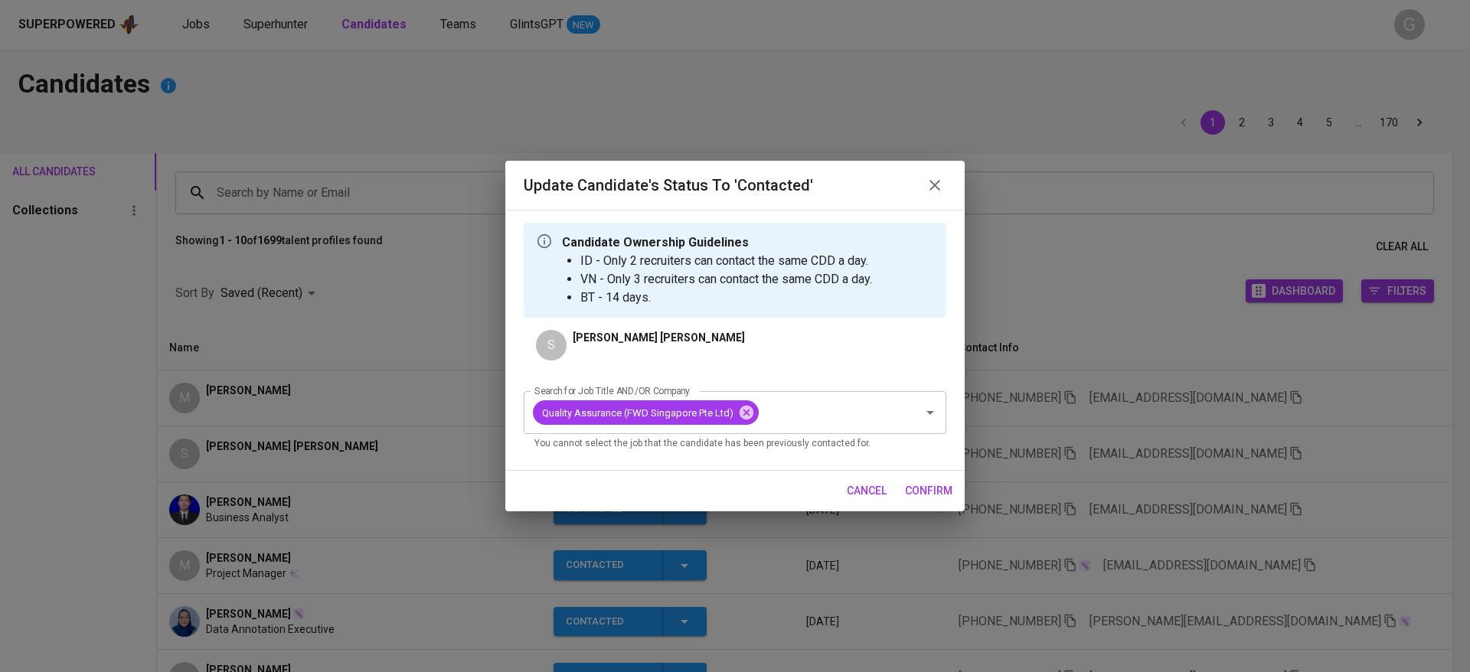
click at [939, 493] on span "confirm" at bounding box center [928, 491] width 47 height 19
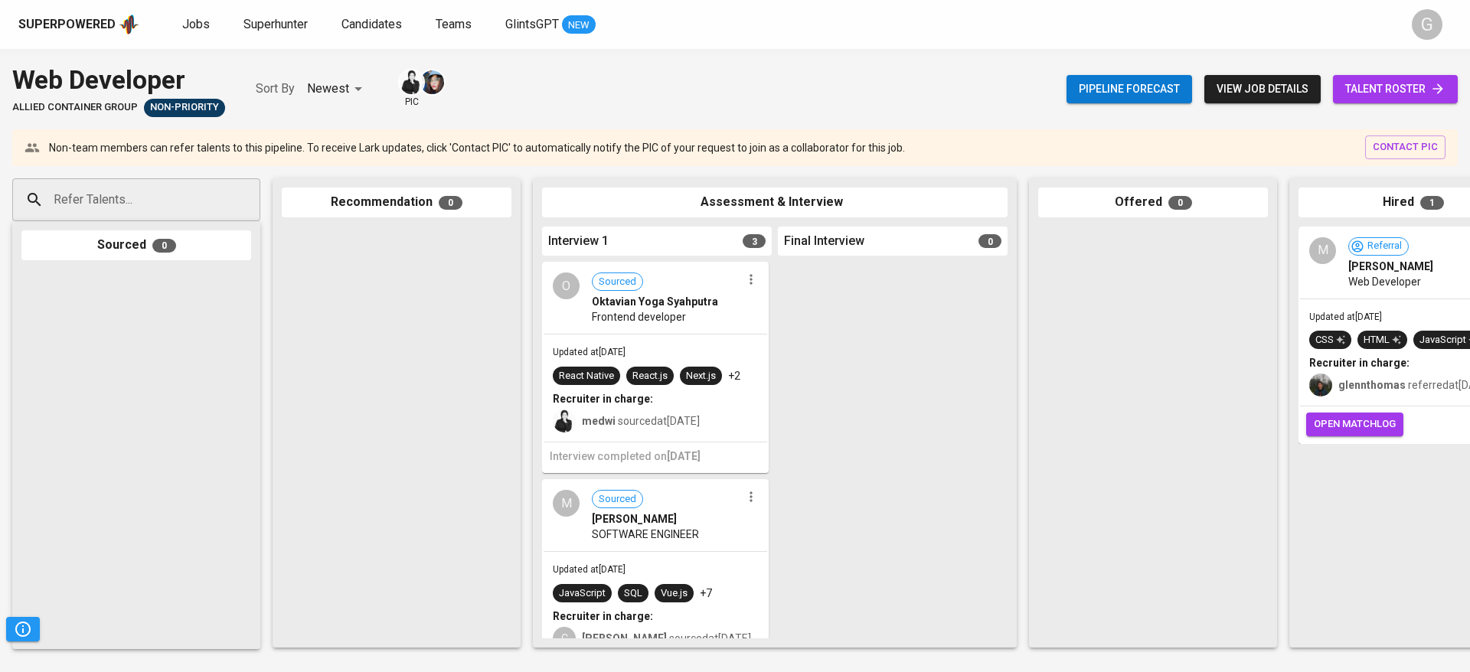
click at [1258, 81] on span "view job details" at bounding box center [1263, 89] width 92 height 19
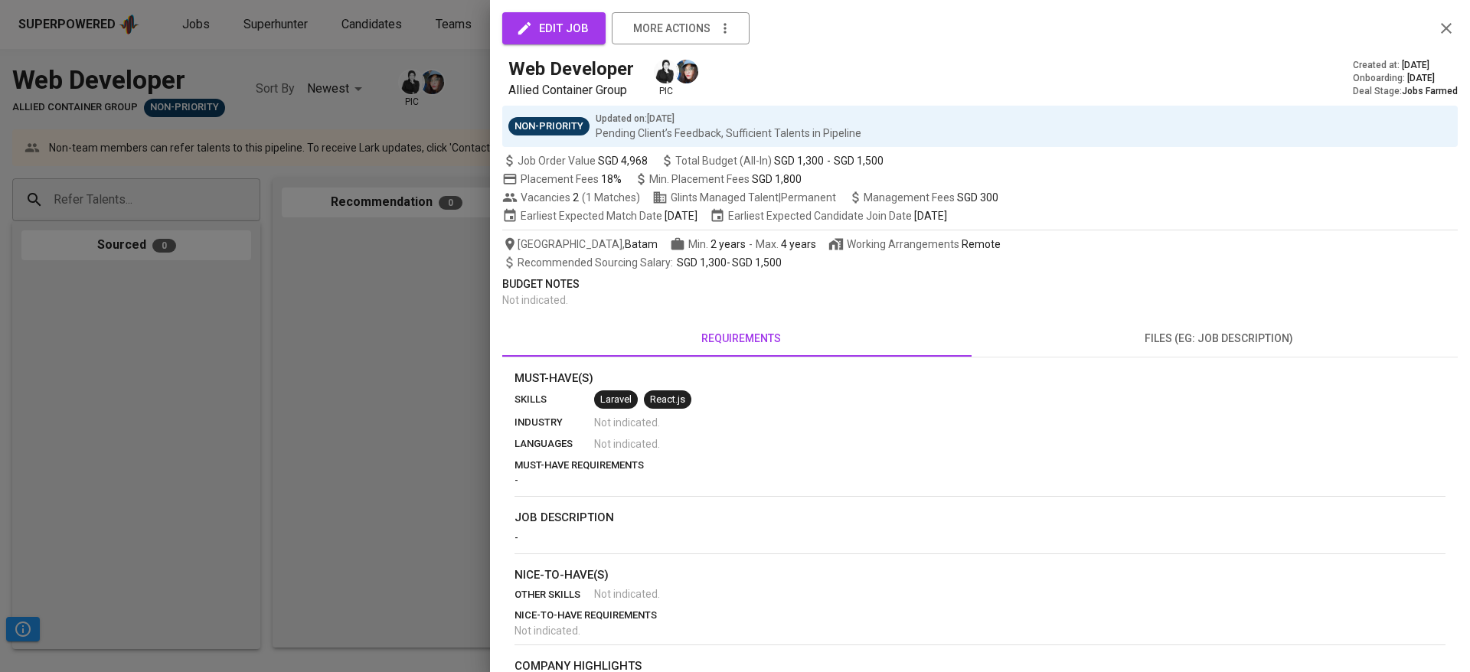
click at [303, 323] on div at bounding box center [735, 336] width 1470 height 672
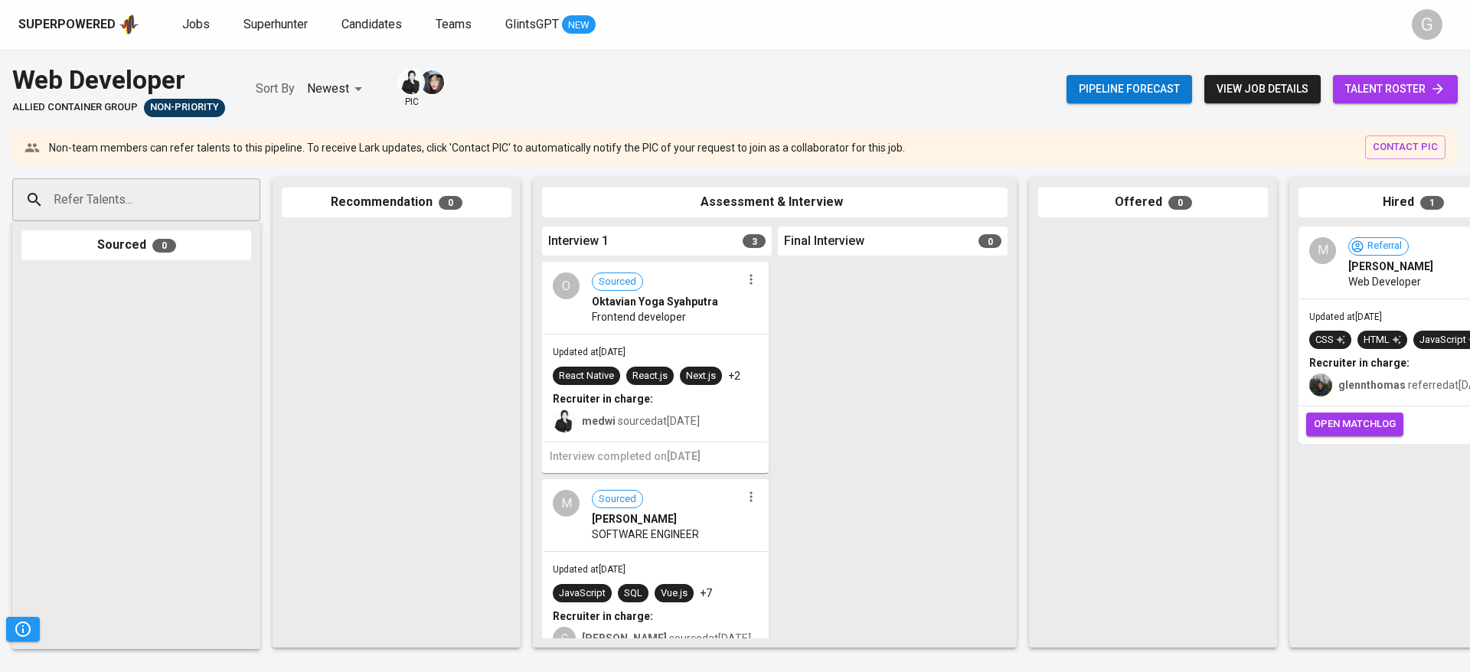
click at [1425, 75] on link "talent roster" at bounding box center [1395, 89] width 125 height 28
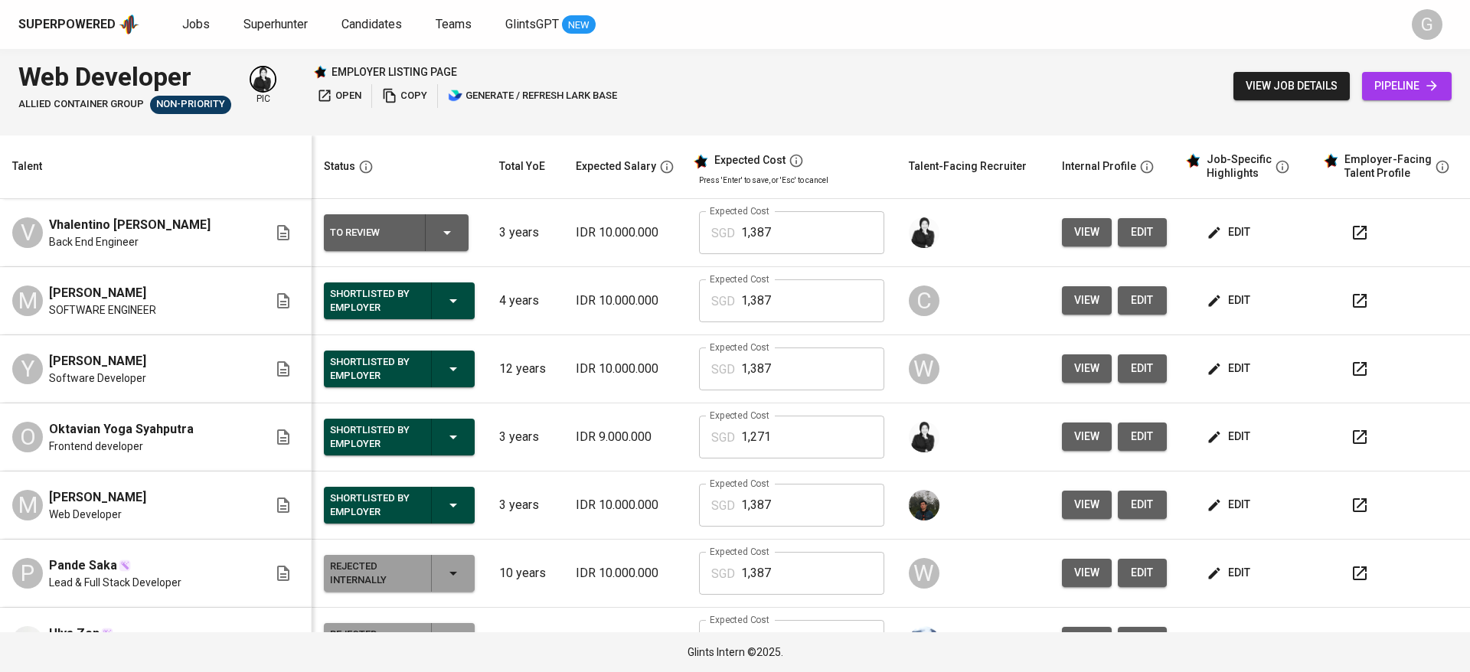
click at [1267, 77] on span "view job details" at bounding box center [1292, 86] width 92 height 19
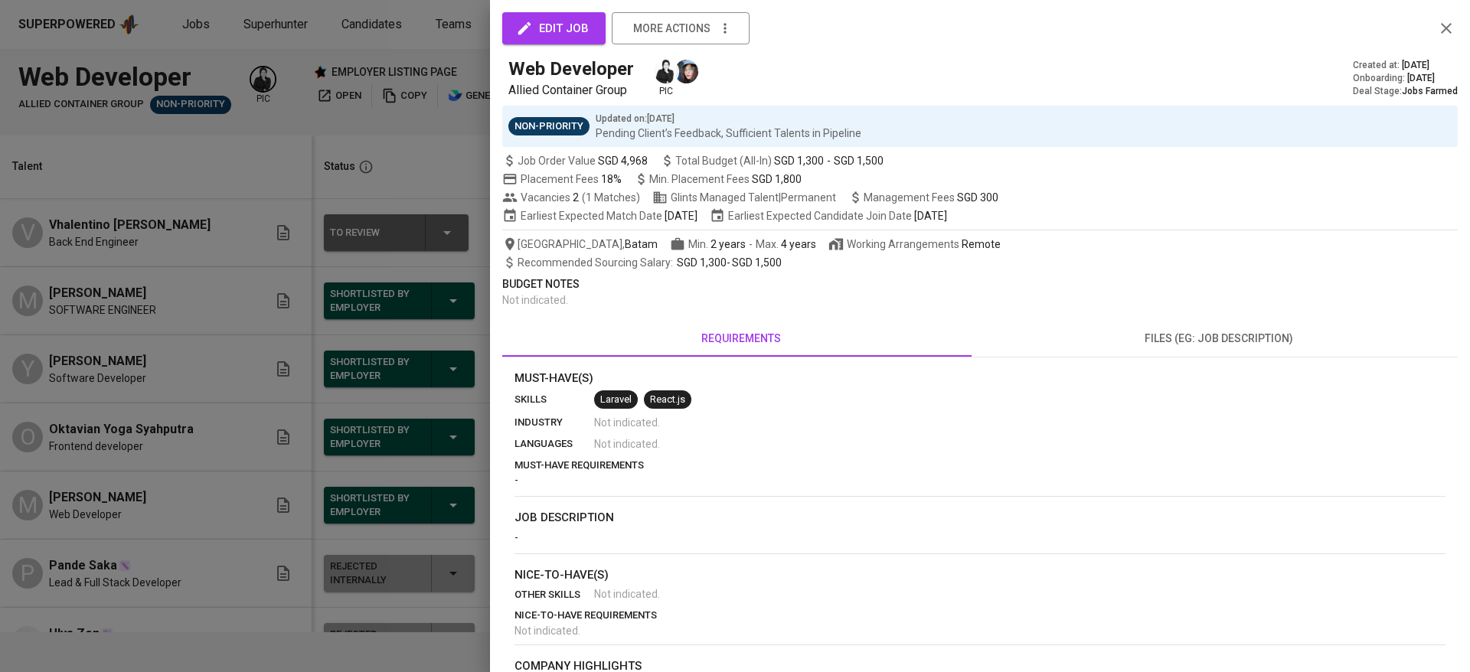
click at [372, 154] on div at bounding box center [735, 336] width 1470 height 672
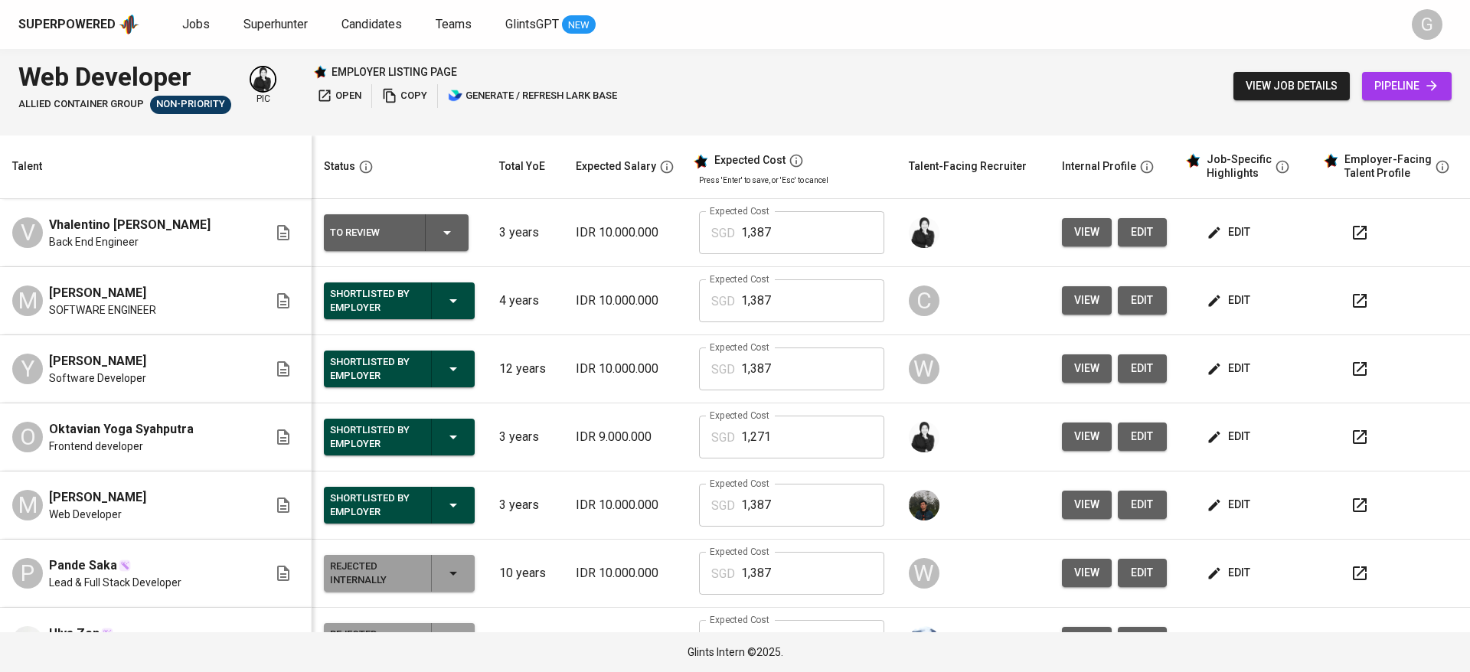
click at [422, 177] on th "Status" at bounding box center [399, 168] width 175 height 64
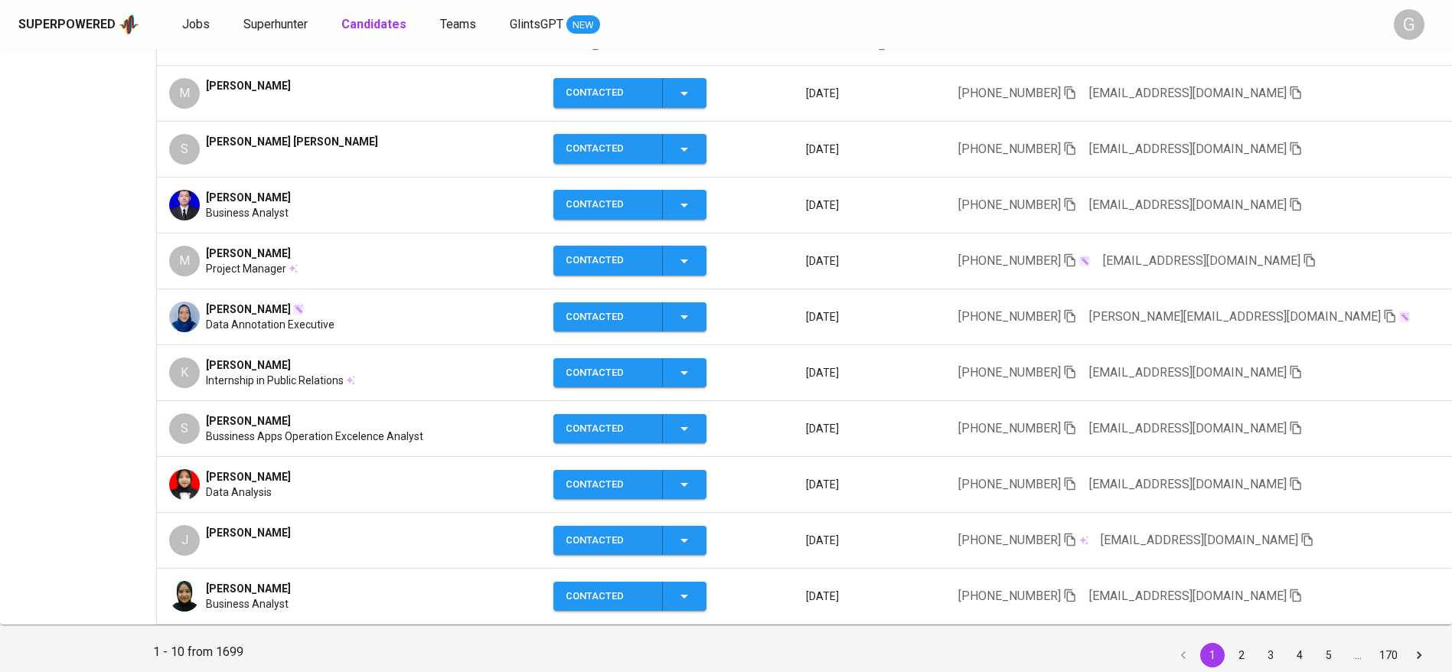
scroll to position [309, 0]
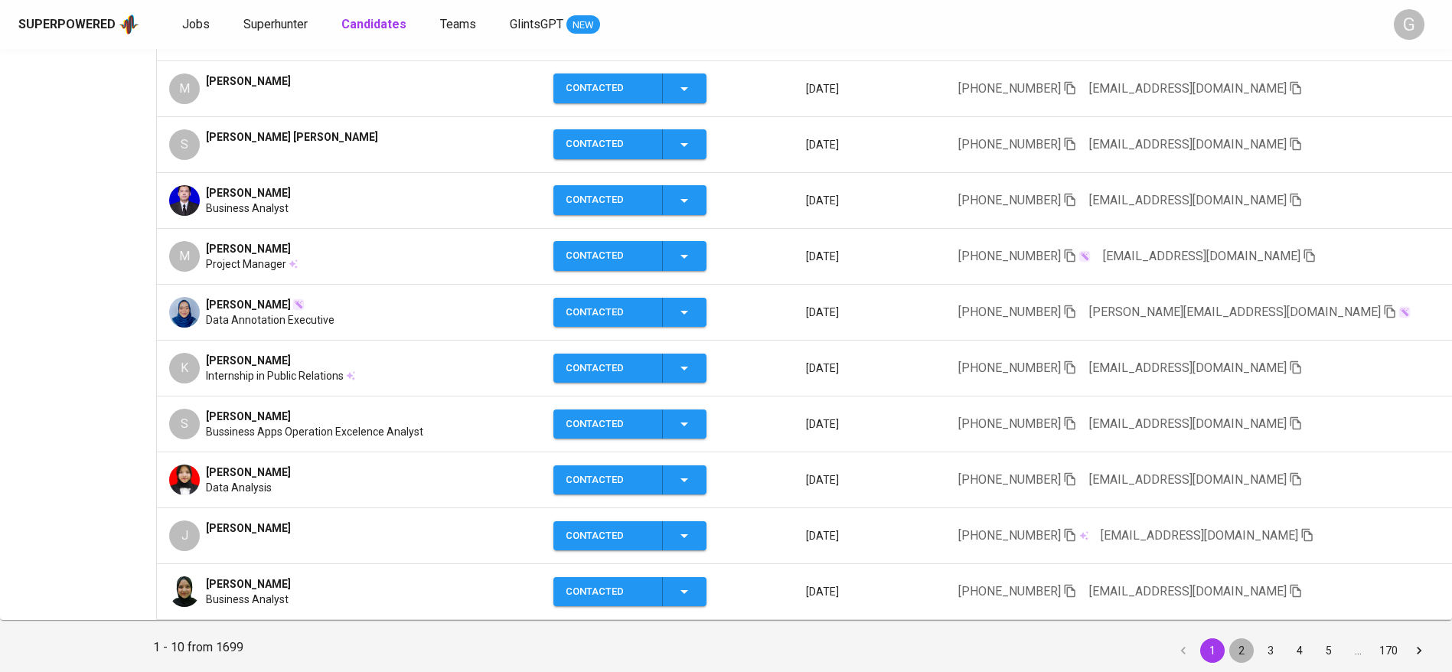
click at [1244, 652] on button "2" at bounding box center [1242, 651] width 24 height 24
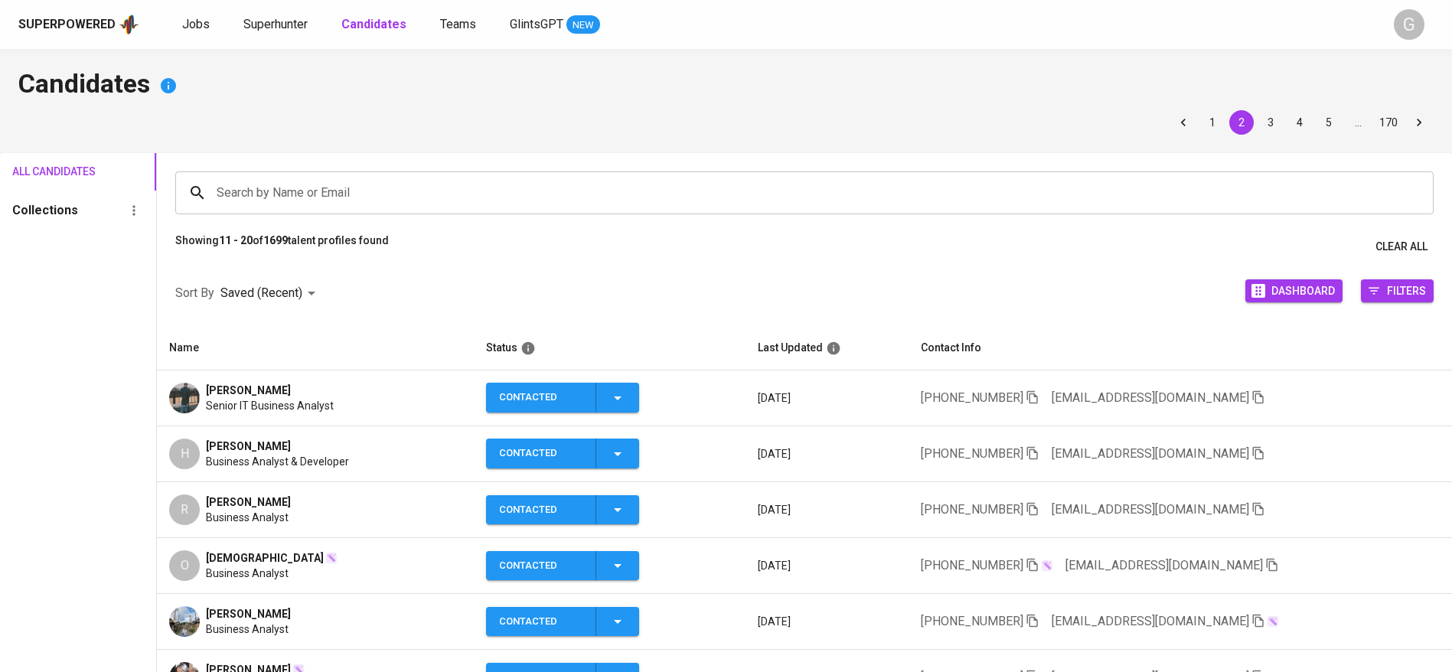
scroll to position [358, 0]
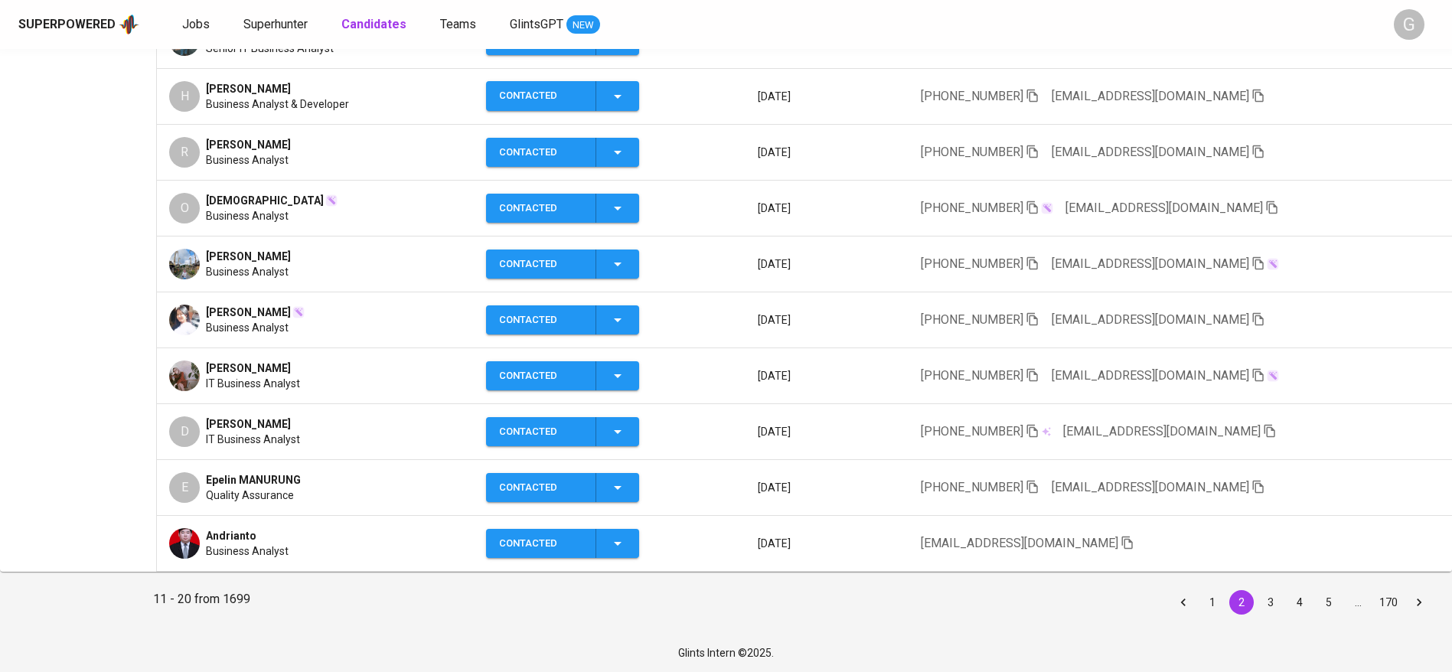
click at [209, 557] on span "Business Analyst" at bounding box center [247, 551] width 83 height 15
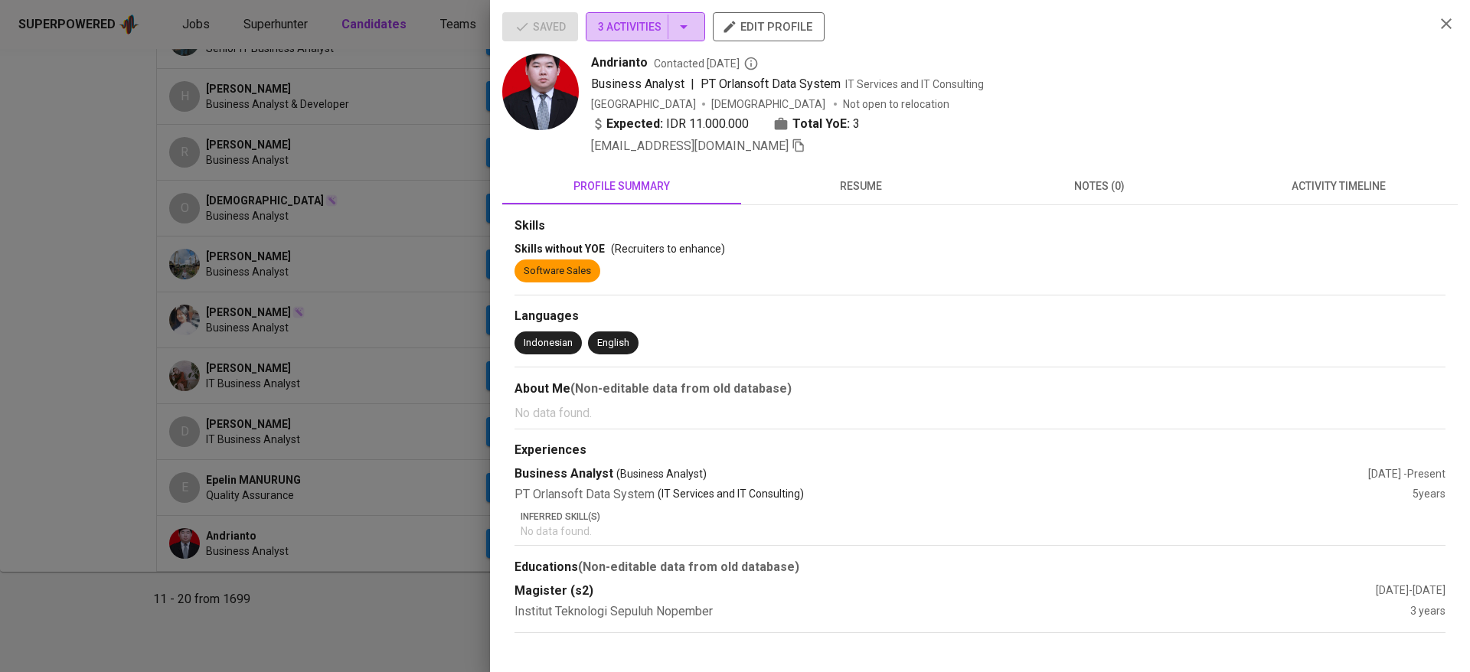
click at [625, 22] on span "3 Activities" at bounding box center [645, 27] width 95 height 19
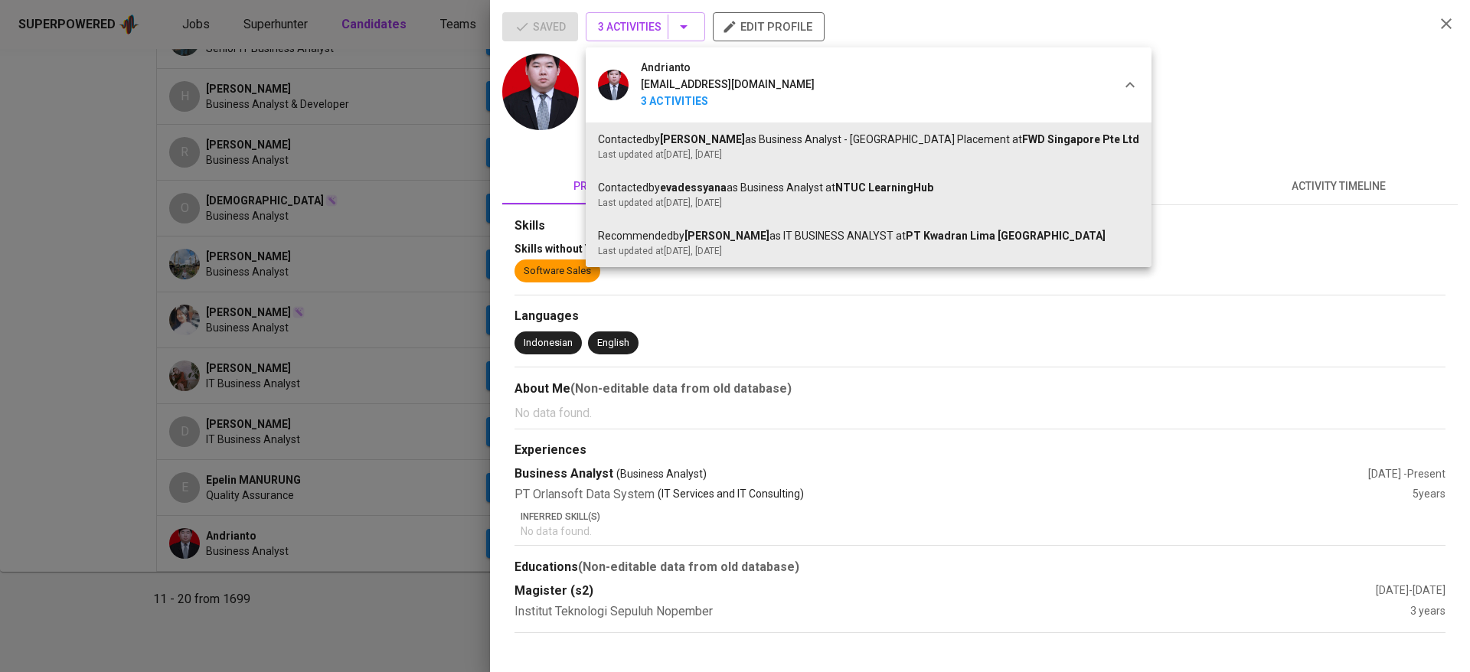
click at [267, 323] on div at bounding box center [735, 336] width 1470 height 672
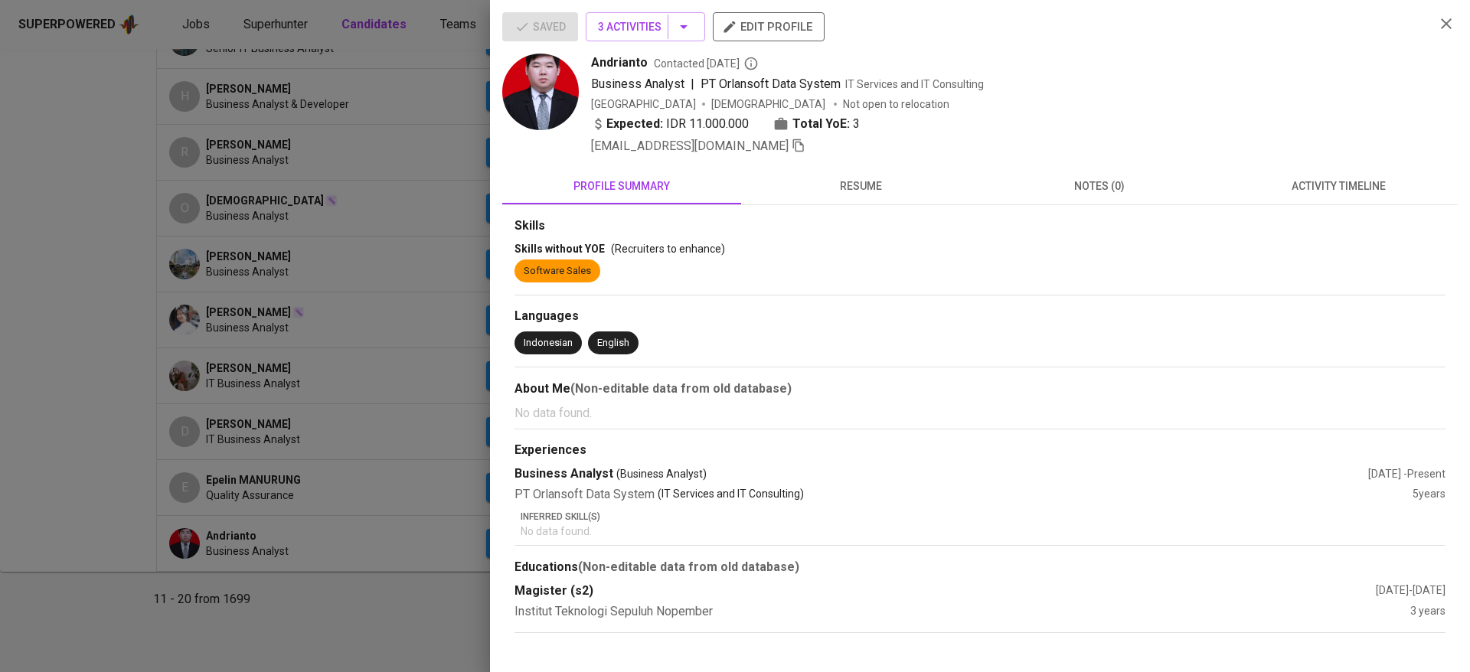
click at [386, 149] on div at bounding box center [735, 336] width 1470 height 672
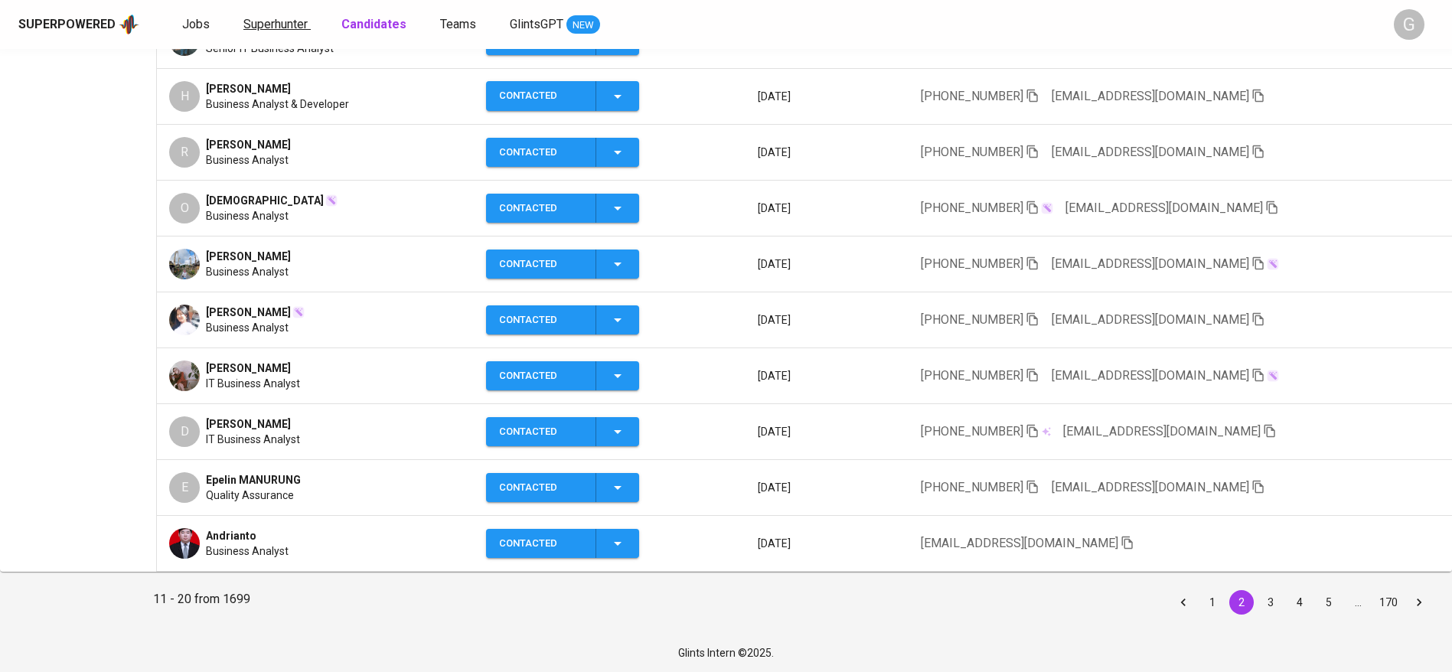
click at [281, 19] on span "Superhunter" at bounding box center [275, 24] width 64 height 15
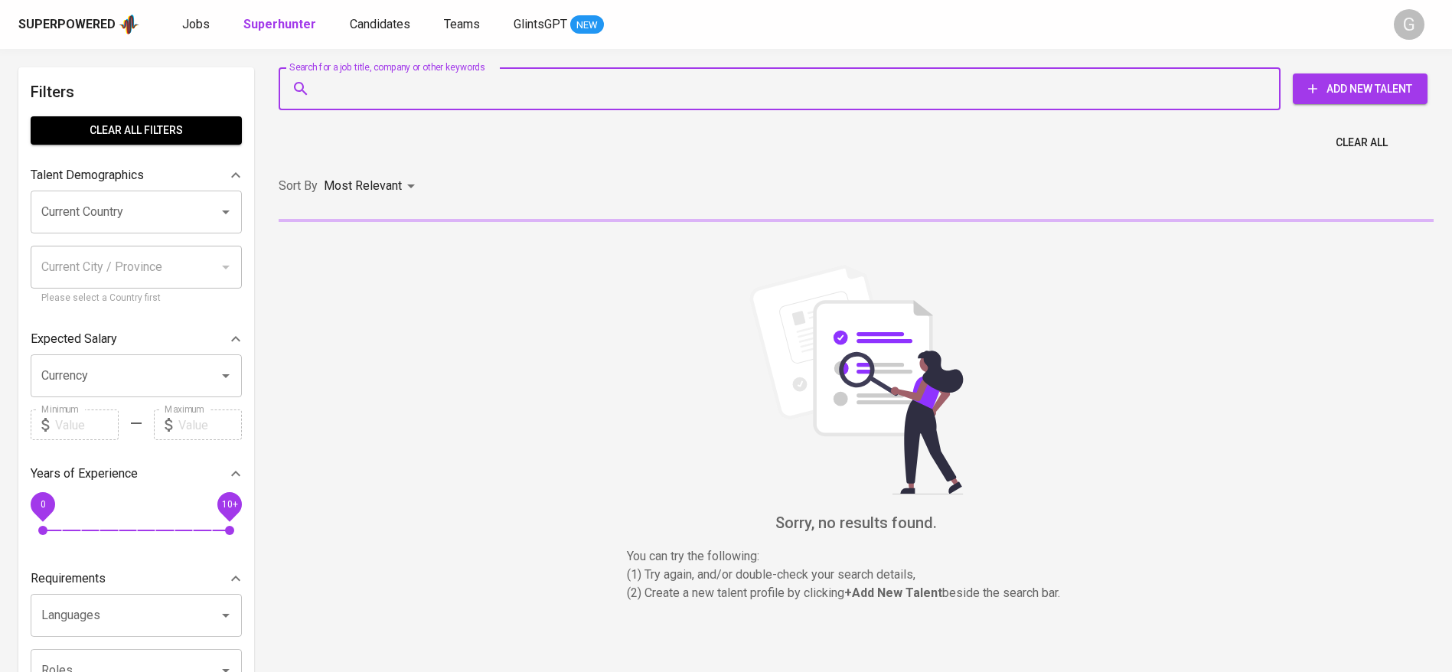
click at [405, 89] on input "Search for a job title, company or other keywords" at bounding box center [783, 88] width 935 height 29
paste input "tajimhr@gmail.com"
type input "tajimhr@gmail.com"
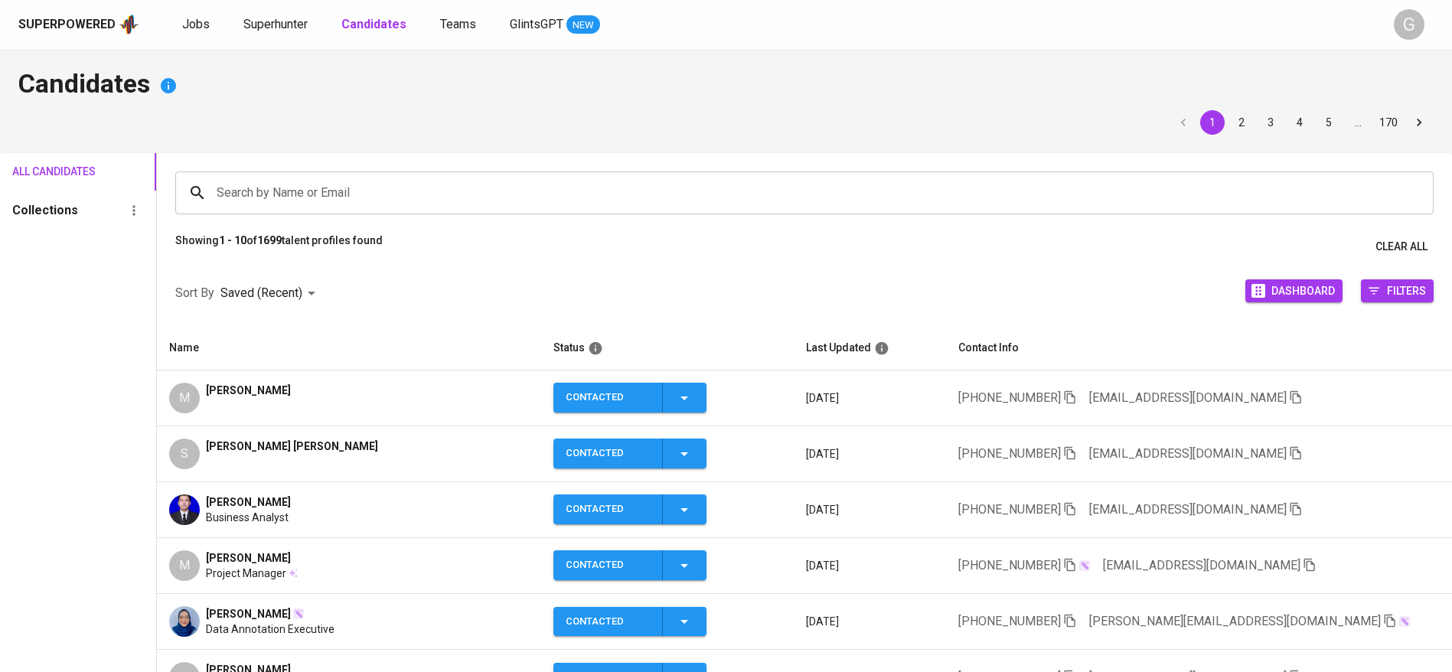
click at [446, 191] on input "Search by Name or Email" at bounding box center [808, 192] width 1191 height 29
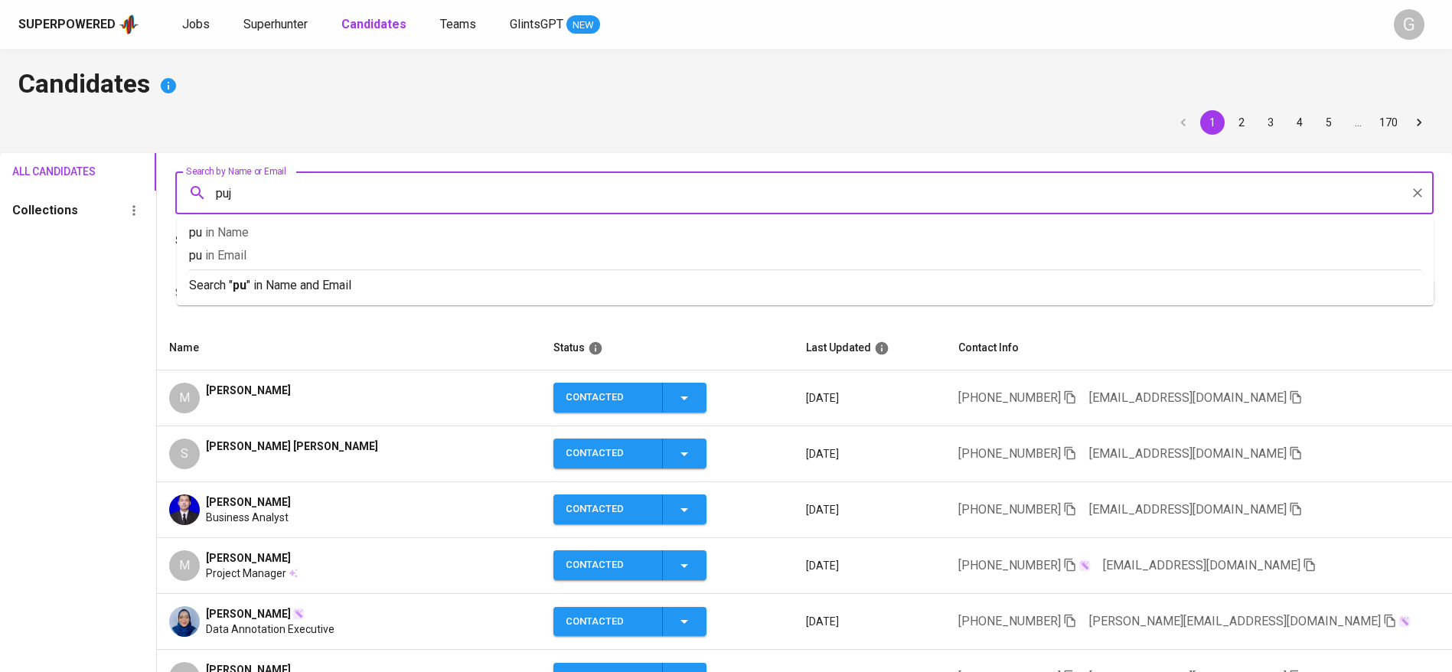
type input "puji"
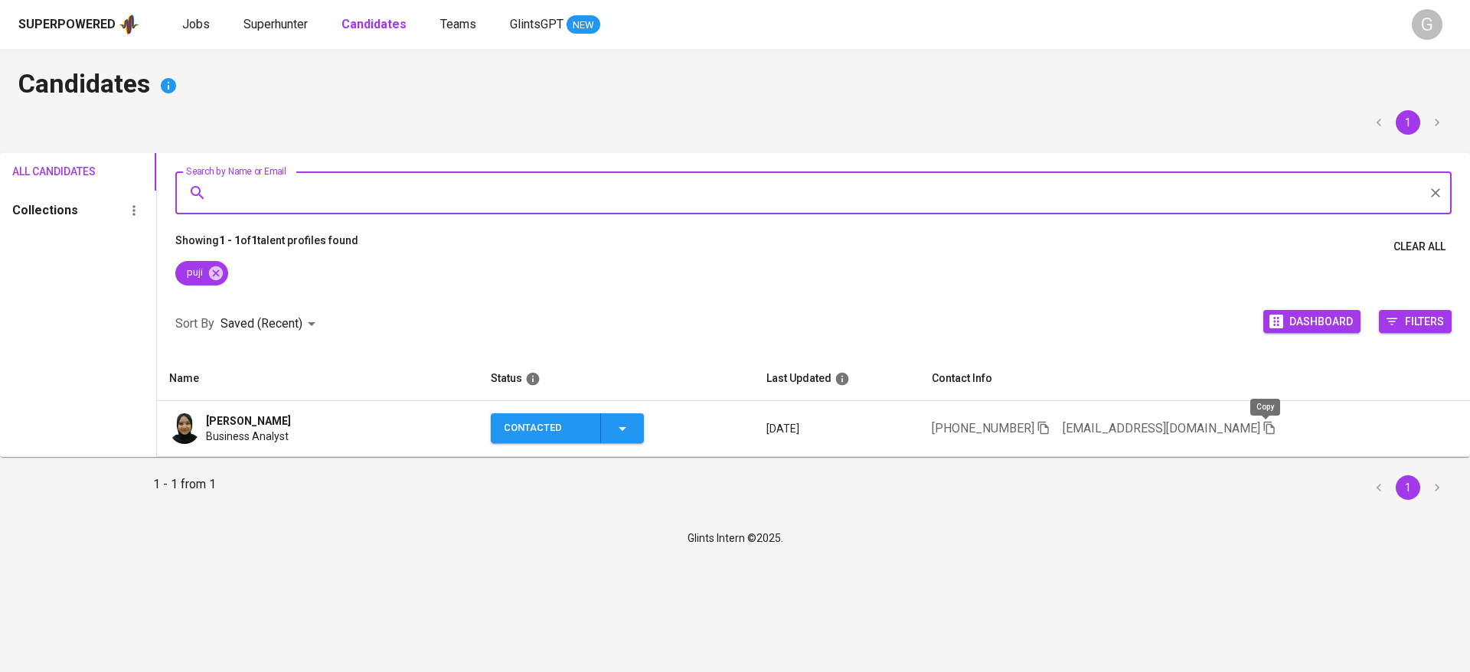
click at [1262, 433] on icon "button" at bounding box center [1269, 428] width 14 height 14
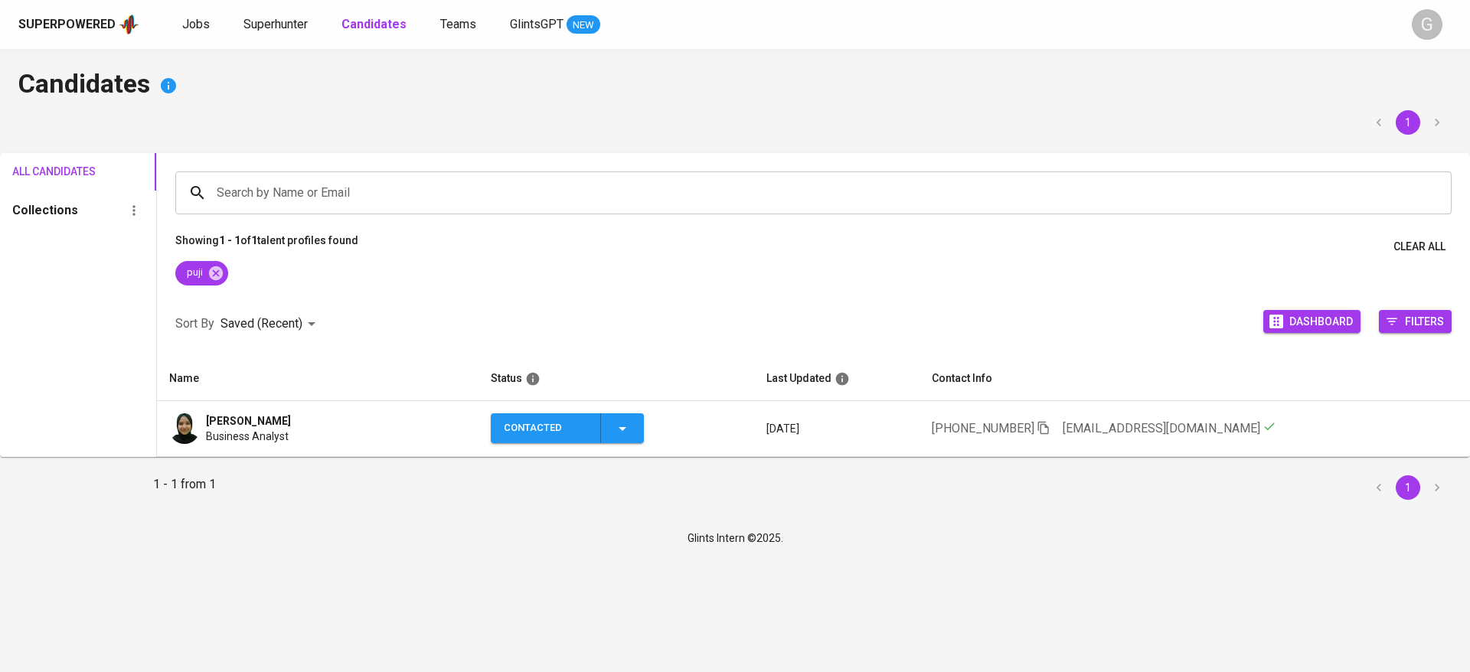
click at [629, 261] on div "puji" at bounding box center [813, 276] width 1313 height 31
